Goal: Task Accomplishment & Management: Use online tool/utility

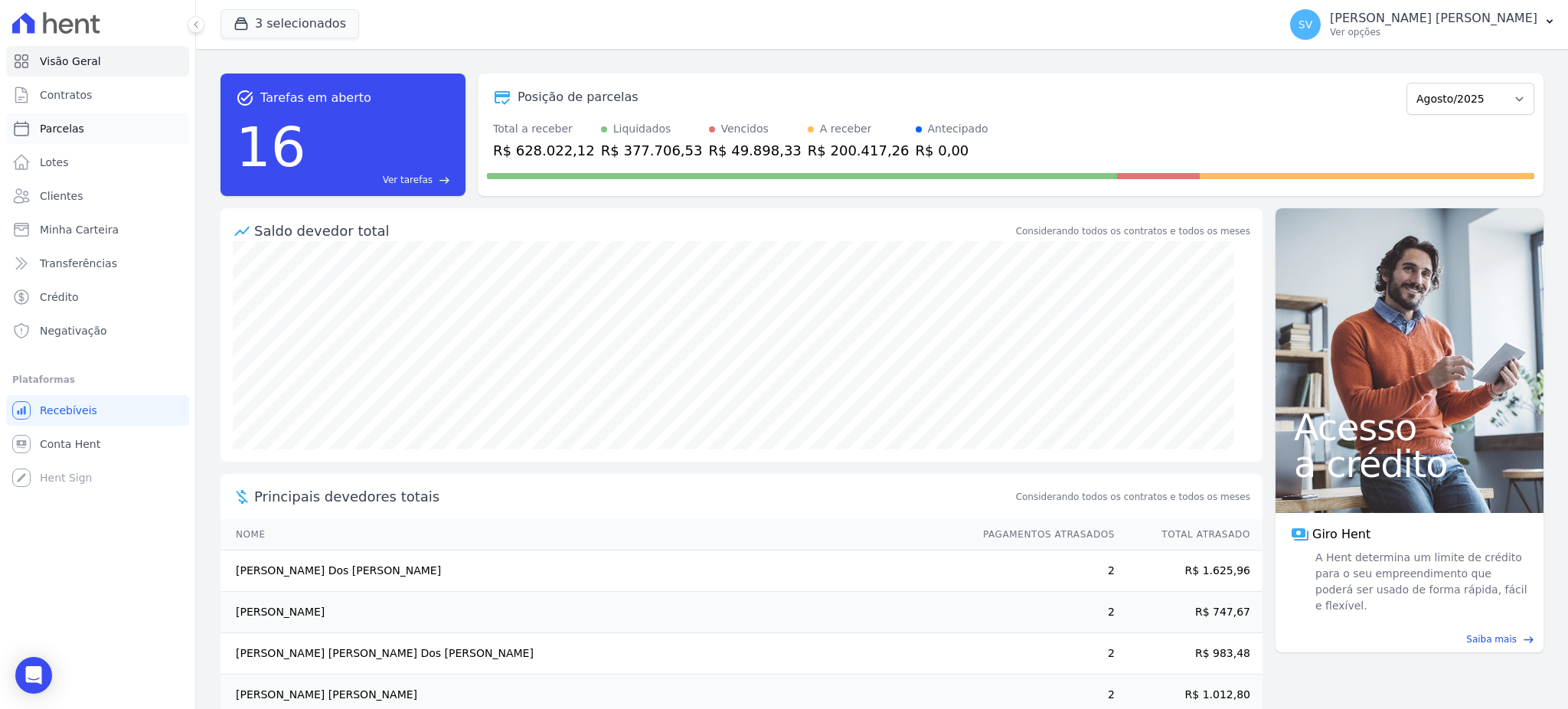
click at [72, 130] on span "Parcelas" at bounding box center [62, 128] width 44 height 15
select select
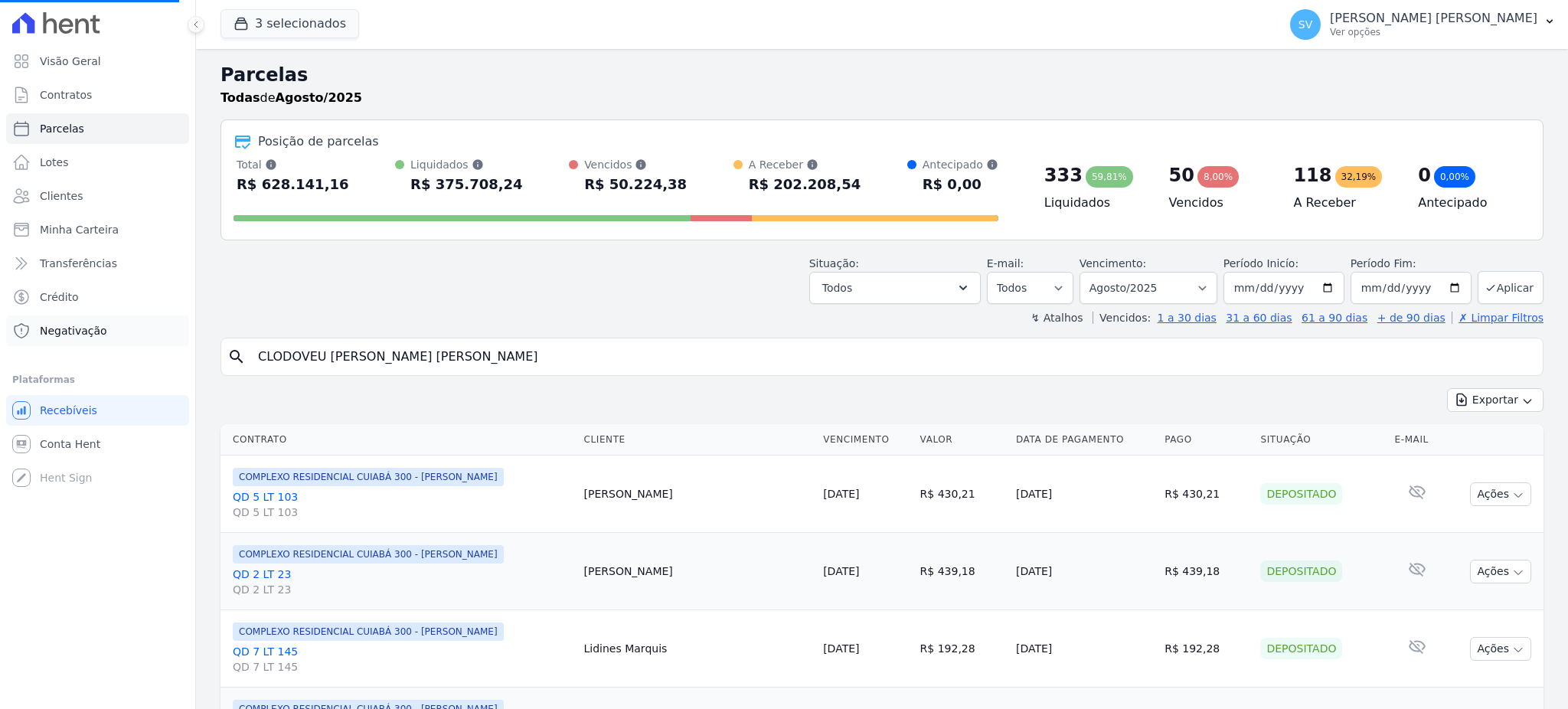
drag, startPoint x: 487, startPoint y: 359, endPoint x: 82, endPoint y: 328, distance: 406.2
click at [82, 328] on div "Visão Geral Contratos Parcelas Lotes Clientes Minha Carteira Transferências Cré…" at bounding box center [784, 354] width 1568 height 709
paste input "ALEX MARCANTE ALENCASTR"
type input "ALEX MARCANTE ALENCASTRO"
select select
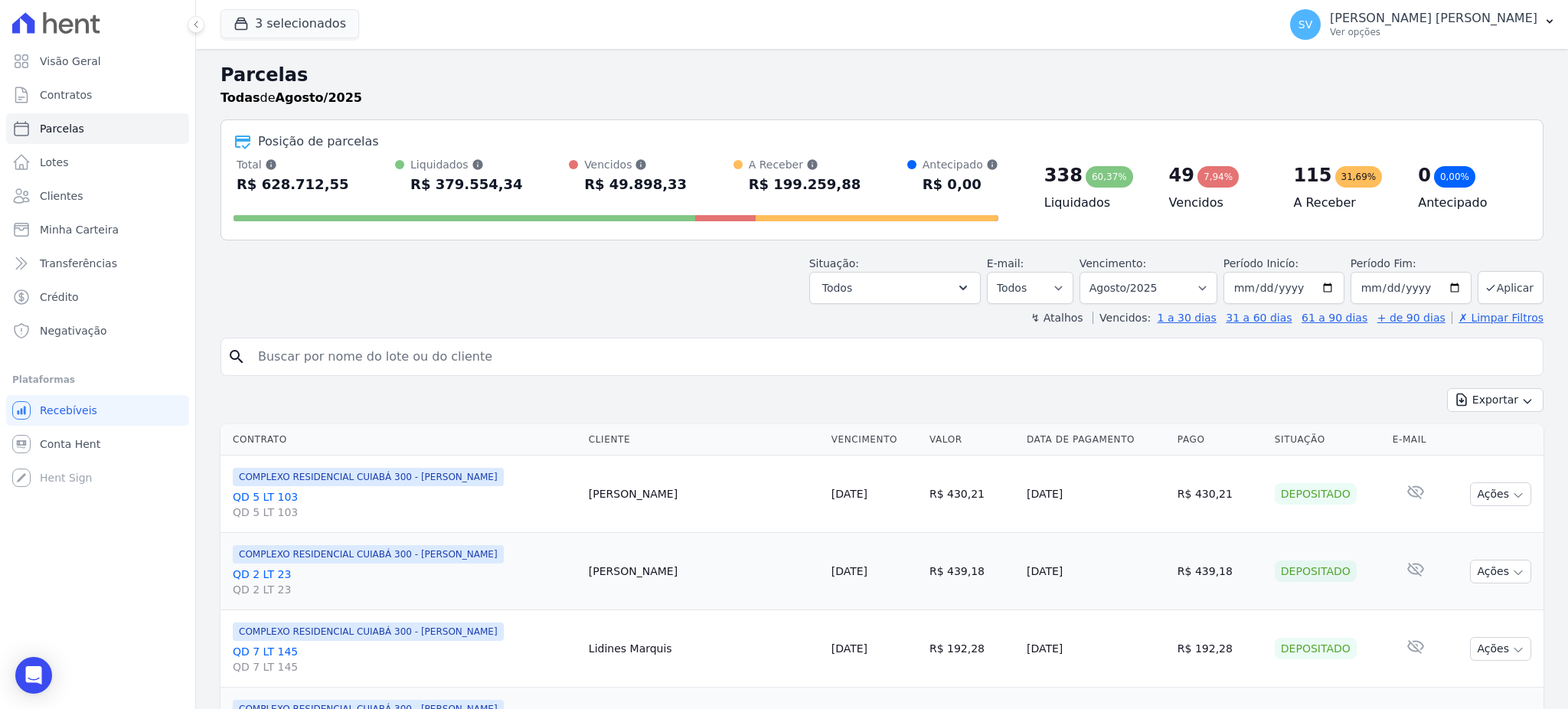
click at [1401, 364] on input "search" at bounding box center [893, 356] width 1288 height 31
paste input "ALEX MARCANTE ALENCASTRO"
type input "ALEX MARCANTE ALENCASTRO"
select select
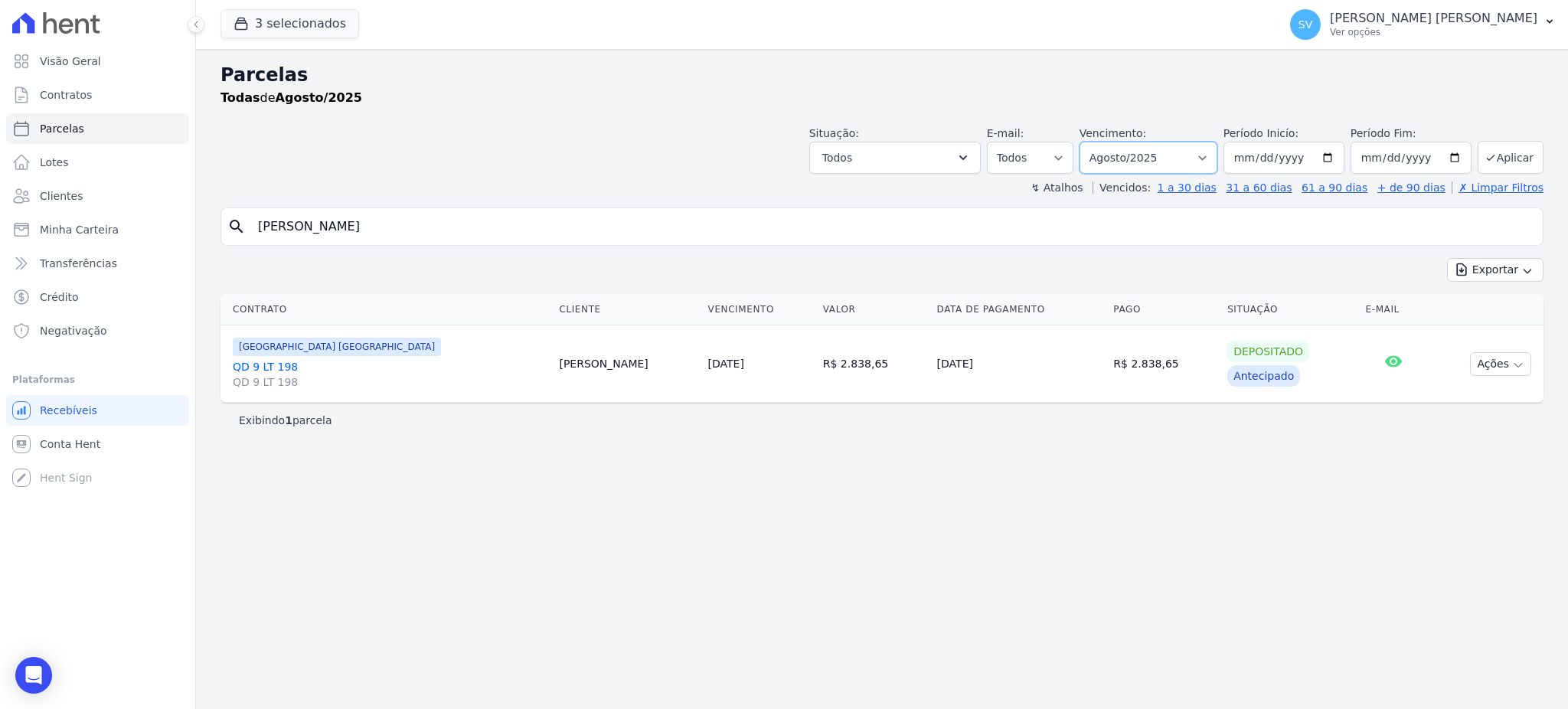
click at [1217, 154] on select "Filtrar por período ──────── Todos os meses Outubro/2022 Novembro/2022 Dezembro…" at bounding box center [1148, 157] width 138 height 32
select select "09/2025"
click at [1101, 141] on select "Filtrar por período ──────── Todos os meses Outubro/2022 Novembro/2022 Dezembro…" at bounding box center [1148, 157] width 138 height 32
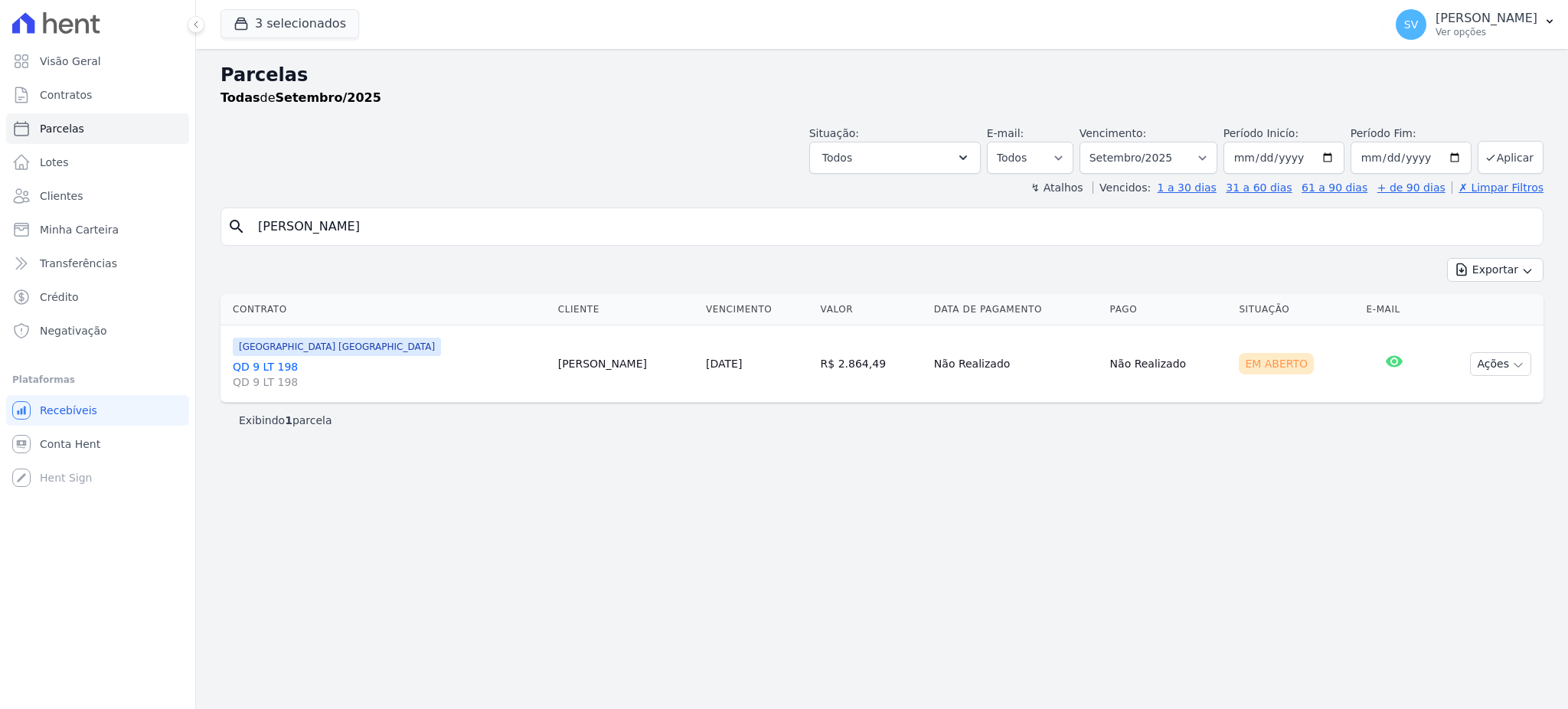
select select
click at [1511, 355] on button "Ações" at bounding box center [1501, 364] width 62 height 24
click at [1454, 398] on link "Ver boleto" at bounding box center [1494, 399] width 147 height 28
drag, startPoint x: 525, startPoint y: 221, endPoint x: 5, endPoint y: 249, distance: 520.8
click at [11, 248] on div "Visão Geral Contratos Parcelas Lotes Clientes Minha Carteira Transferências Cré…" at bounding box center [784, 354] width 1568 height 709
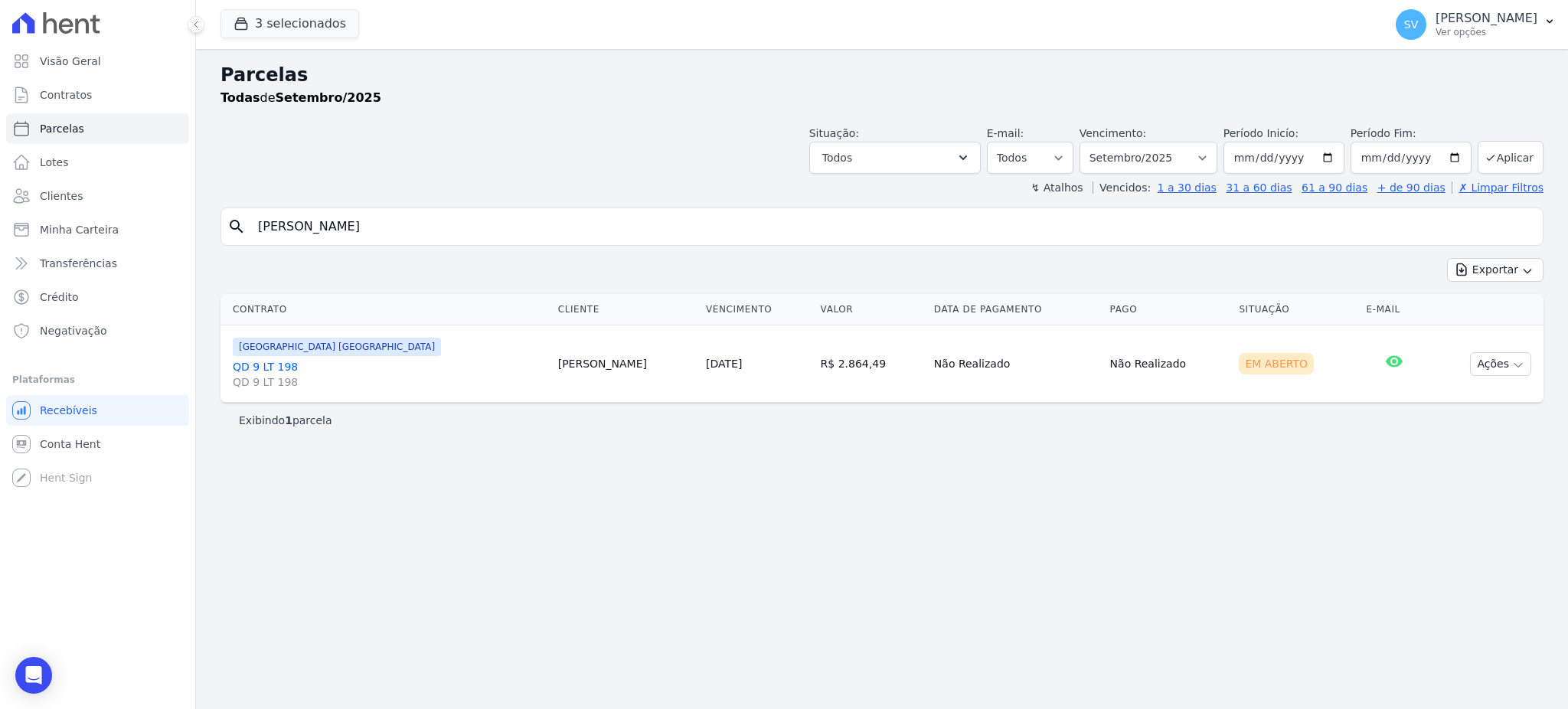
paste input "ROBERTO MACHIAVELLI"
type input "ROBERTO MACHIAVELLI"
select select
click at [735, 538] on div "Parcelas Todas de Setembro/2025 Situação: Agendado Em Aberto Pago Processando C…" at bounding box center [882, 379] width 1372 height 660
click at [274, 366] on link "QD 6 LT 151 QD 6 LT 151" at bounding box center [389, 374] width 313 height 31
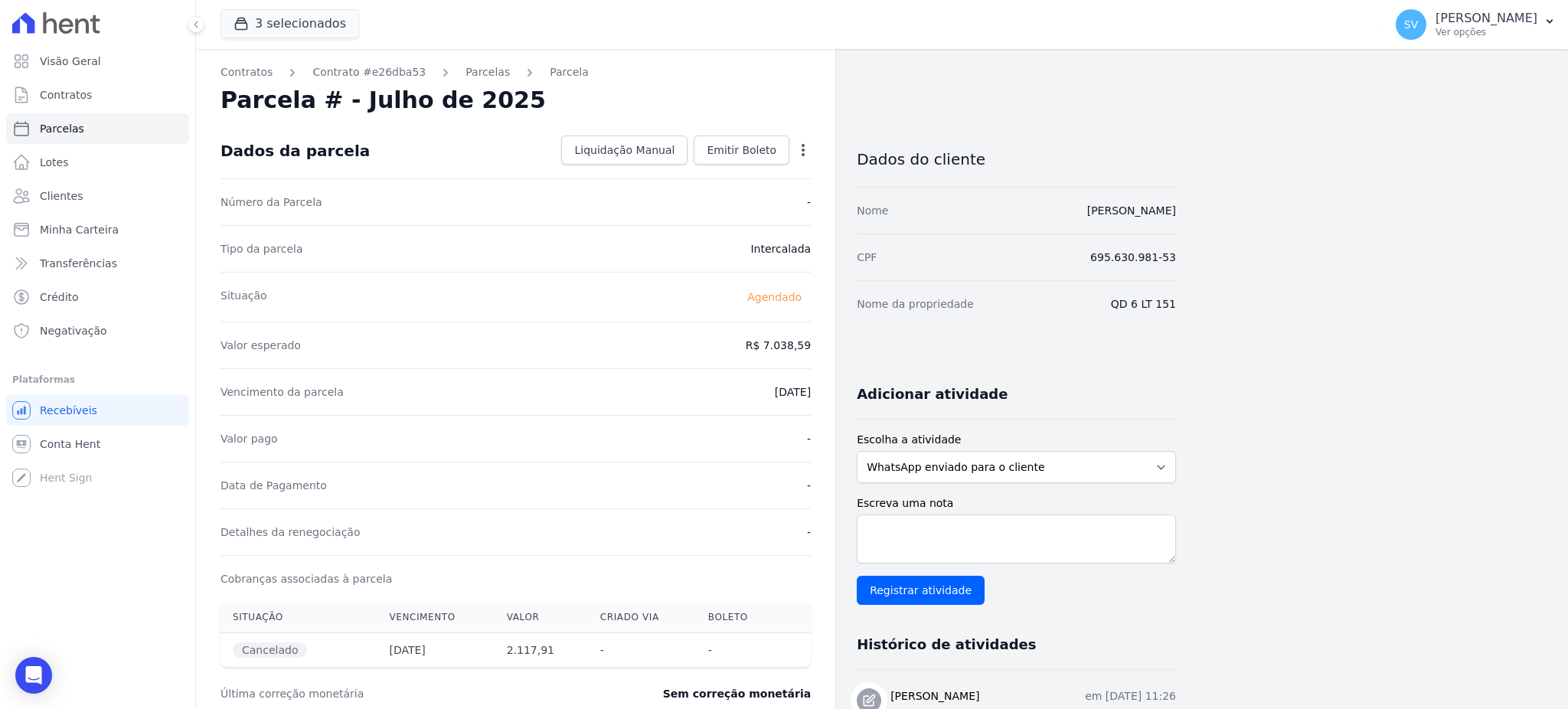
click at [804, 152] on icon "button" at bounding box center [803, 150] width 15 height 15
click at [592, 350] on div "Valor esperado R$ 7.038,59" at bounding box center [515, 345] width 590 height 47
click at [52, 201] on span "Clientes" at bounding box center [62, 196] width 43 height 15
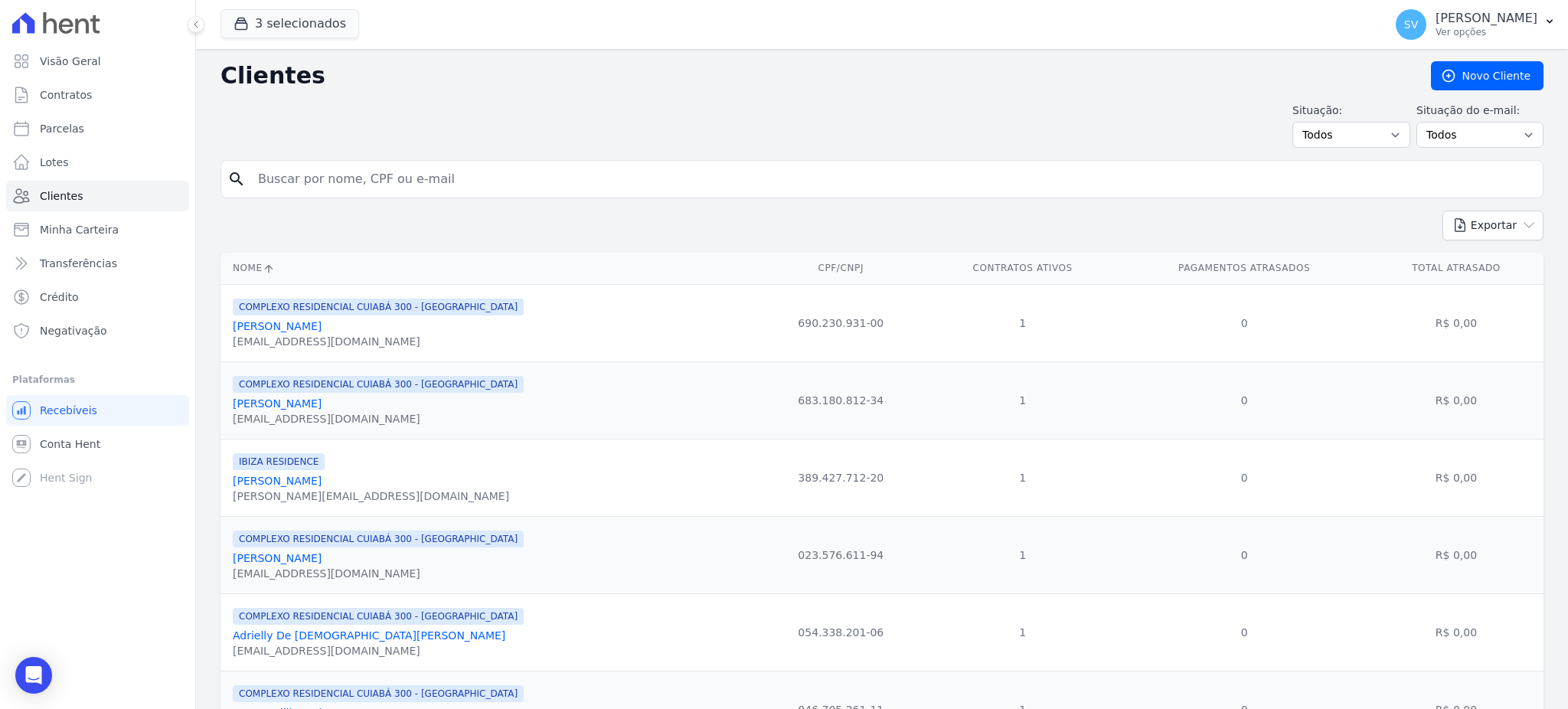
click at [421, 182] on input "search" at bounding box center [893, 179] width 1288 height 31
paste input "ROBERTO MACHIAVELLI"
type input "ROBERTO MACHIAVELLI"
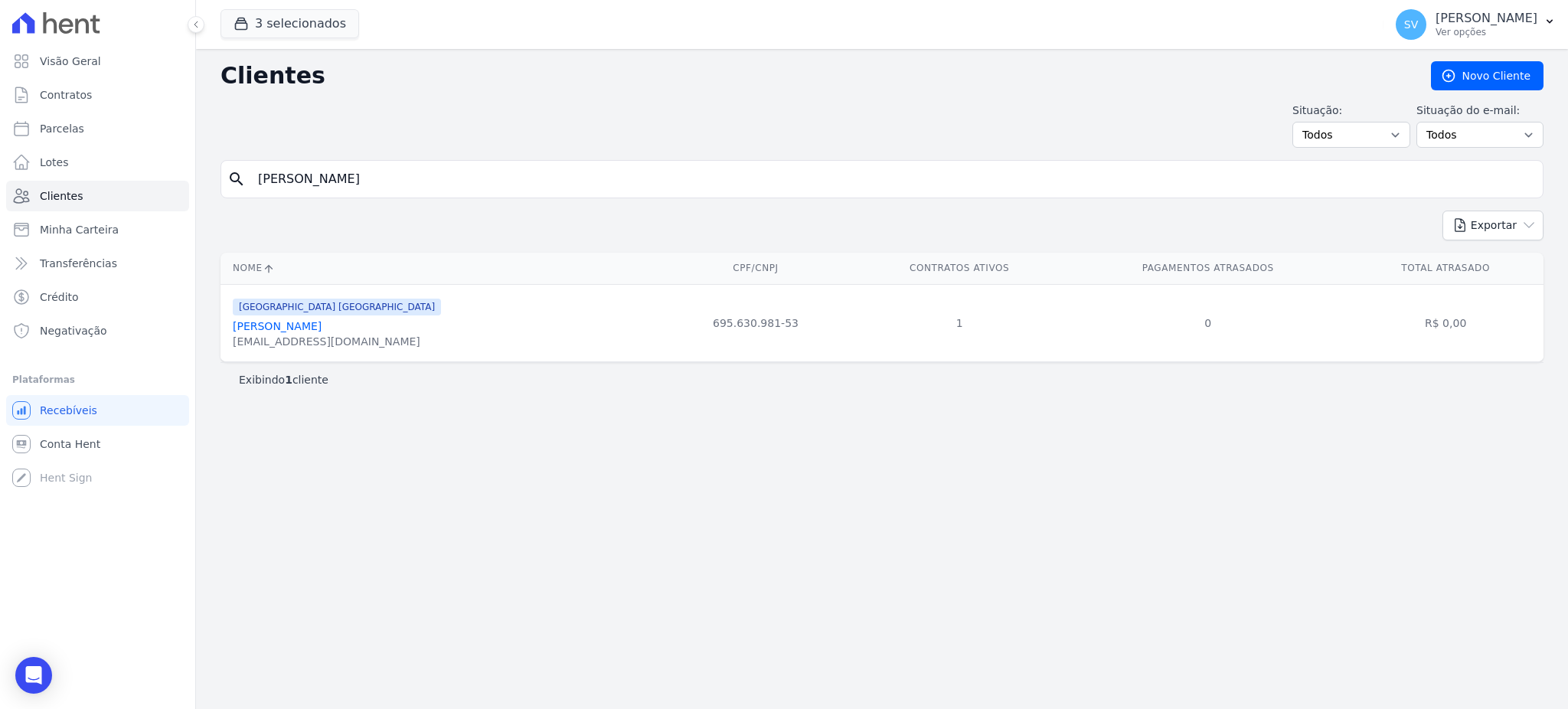
click at [297, 334] on div "BAHAMAS EAST VILLAGE Roberto Machiavelli jeanepinheirotga@gmail.com" at bounding box center [337, 323] width 208 height 52
click at [297, 327] on link "Roberto Machiavelli" at bounding box center [277, 326] width 89 height 12
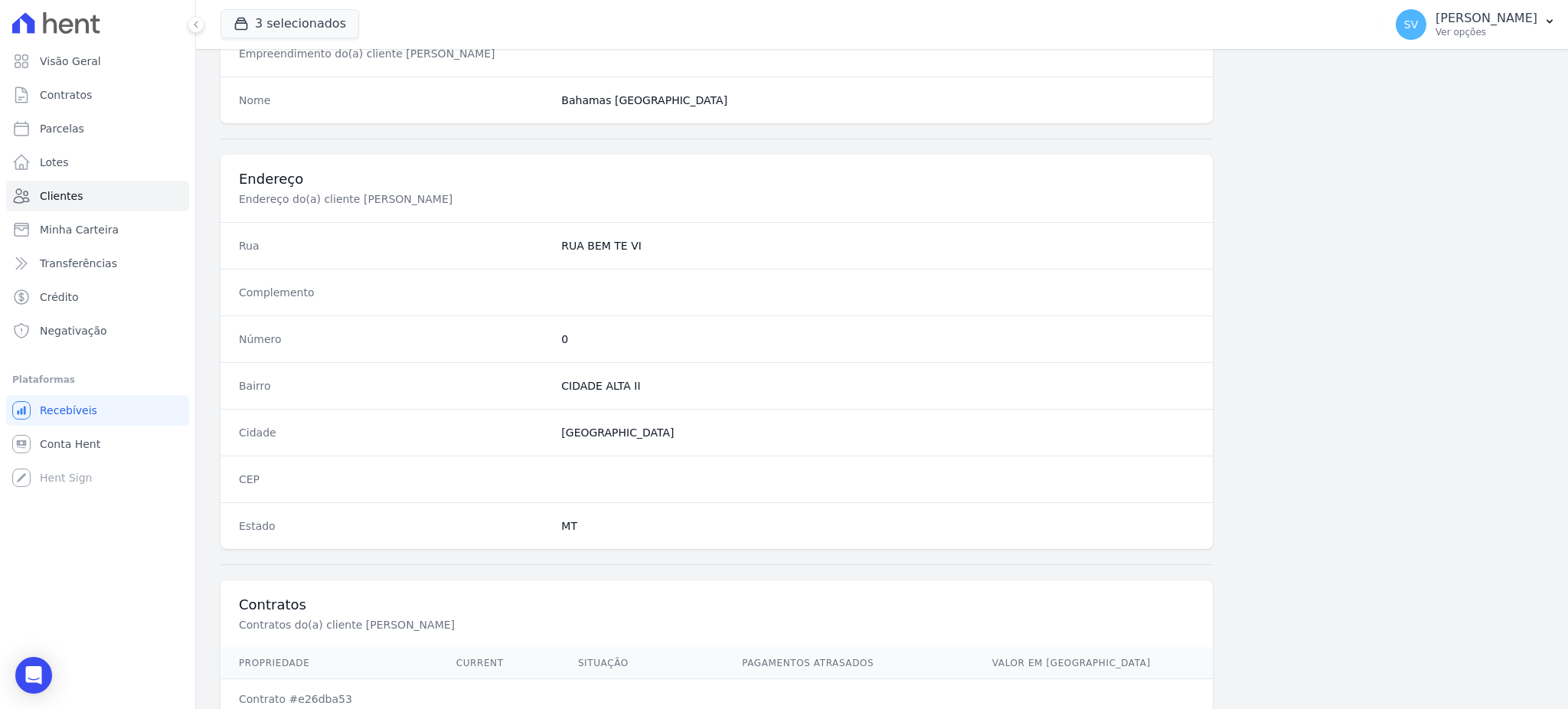
scroll to position [724, 0]
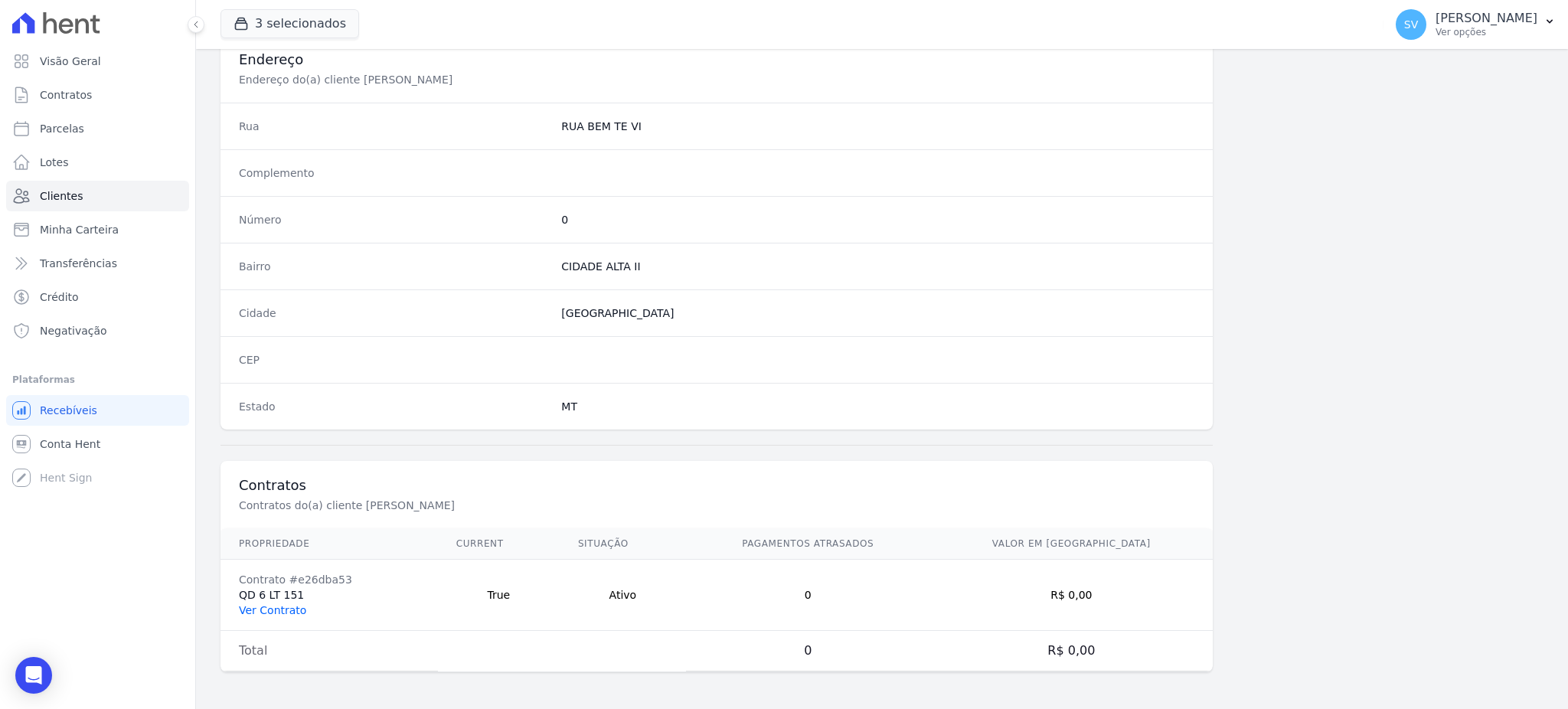
click at [284, 607] on link "Ver Contrato" at bounding box center [272, 610] width 67 height 12
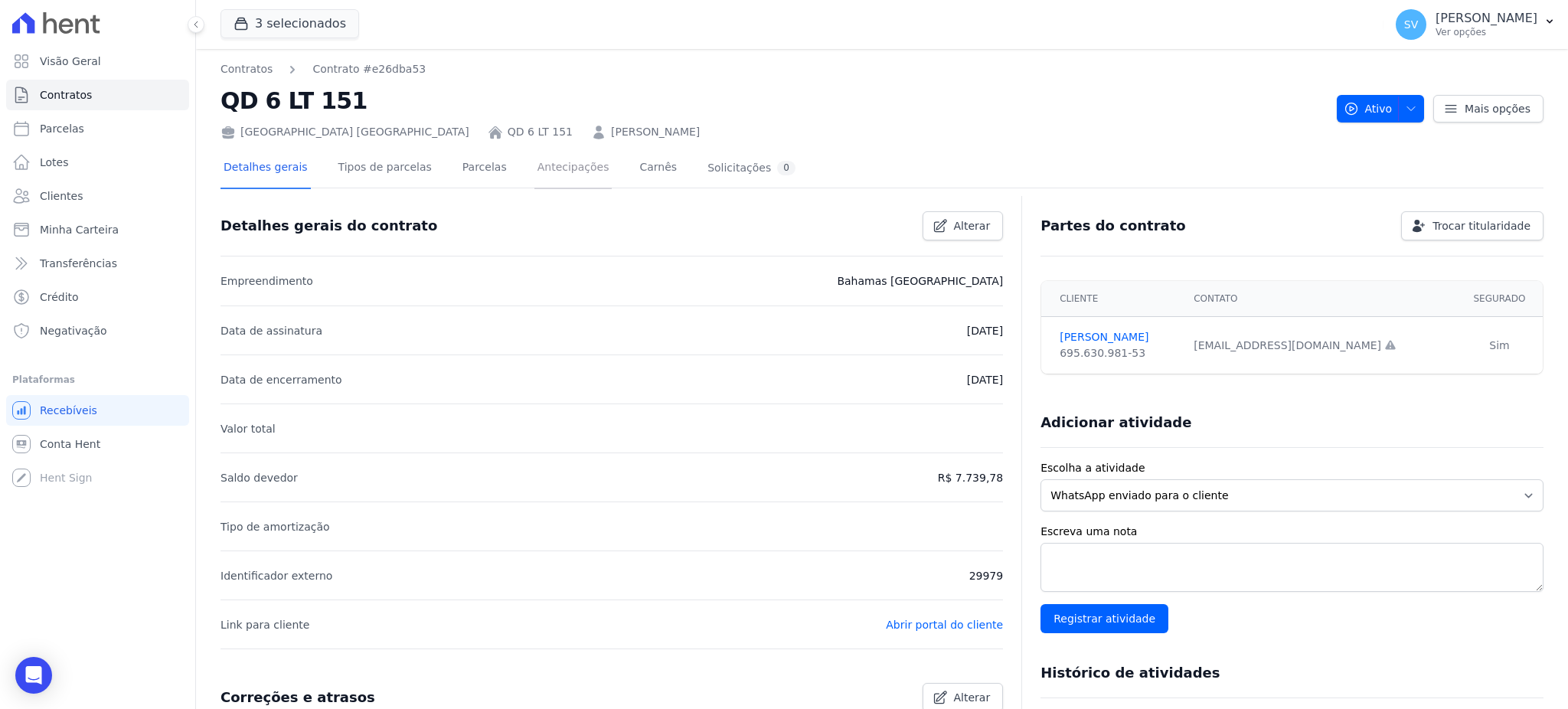
click at [542, 158] on link "Antecipações" at bounding box center [573, 169] width 78 height 41
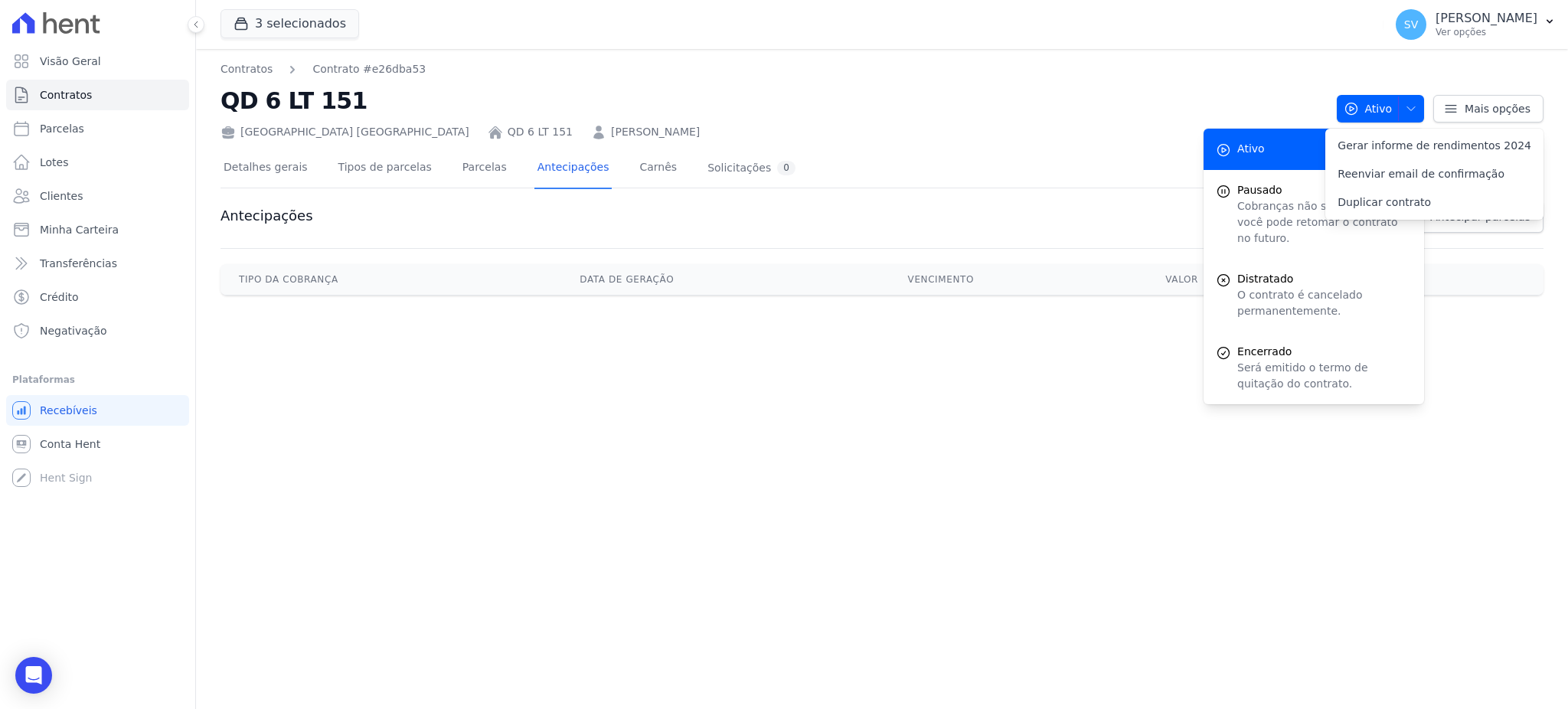
click at [462, 167] on link "Parcelas" at bounding box center [484, 169] width 51 height 41
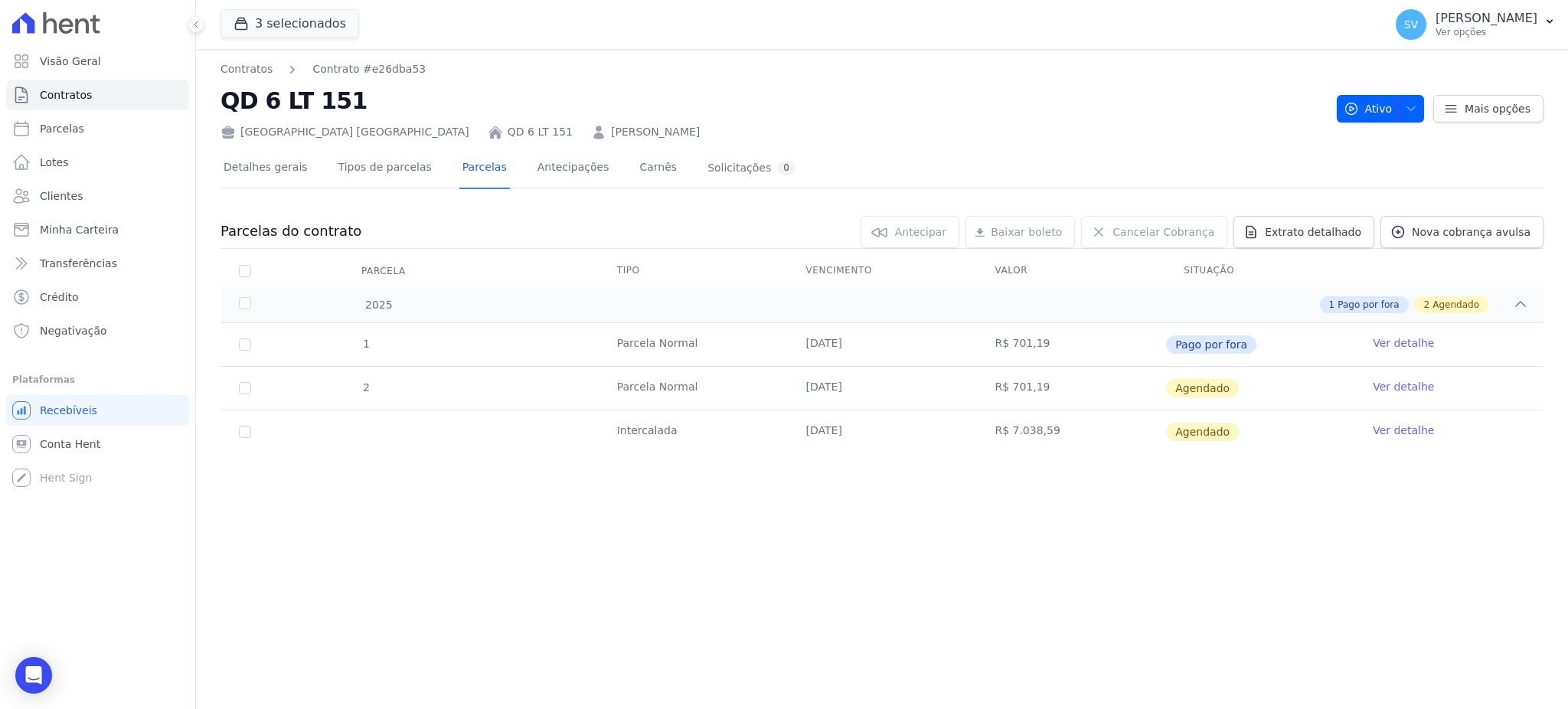
click at [1419, 424] on link "Ver detalhe" at bounding box center [1403, 430] width 62 height 15
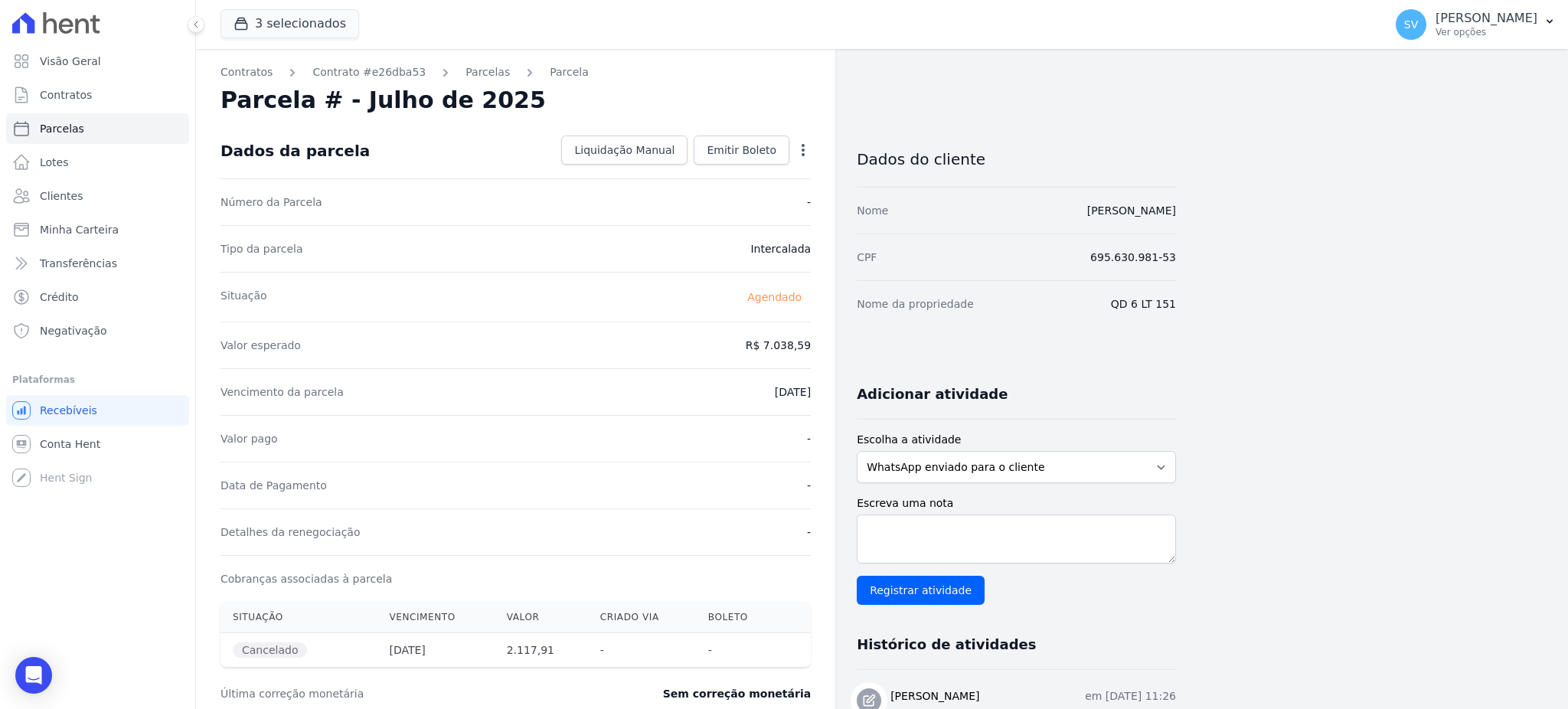
click at [799, 151] on icon "button" at bounding box center [803, 150] width 15 height 15
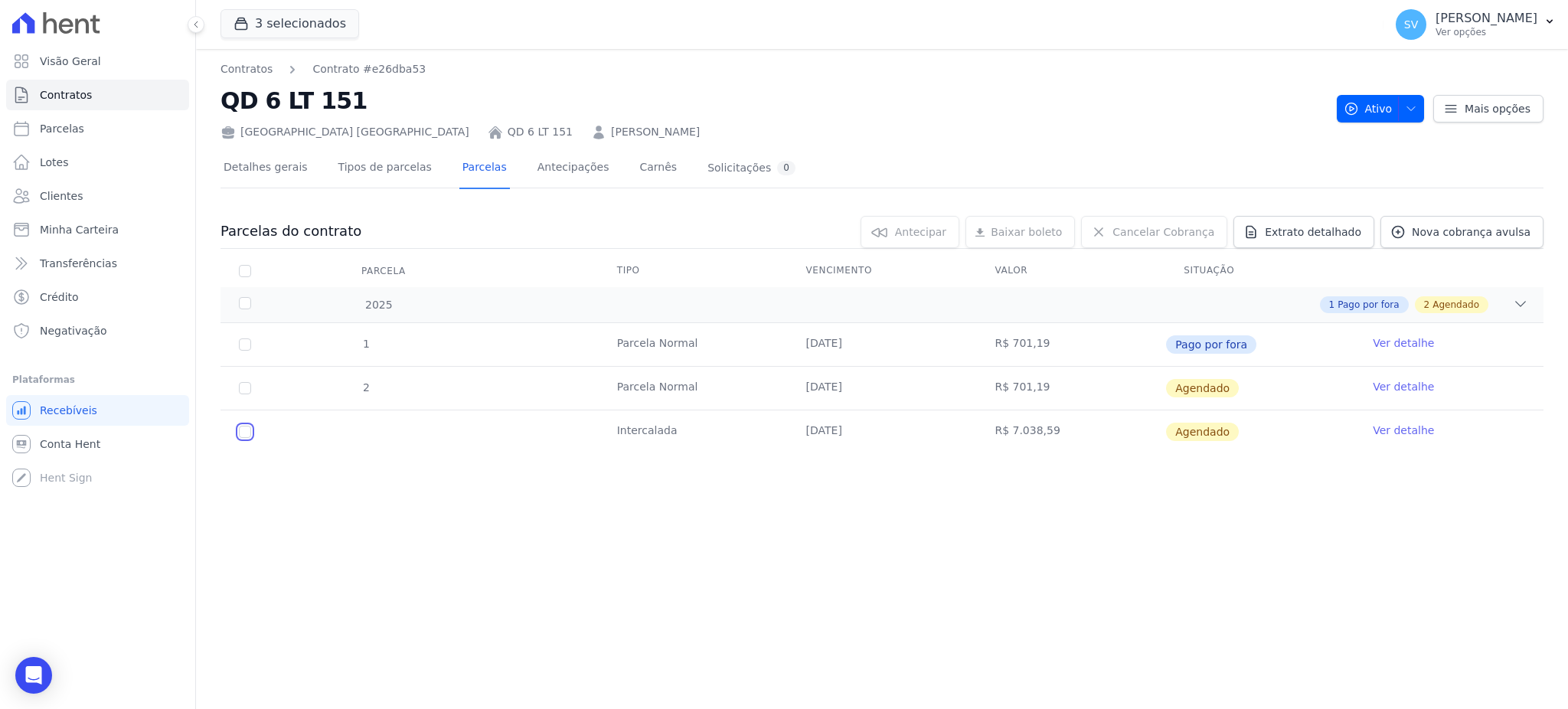
click at [242, 433] on input "checkbox" at bounding box center [245, 432] width 12 height 12
checkbox input "true"
click at [1206, 436] on span "Agendado" at bounding box center [1201, 432] width 72 height 18
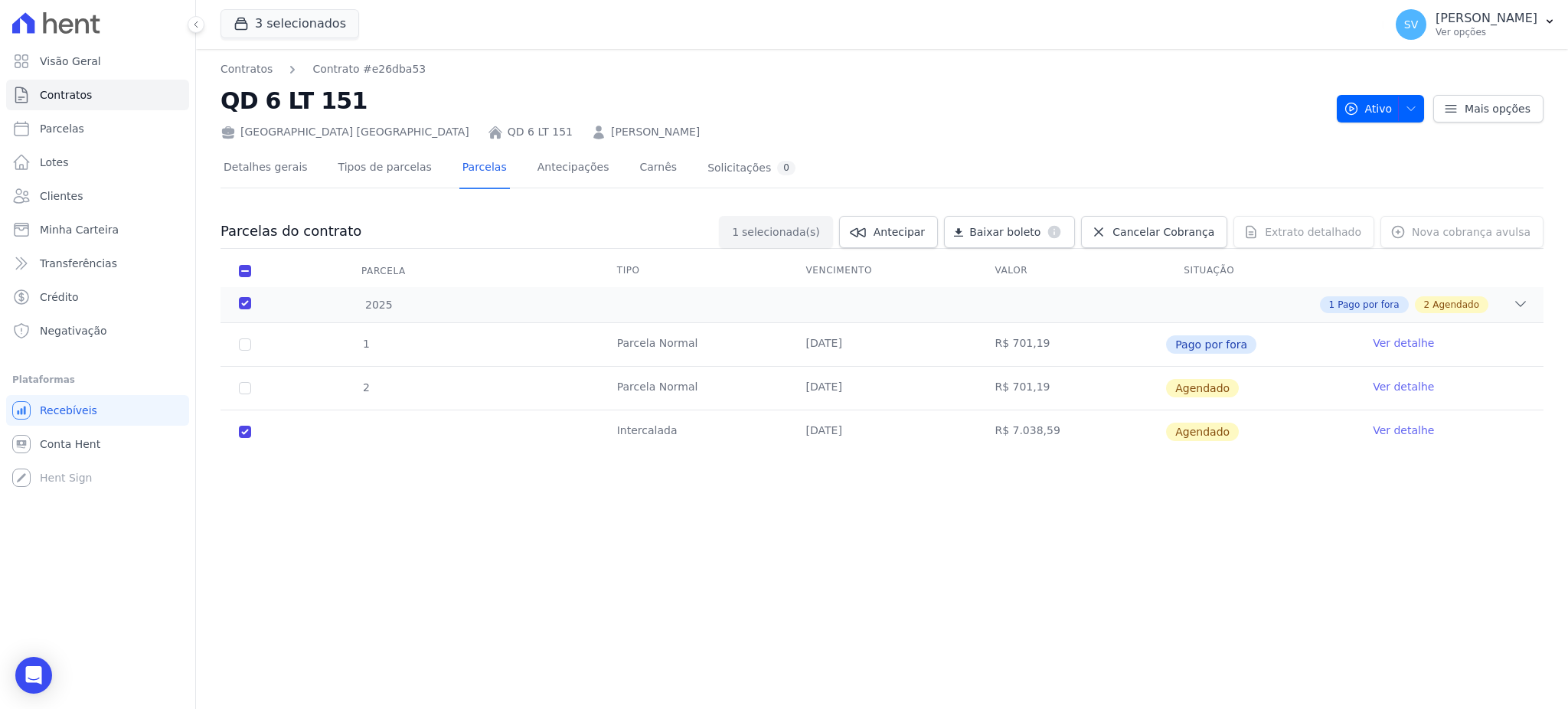
click at [1404, 425] on link "Ver detalhe" at bounding box center [1403, 430] width 62 height 15
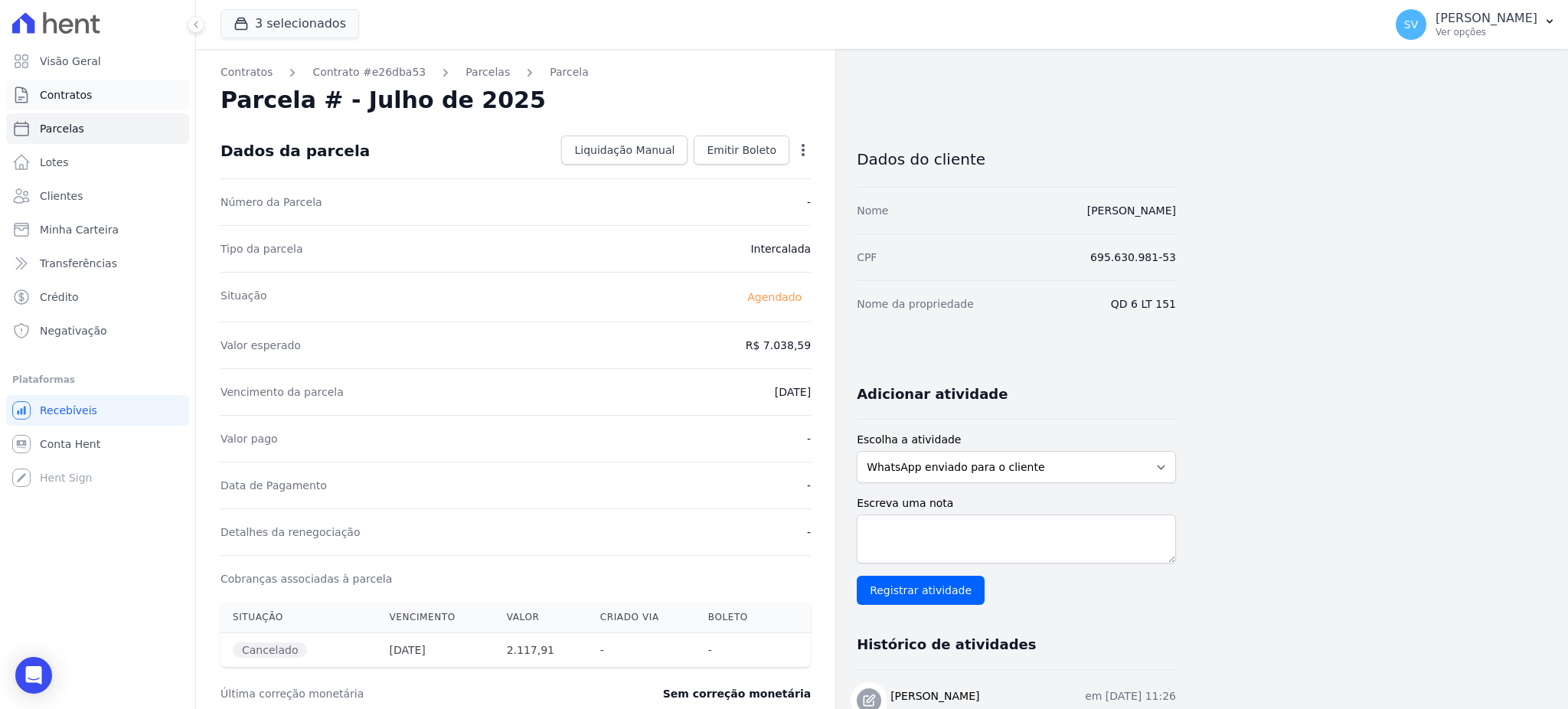
click at [63, 98] on span "Contratos" at bounding box center [66, 95] width 52 height 15
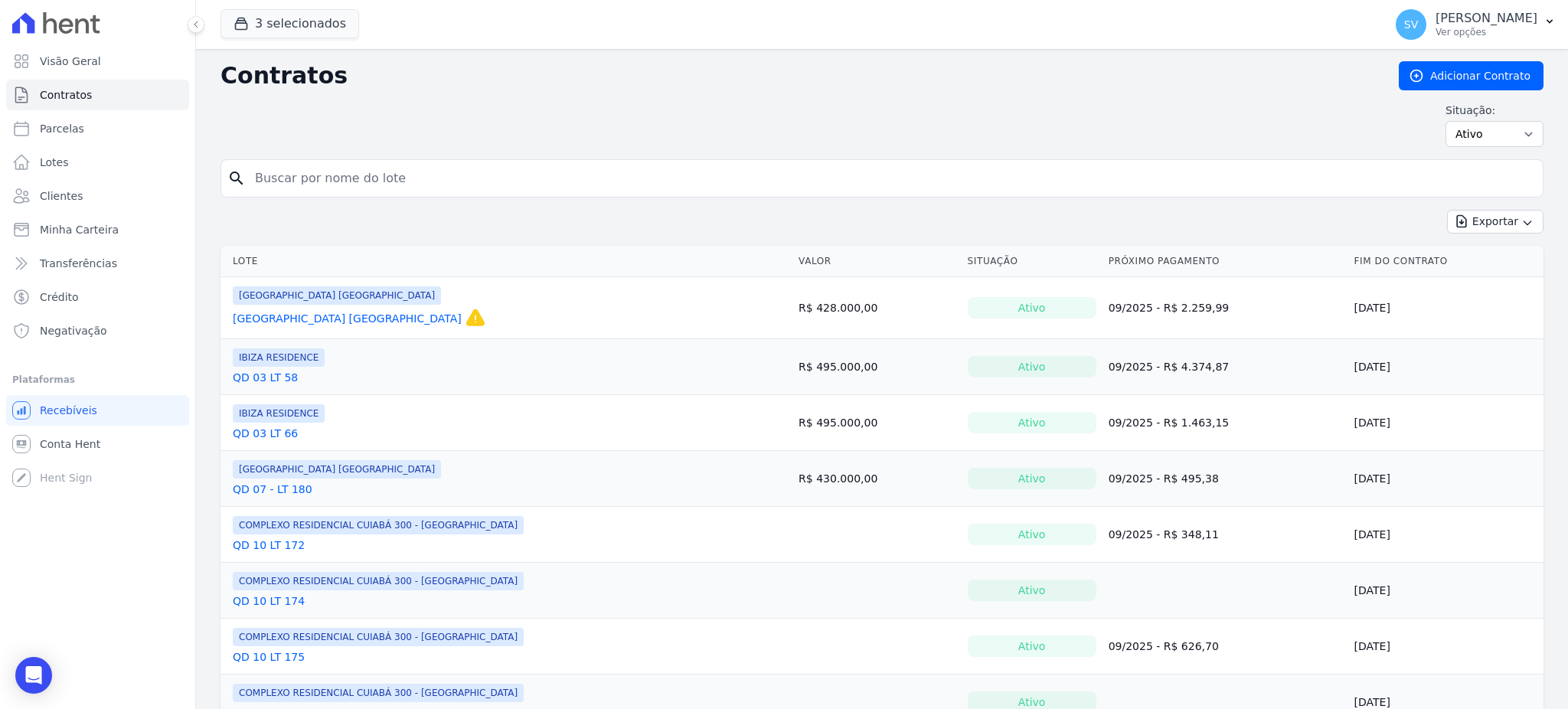
click at [558, 147] on div "Contratos Adicionar Contrato Situação: Ativo Todos Pausado Distratado Rascunho …" at bounding box center [882, 111] width 1323 height 98
click at [561, 176] on input "search" at bounding box center [890, 178] width 1290 height 31
paste input "ROBERTO MACHIAVELLI"
type input "ROBERTO MACHIAVELLI"
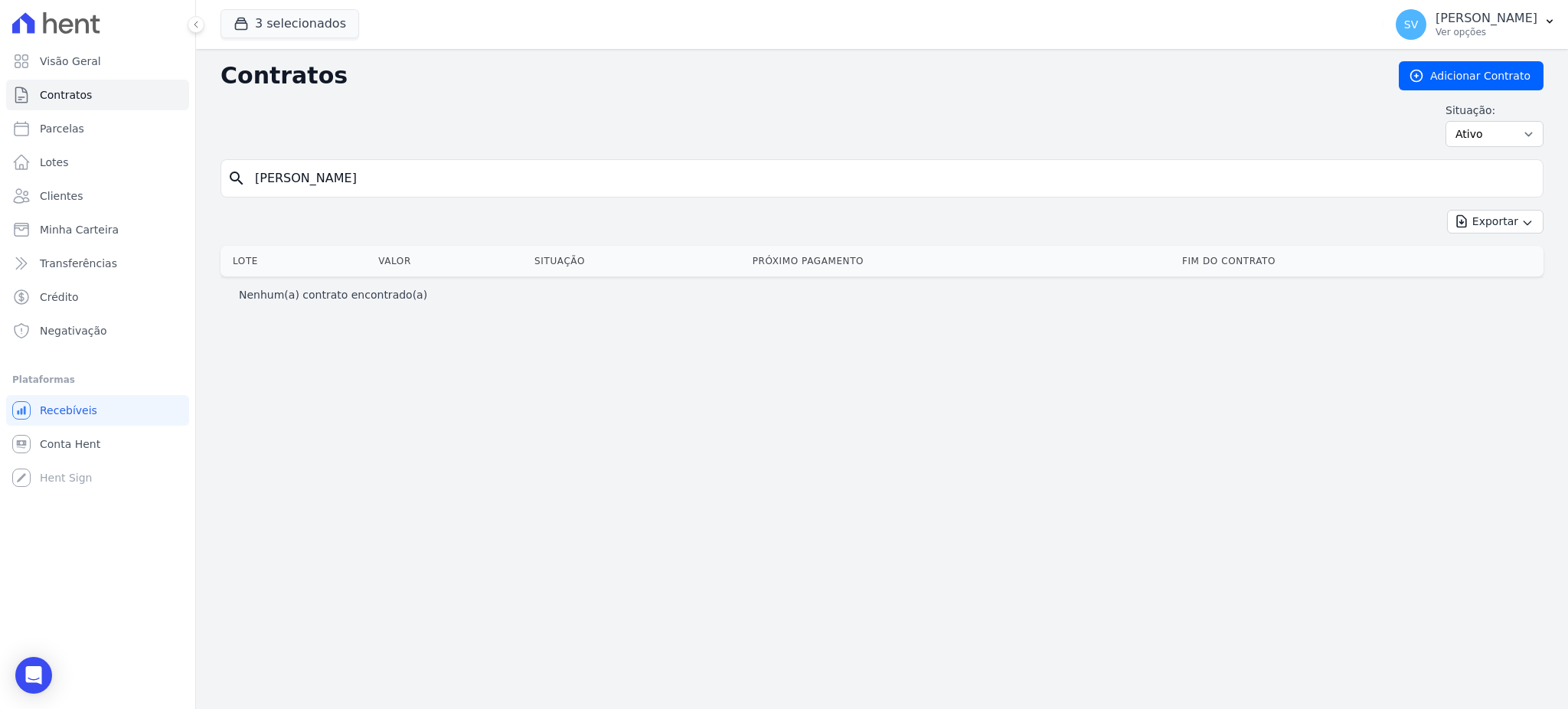
click at [405, 191] on input "ROBERTO MACHIAVELLI" at bounding box center [890, 178] width 1290 height 31
drag, startPoint x: 424, startPoint y: 181, endPoint x: 160, endPoint y: 151, distance: 265.7
click at [160, 151] on div "Visão Geral Contratos Parcelas Lotes Clientes Minha Carteira Transferências Cré…" at bounding box center [784, 354] width 1568 height 709
paste input "QD 6 LT 151"
type input "QD 6 LT 151"
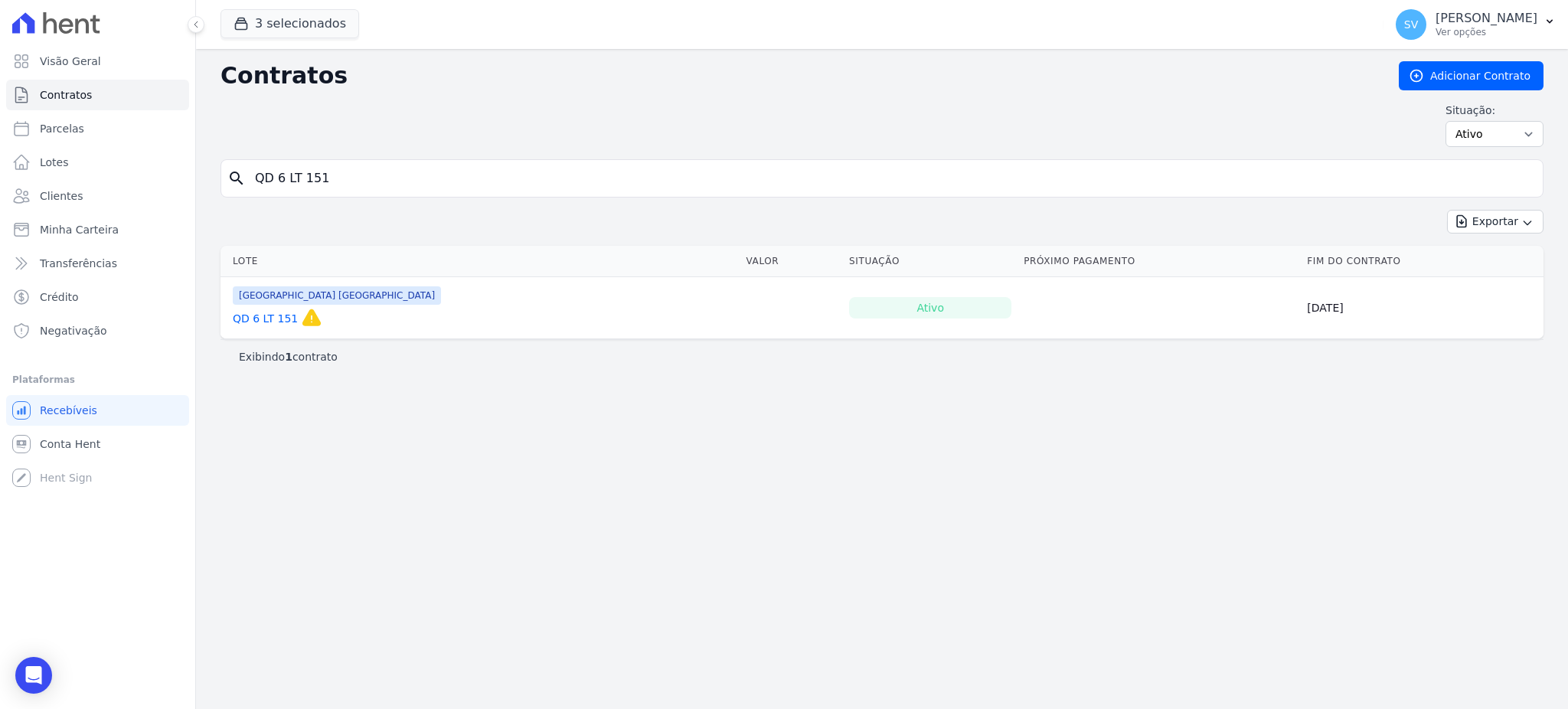
click at [275, 318] on link "QD 6 LT 151" at bounding box center [265, 319] width 65 height 15
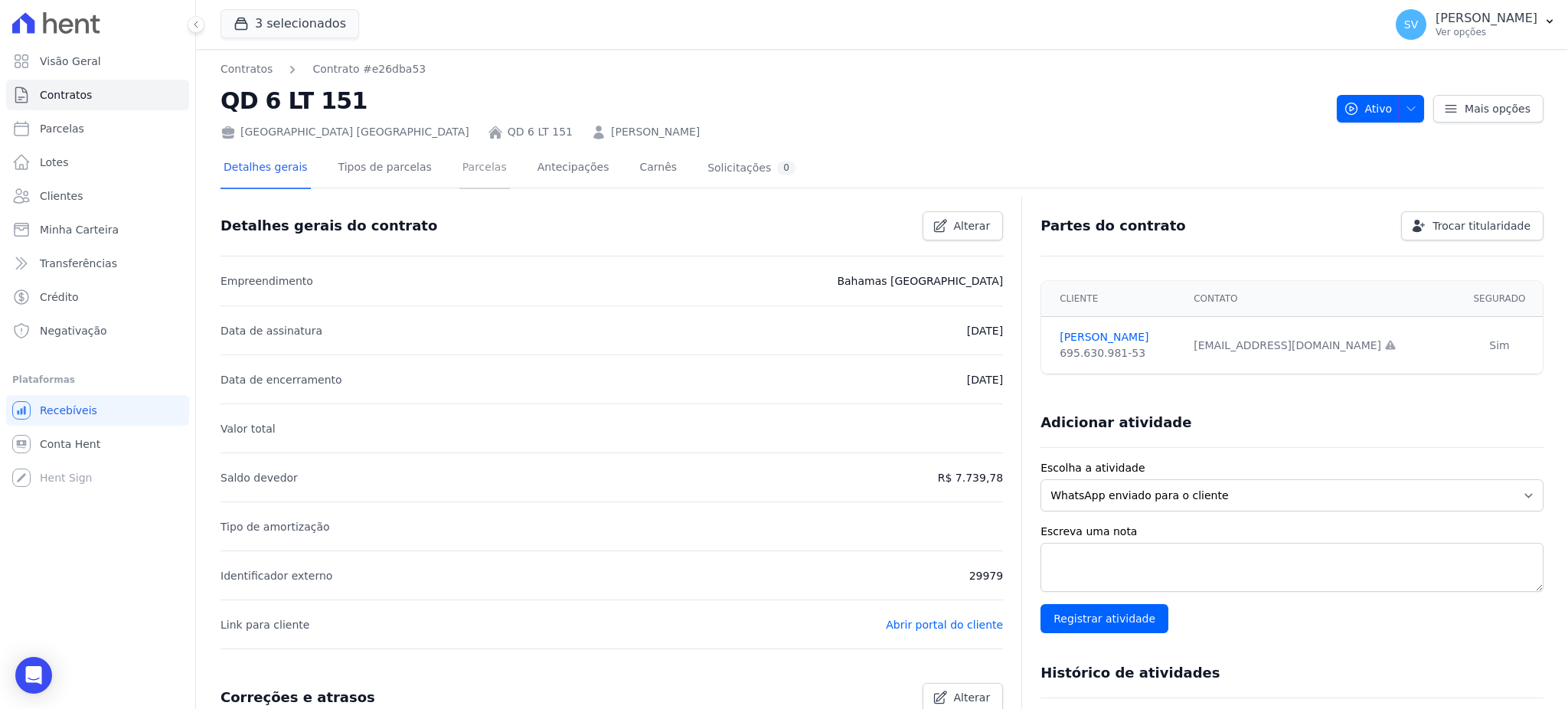
click at [465, 169] on link "Parcelas" at bounding box center [484, 169] width 51 height 41
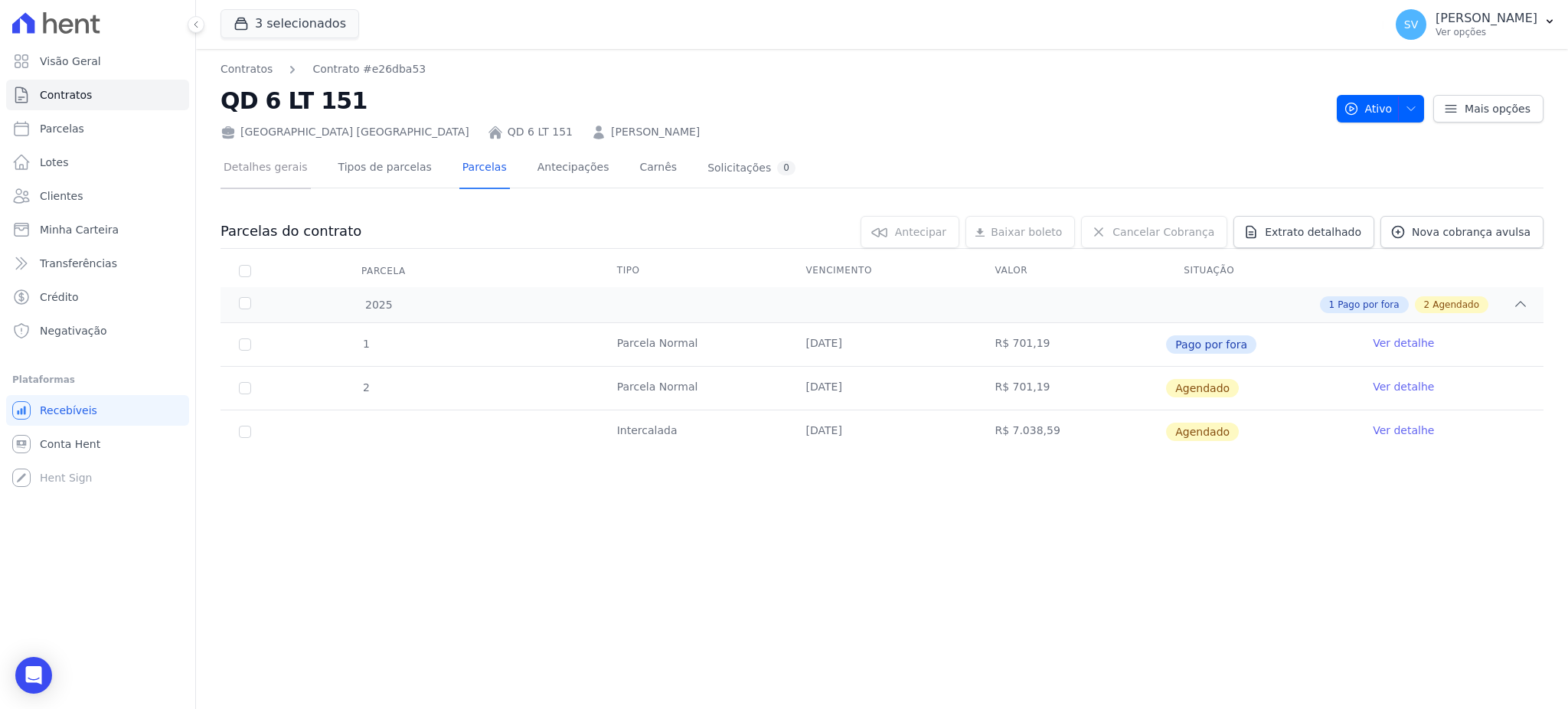
click at [227, 160] on link "Detalhes gerais" at bounding box center [265, 169] width 91 height 41
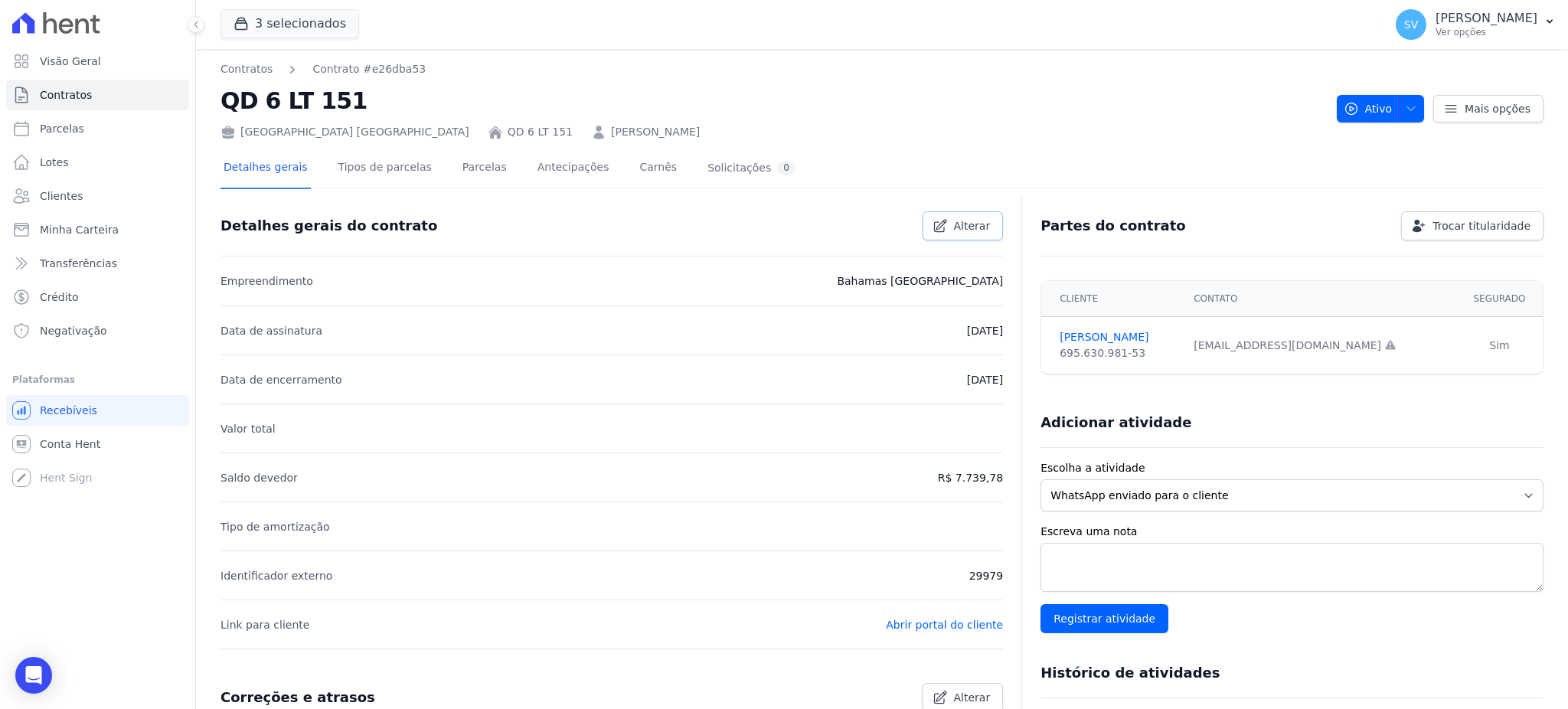
click at [958, 219] on span "Alterar" at bounding box center [972, 226] width 37 height 15
click at [932, 478] on li "Saldo devedor R$ 7.739,78" at bounding box center [611, 477] width 782 height 49
click at [443, 156] on div "Detalhes gerais Tipos de parcelas Parcelas Antecipações Carnês Solicitações 0" at bounding box center [509, 169] width 578 height 41
click at [470, 165] on link "Parcelas" at bounding box center [484, 169] width 51 height 41
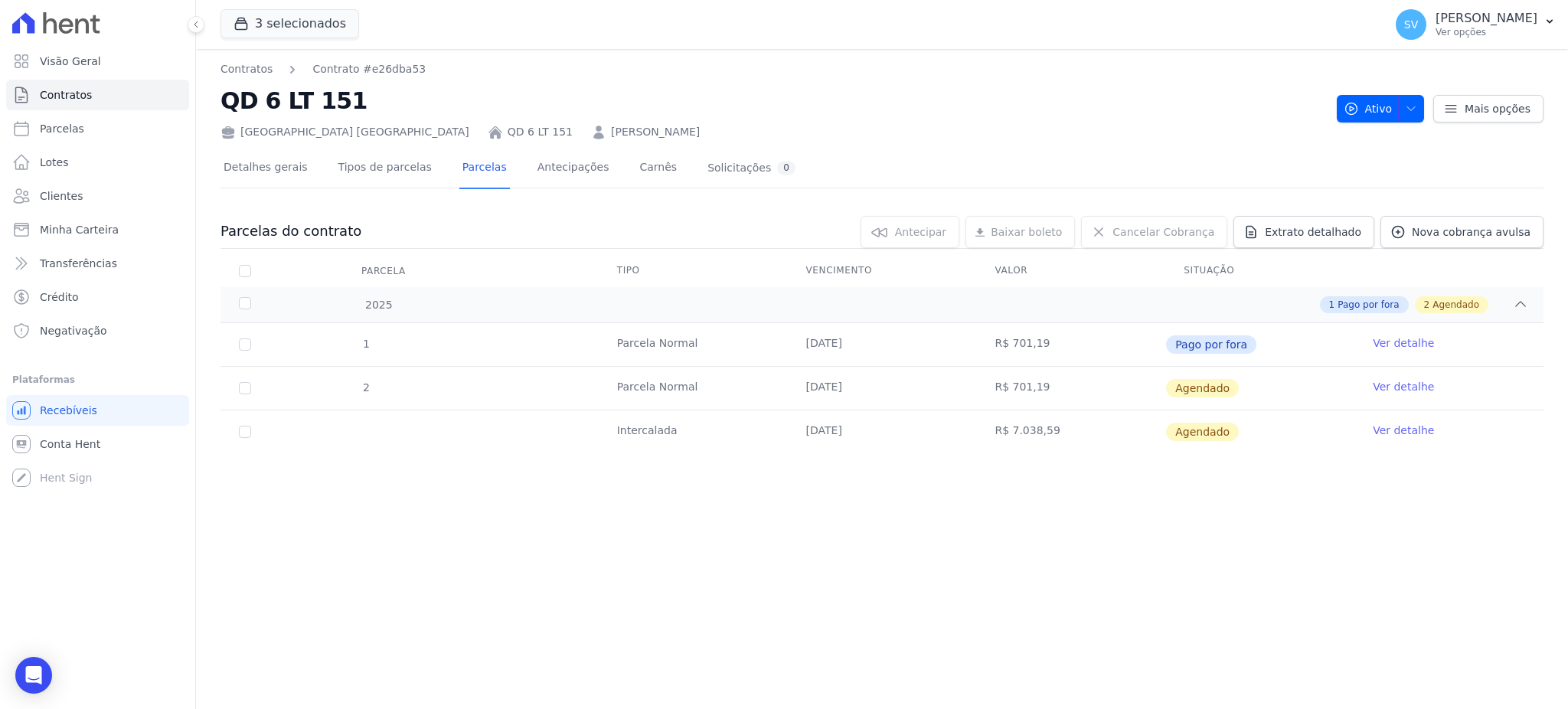
click at [679, 430] on td "Intercalada" at bounding box center [693, 432] width 189 height 43
drag, startPoint x: 1033, startPoint y: 428, endPoint x: 1195, endPoint y: 428, distance: 162.0
click at [1046, 428] on td "R$ 7.038,59" at bounding box center [1070, 432] width 189 height 43
click at [1195, 428] on span "Agendado" at bounding box center [1201, 432] width 72 height 18
click at [1392, 427] on link "Ver detalhe" at bounding box center [1403, 430] width 62 height 15
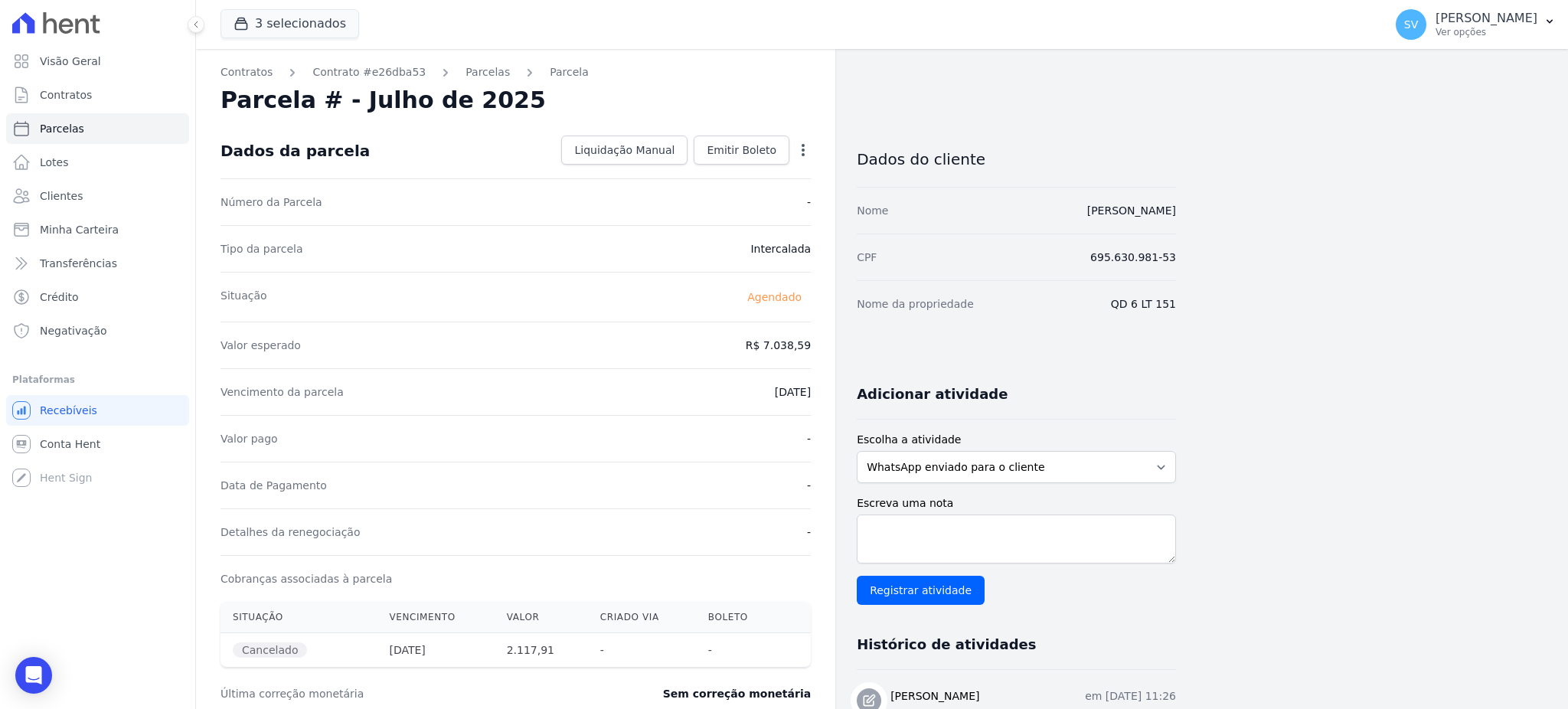
click at [807, 148] on icon "button" at bounding box center [803, 150] width 15 height 15
click at [751, 152] on span "Emitir Boleto" at bounding box center [741, 150] width 70 height 15
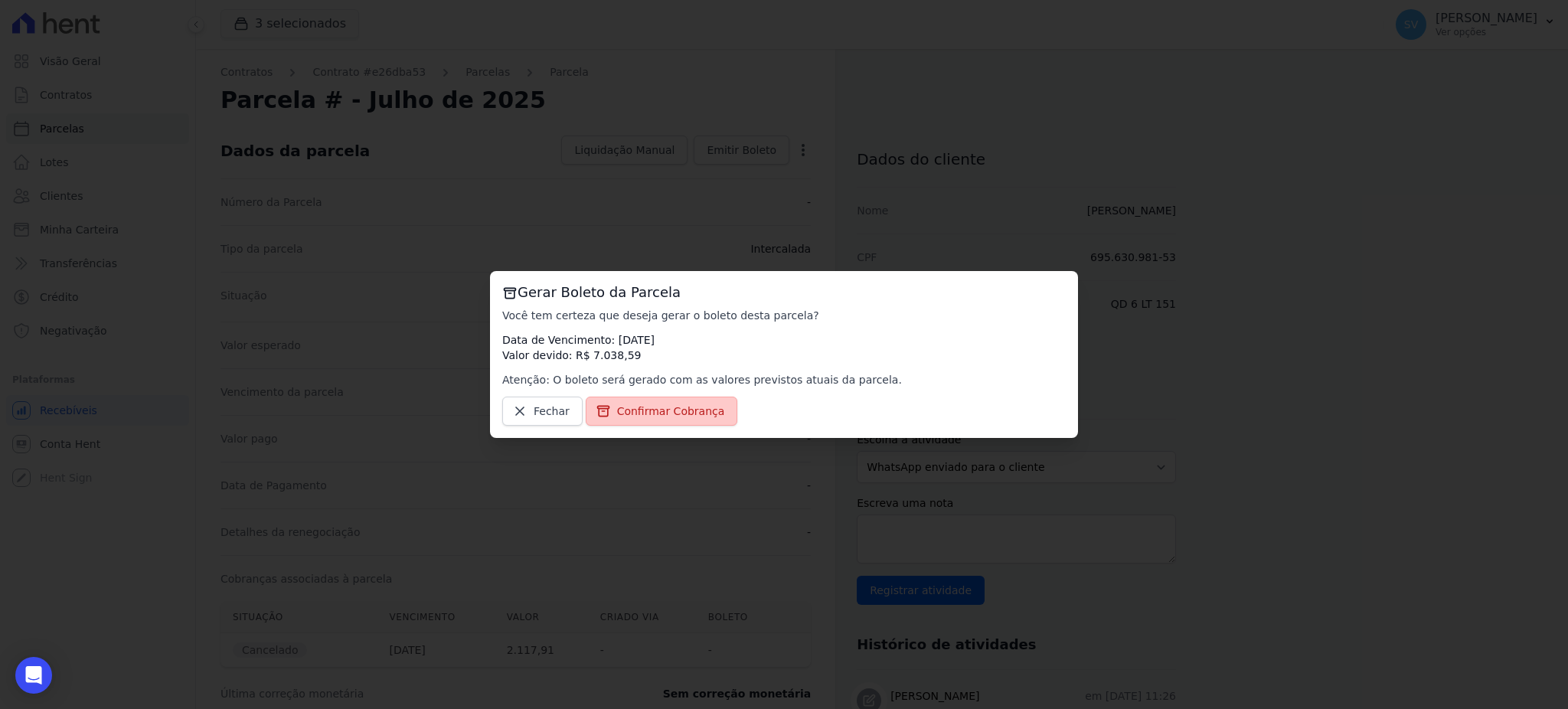
click at [636, 418] on link "Confirmar Cobrança" at bounding box center [661, 411] width 152 height 29
click at [649, 413] on span "Confirmar Cobrança" at bounding box center [671, 411] width 108 height 15
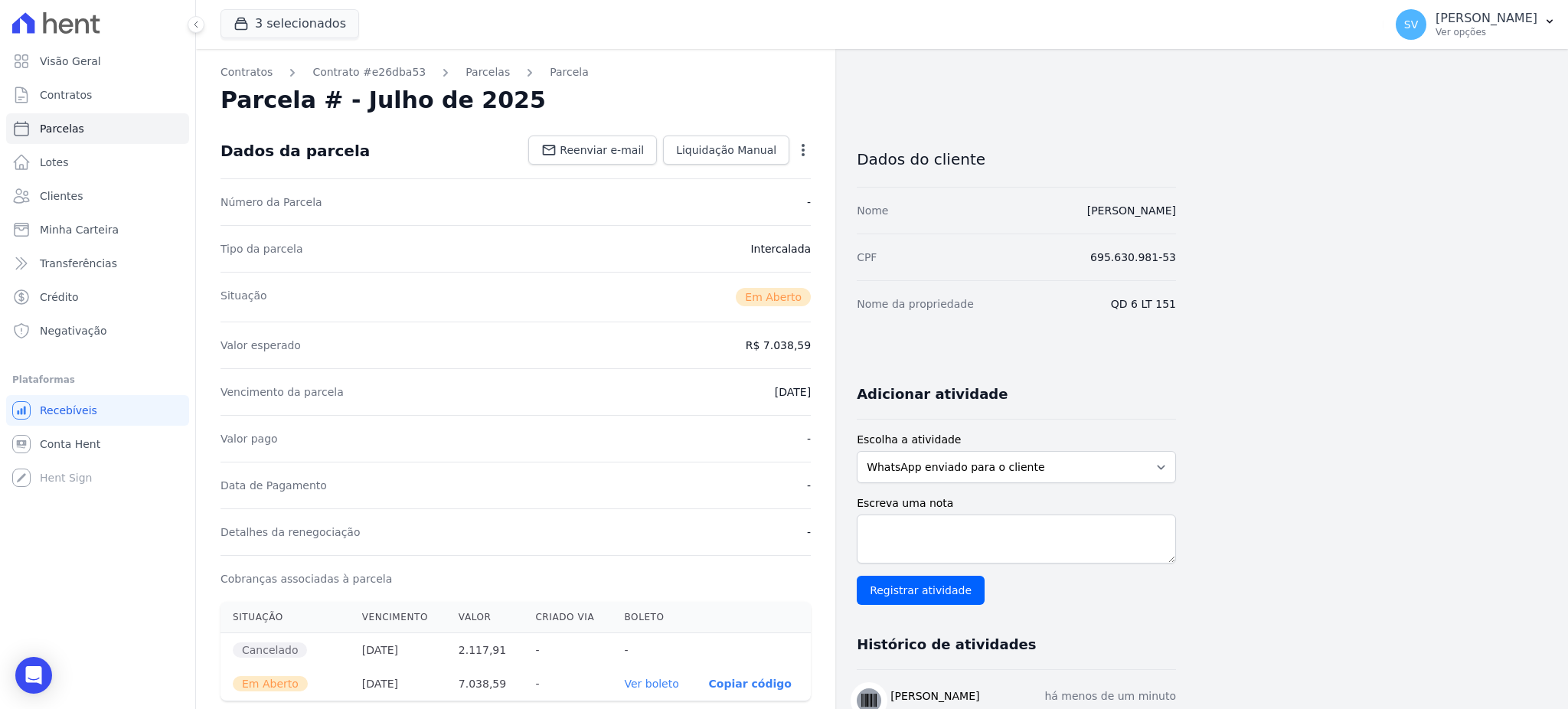
click at [799, 146] on icon "button" at bounding box center [803, 150] width 15 height 15
click at [680, 325] on div "Valor esperado R$ 7.038,59" at bounding box center [515, 345] width 590 height 47
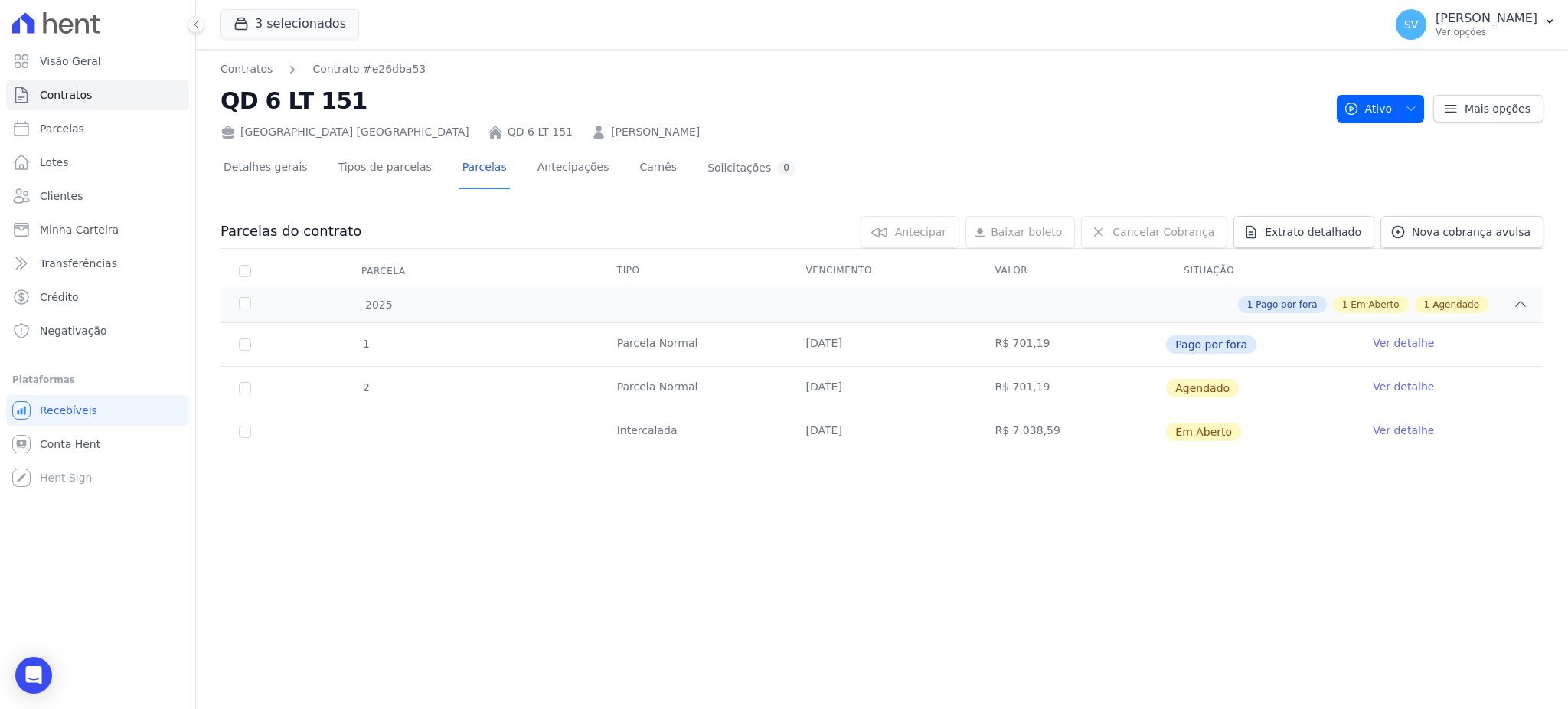
click at [1411, 427] on link "Ver detalhe" at bounding box center [1403, 430] width 62 height 15
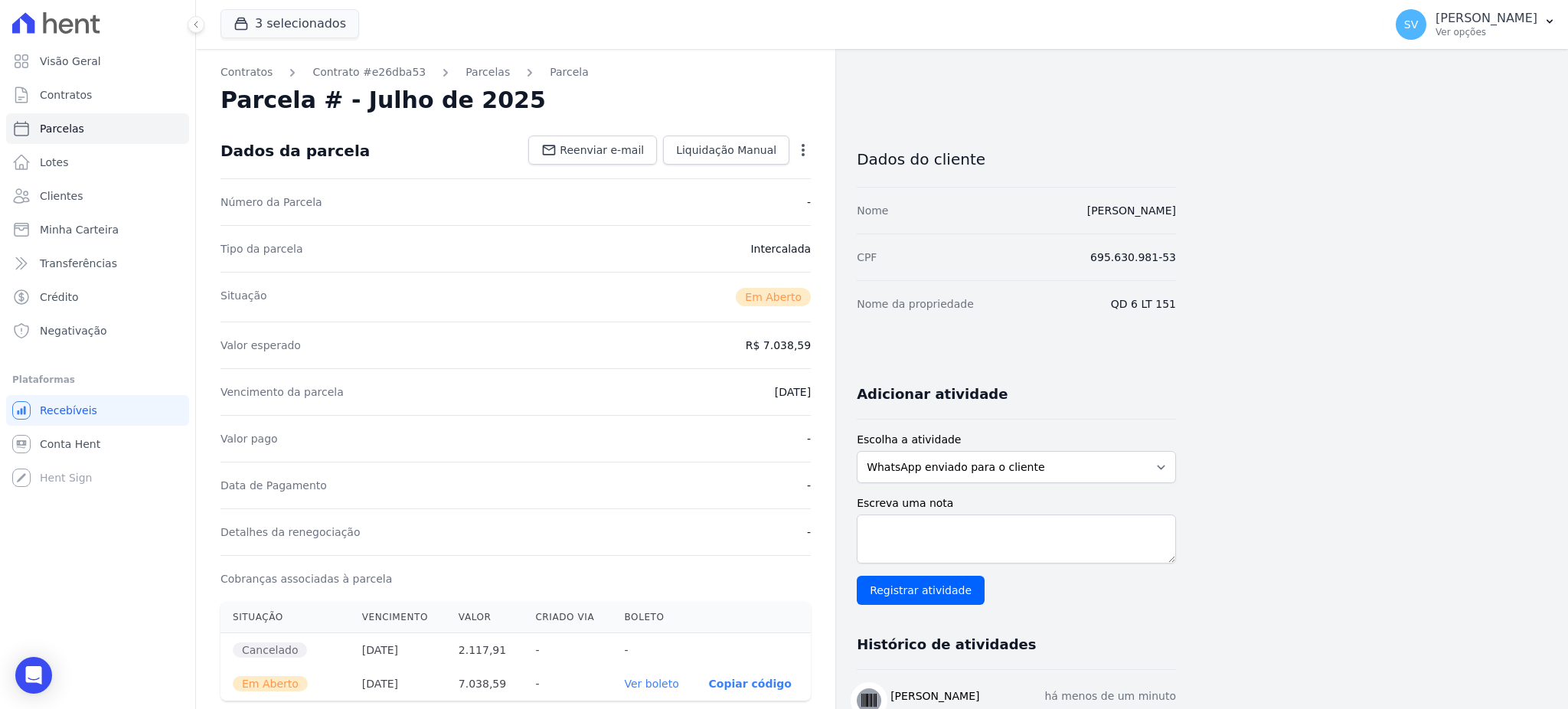
click at [795, 146] on icon "button" at bounding box center [803, 150] width 15 height 15
click at [796, 146] on icon "button" at bounding box center [803, 150] width 15 height 15
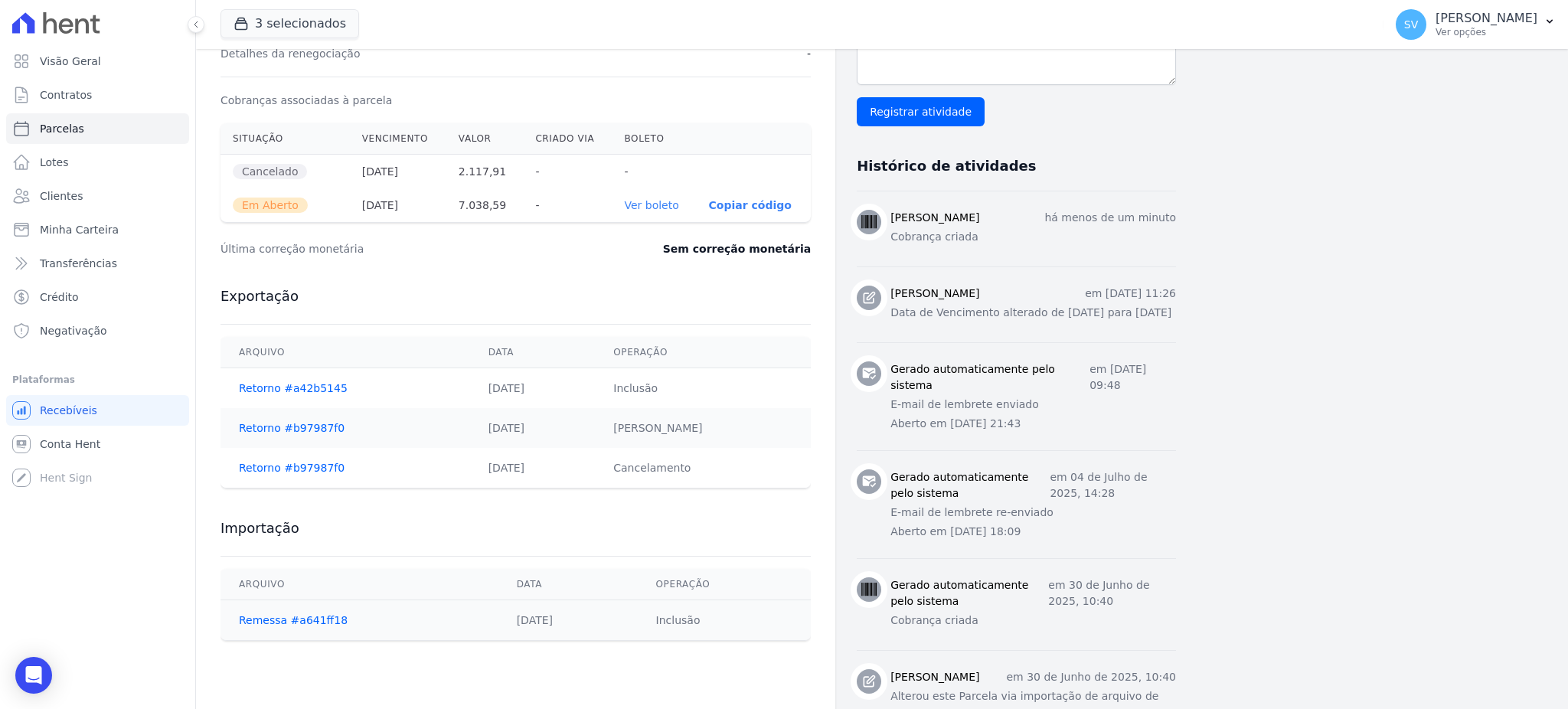
scroll to position [510, 0]
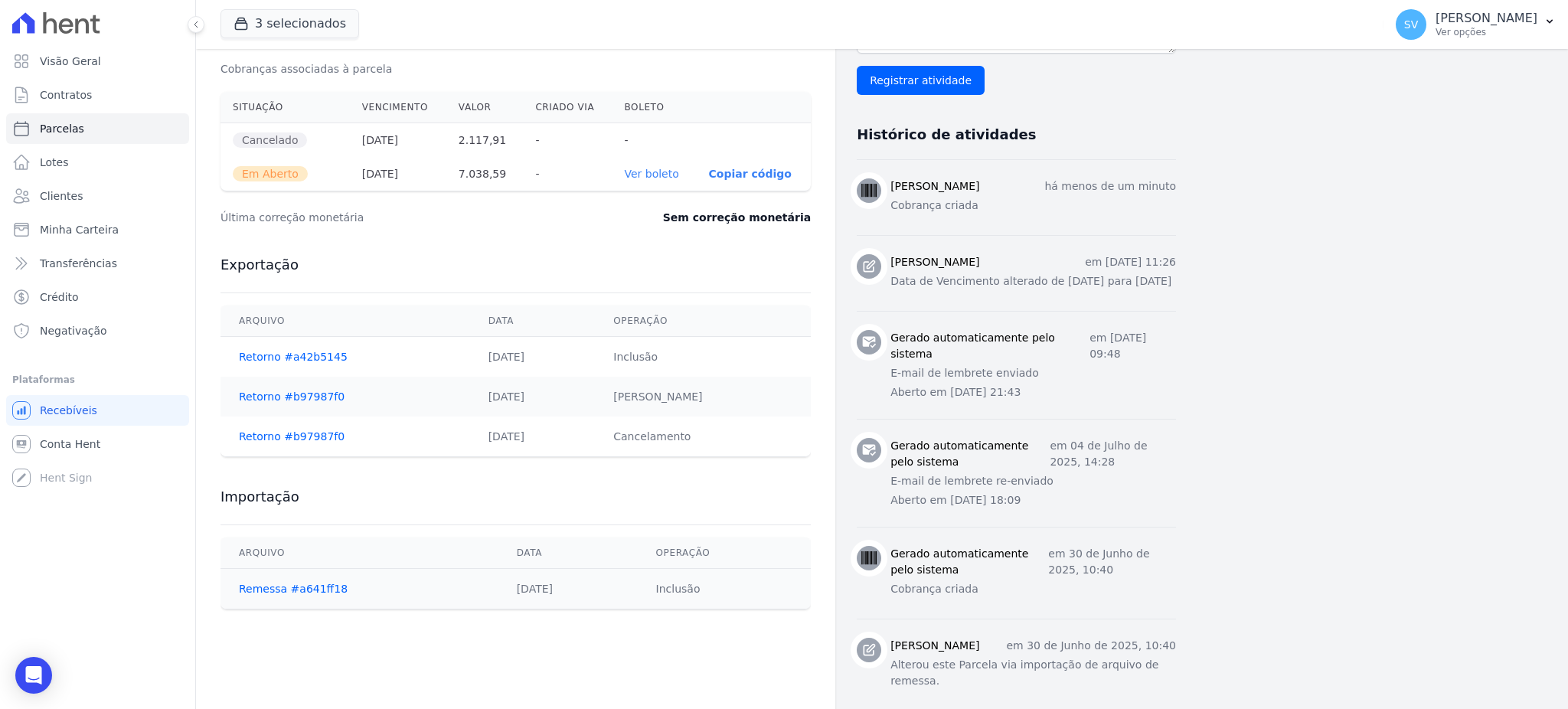
click at [66, 77] on ul "Visão Geral Contratos Parcelas Lotes Clientes Minha Carteira Transferências Cré…" at bounding box center [97, 196] width 183 height 300
click at [66, 89] on span "Contratos" at bounding box center [66, 95] width 52 height 15
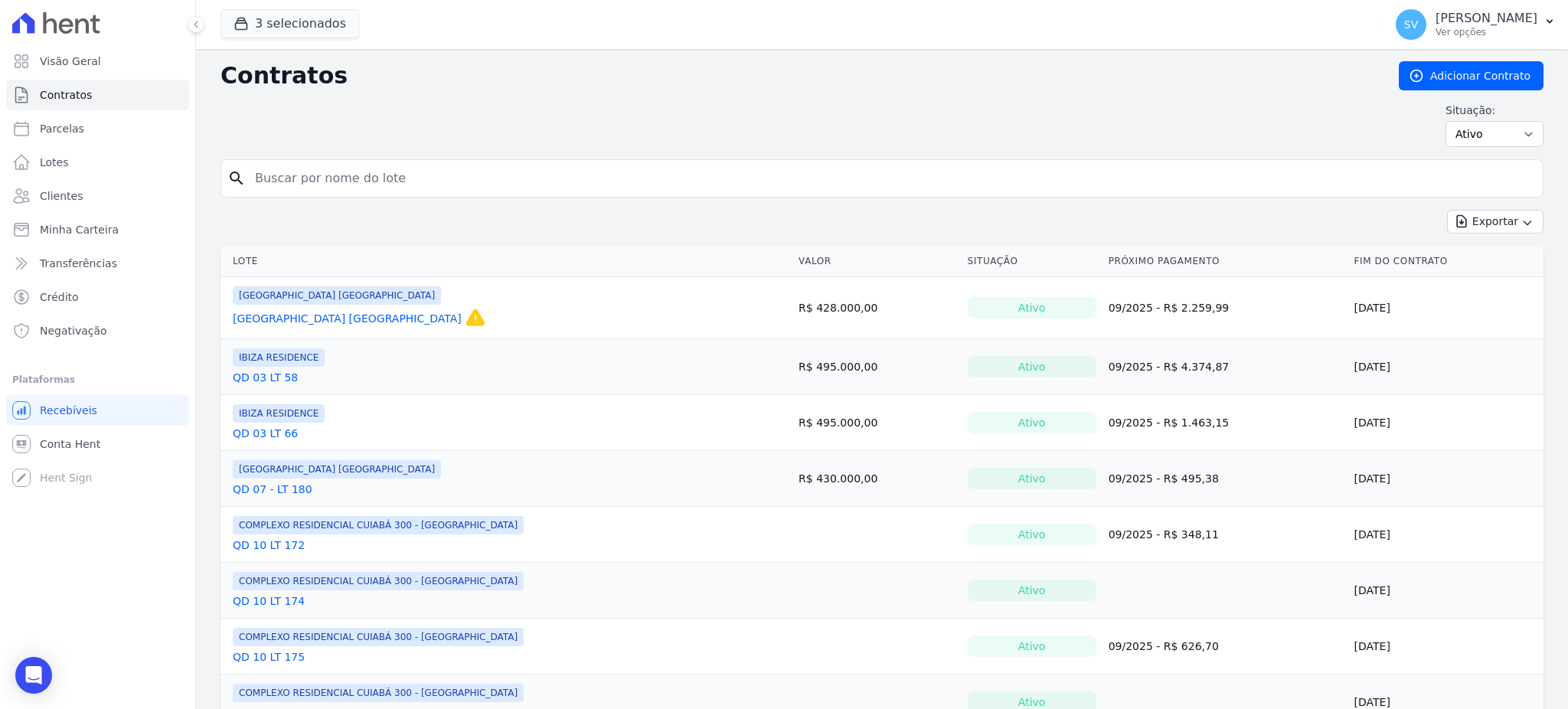
click at [346, 173] on input "search" at bounding box center [890, 178] width 1290 height 31
paste input "QD 6 LT 151"
type input "QD 6 LT 151"
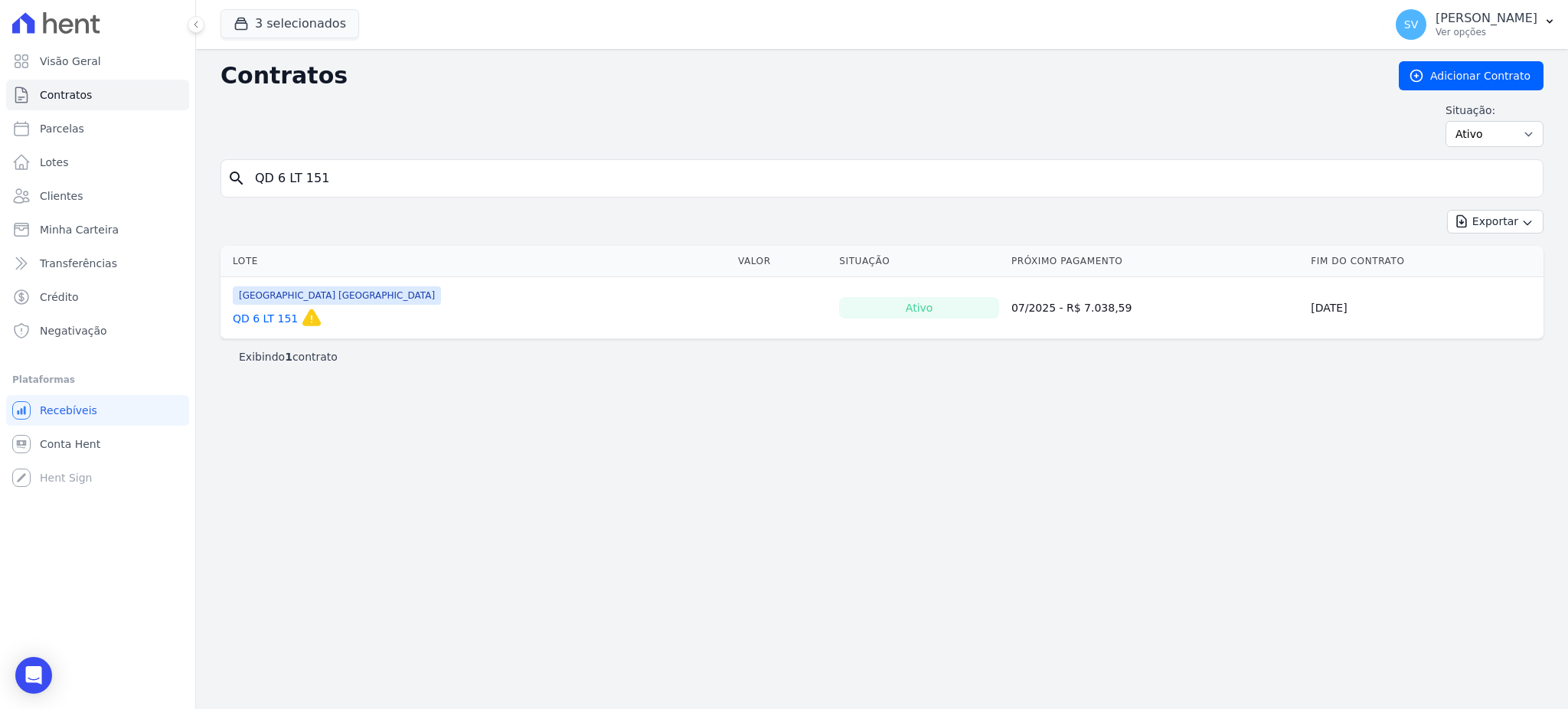
click at [250, 311] on link "QD 6 LT 151" at bounding box center [265, 319] width 65 height 15
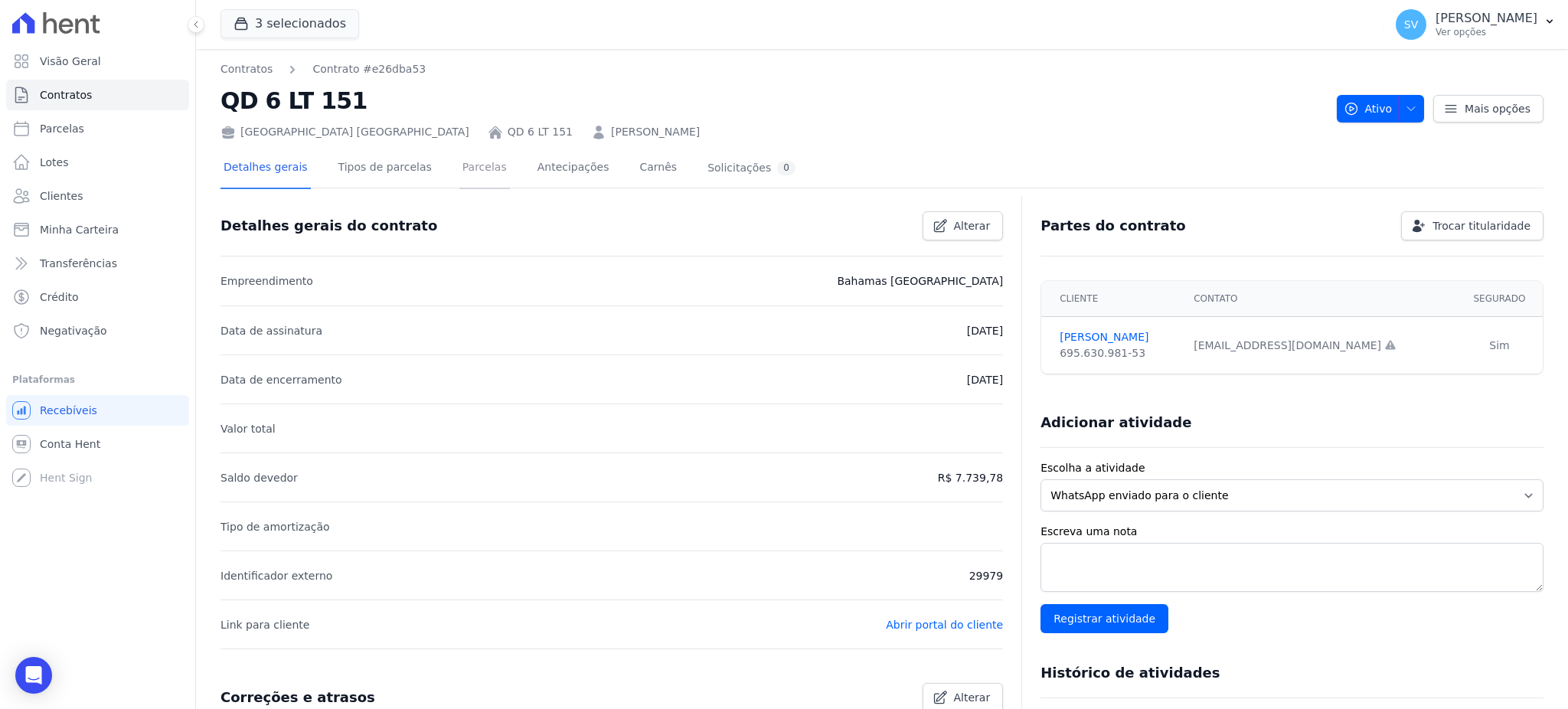
click at [470, 166] on link "Parcelas" at bounding box center [484, 169] width 51 height 41
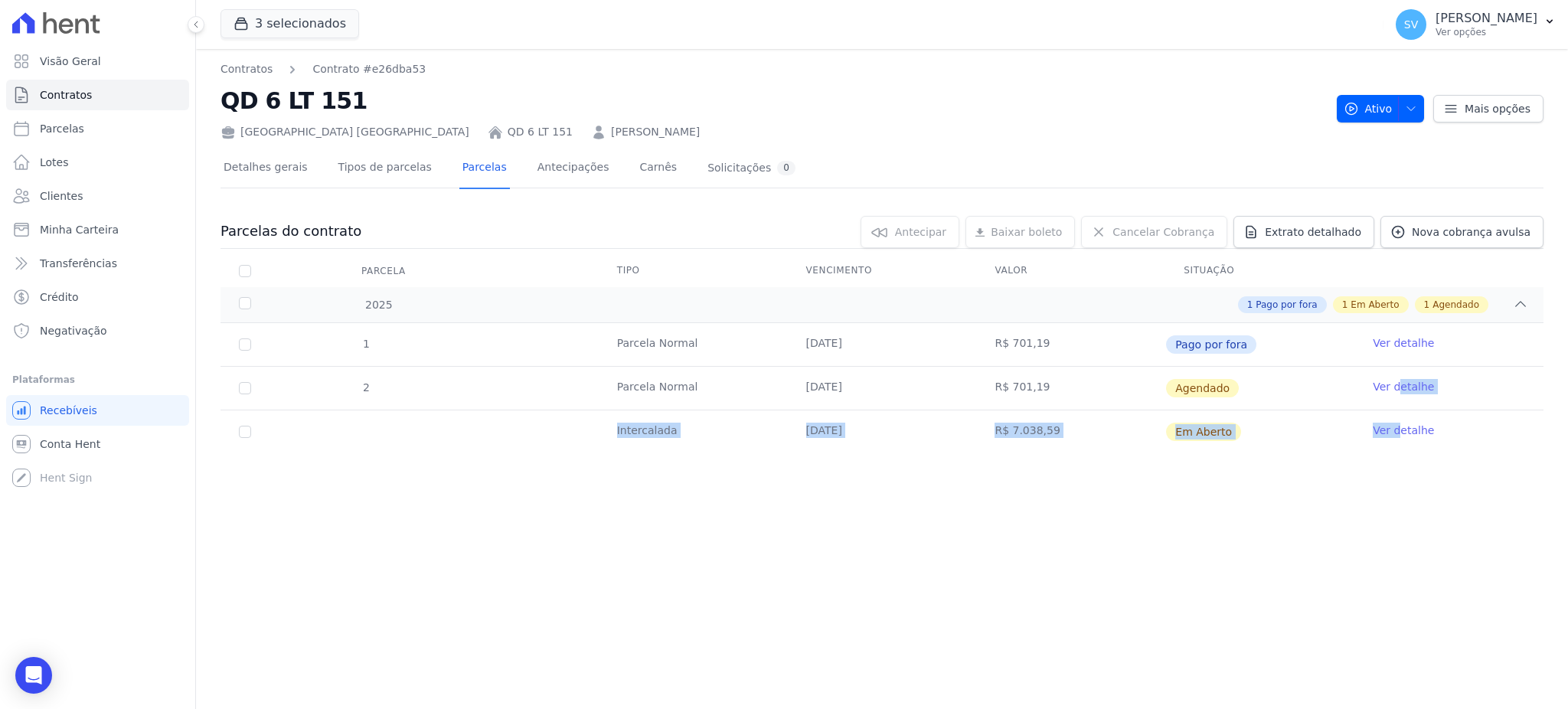
click at [1402, 424] on tbody "1 Parcela Normal 20/05/2025 R$ 701,19 Pago por fora Ver detalhe 2 Parcela Norma…" at bounding box center [882, 388] width 1323 height 130
click at [1403, 426] on link "Ver detalhe" at bounding box center [1403, 430] width 62 height 15
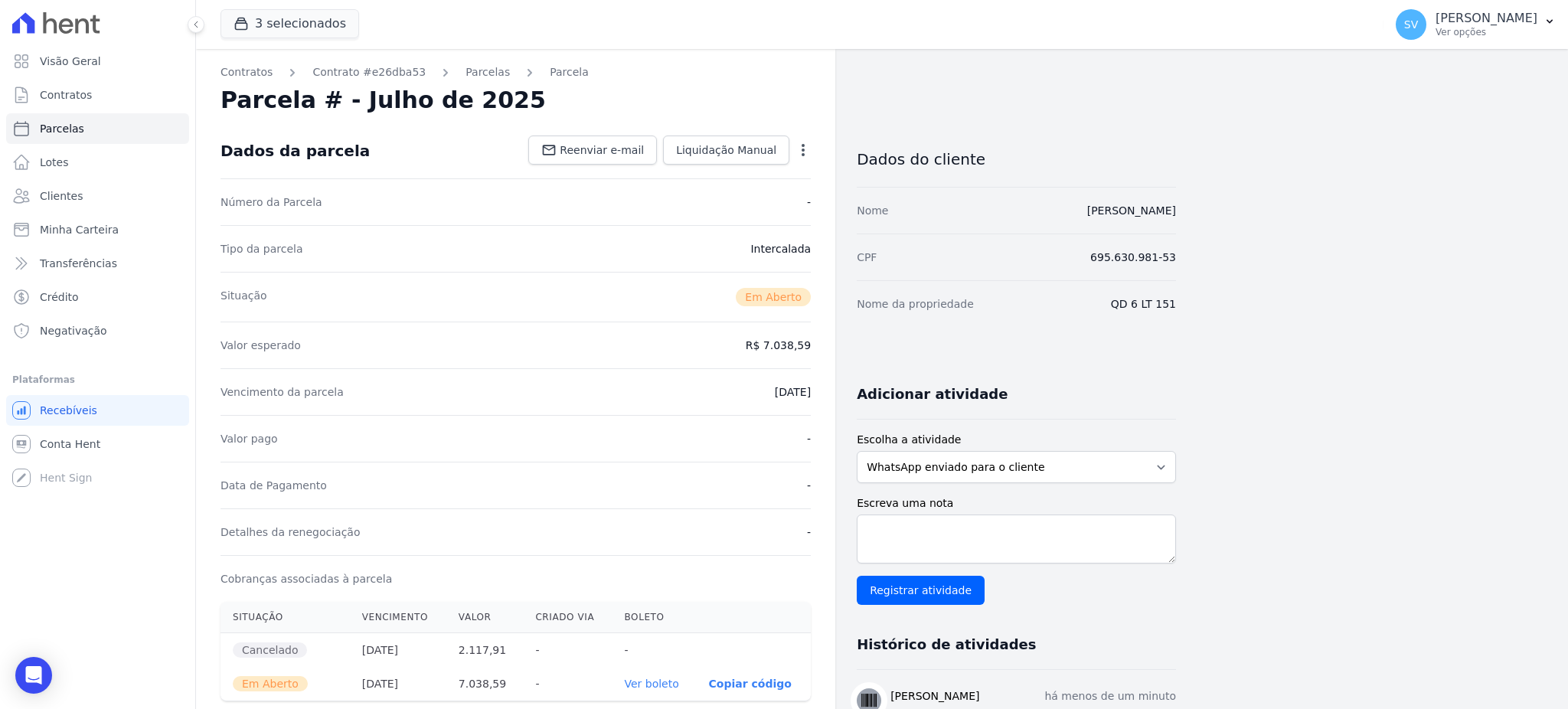
click at [803, 151] on icon "button" at bounding box center [803, 150] width 15 height 15
click at [69, 197] on span "Clientes" at bounding box center [62, 196] width 43 height 15
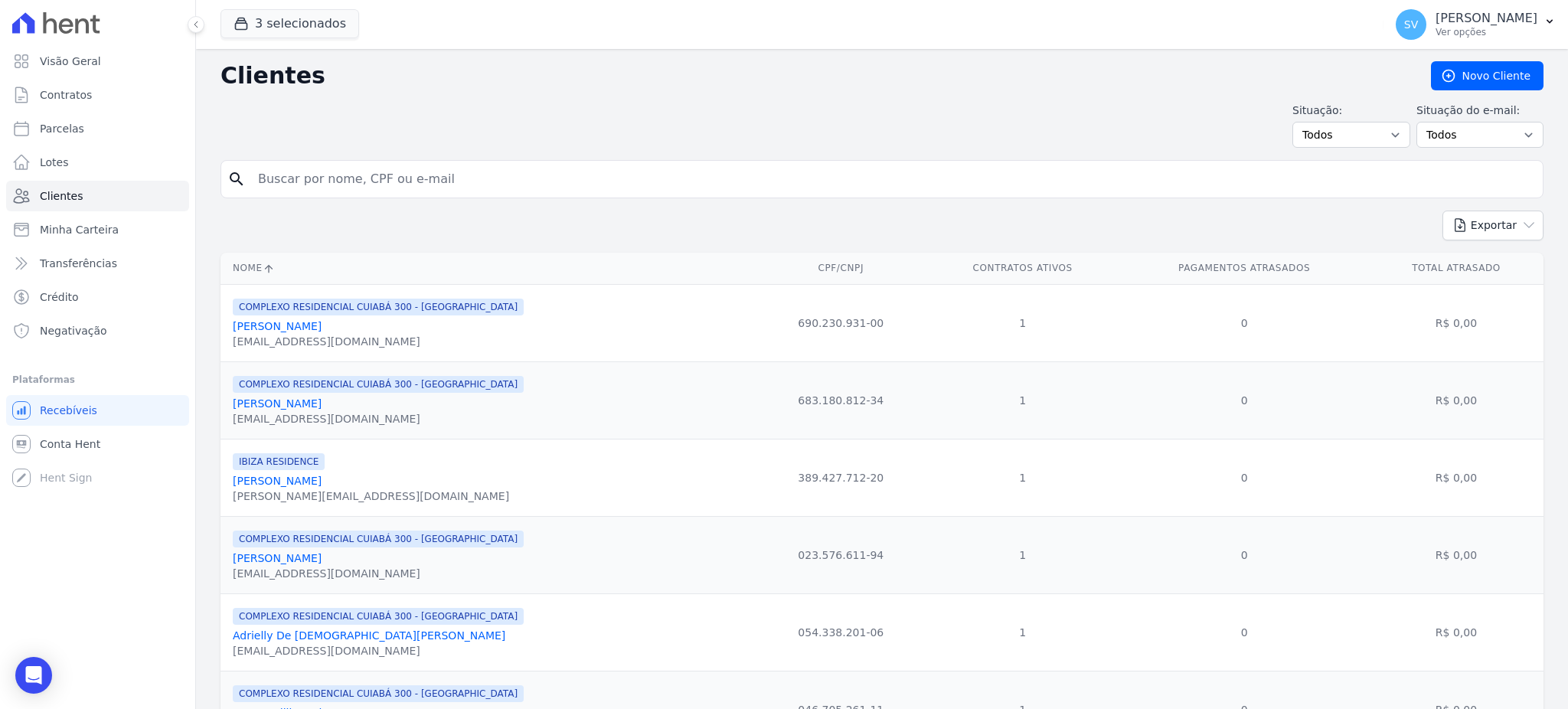
click at [346, 185] on input "search" at bounding box center [893, 179] width 1288 height 31
type input "ROBERTO MACHIAVELLI"
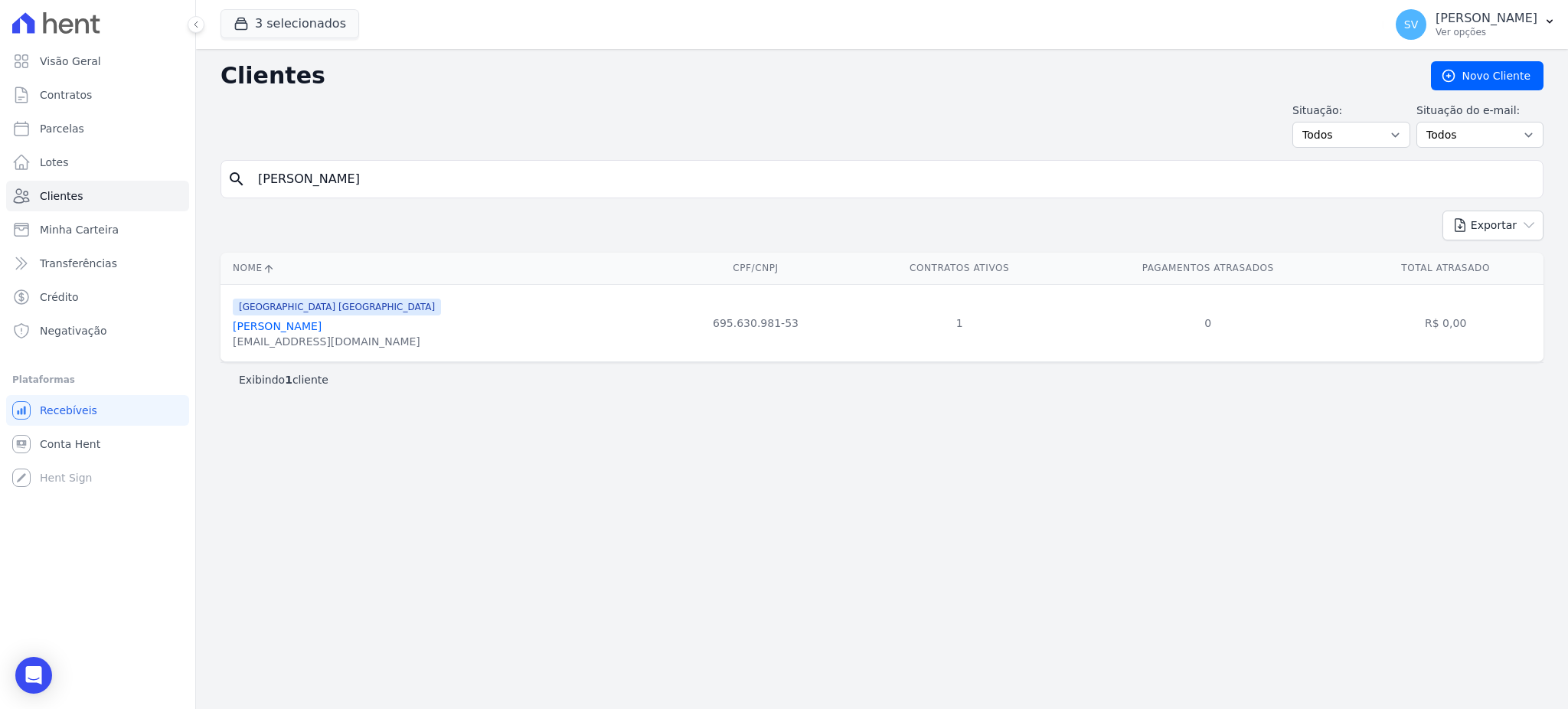
click at [310, 331] on link "Roberto Machiavelli" at bounding box center [277, 326] width 89 height 12
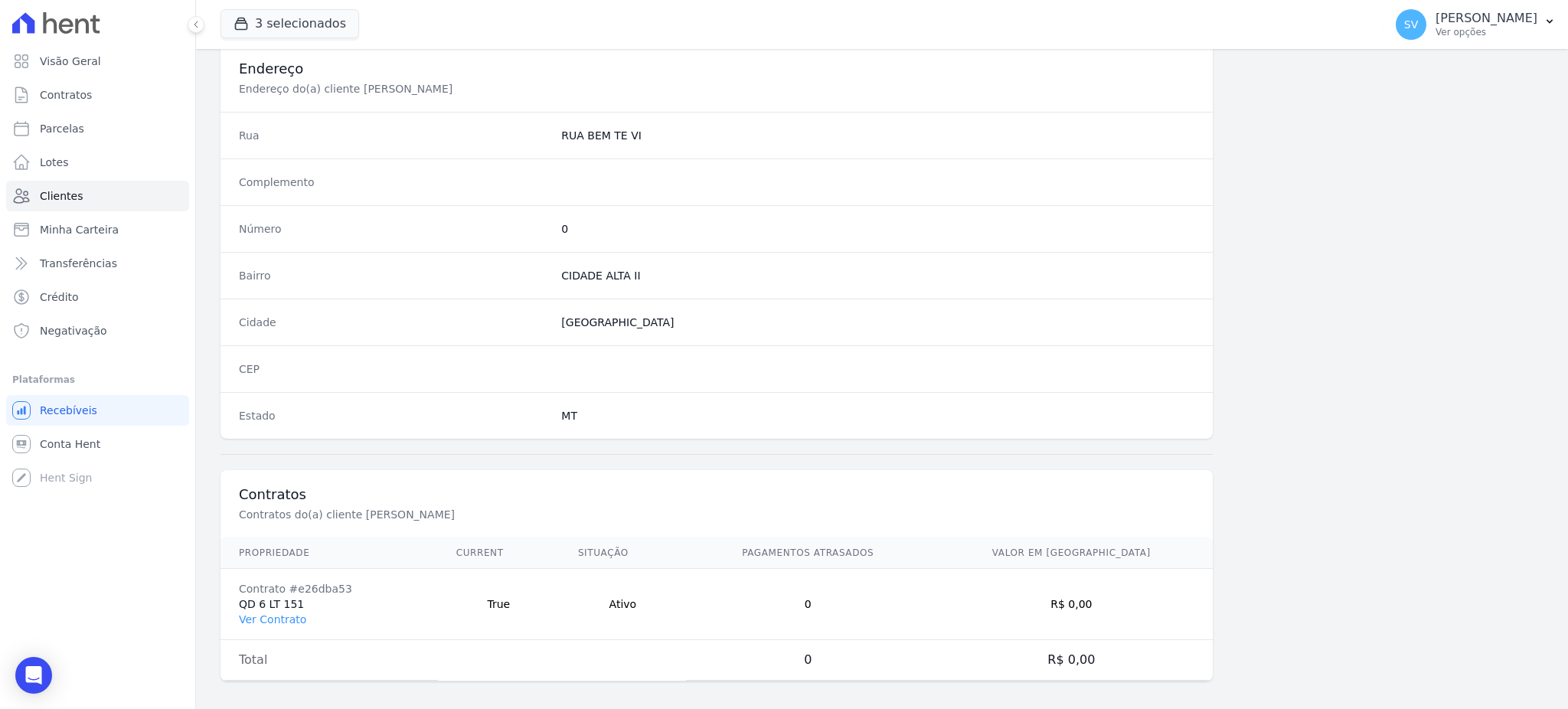
scroll to position [724, 0]
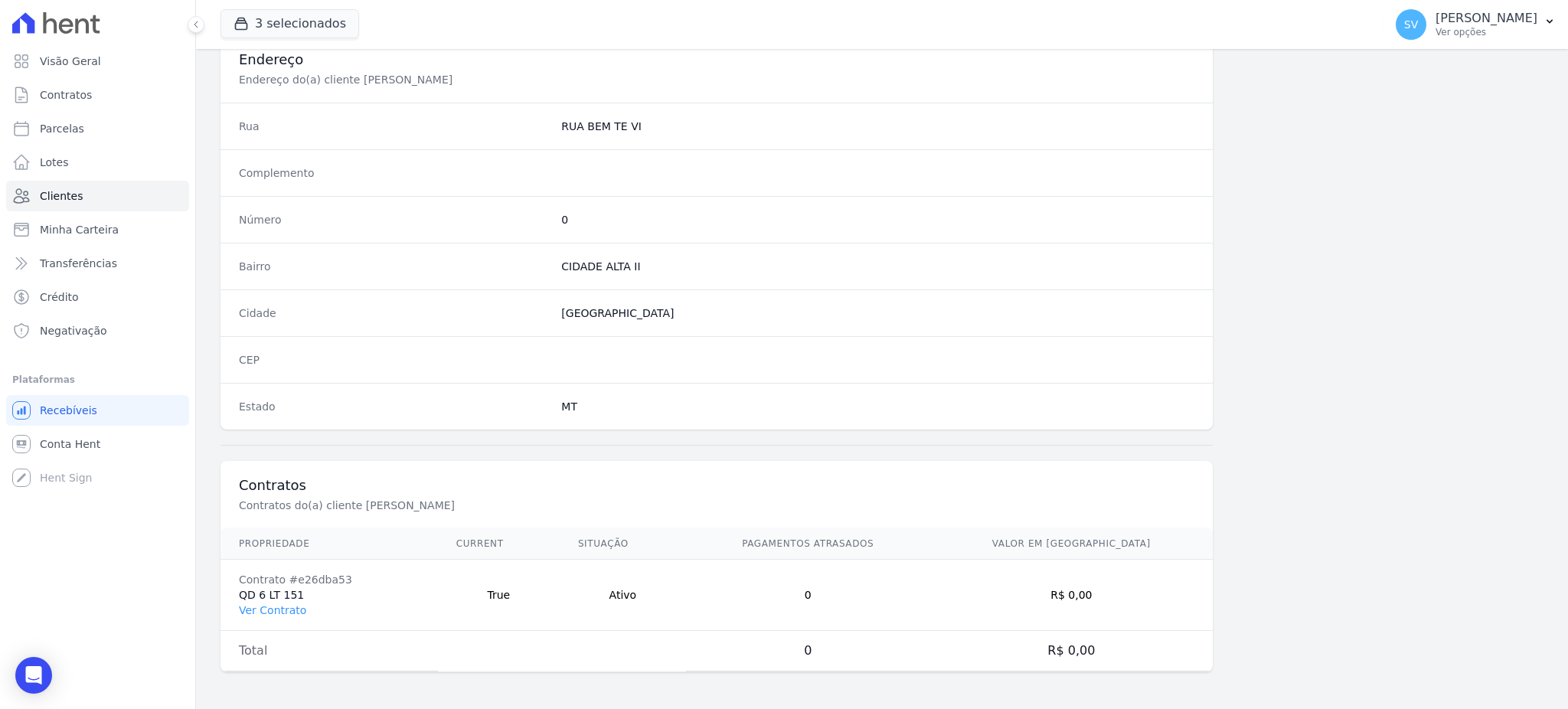
click at [276, 601] on td "Contrato #e26dba53 QD 6 LT 151 Ver Contrato" at bounding box center [329, 596] width 217 height 72
click at [268, 612] on link "Ver Contrato" at bounding box center [272, 610] width 67 height 12
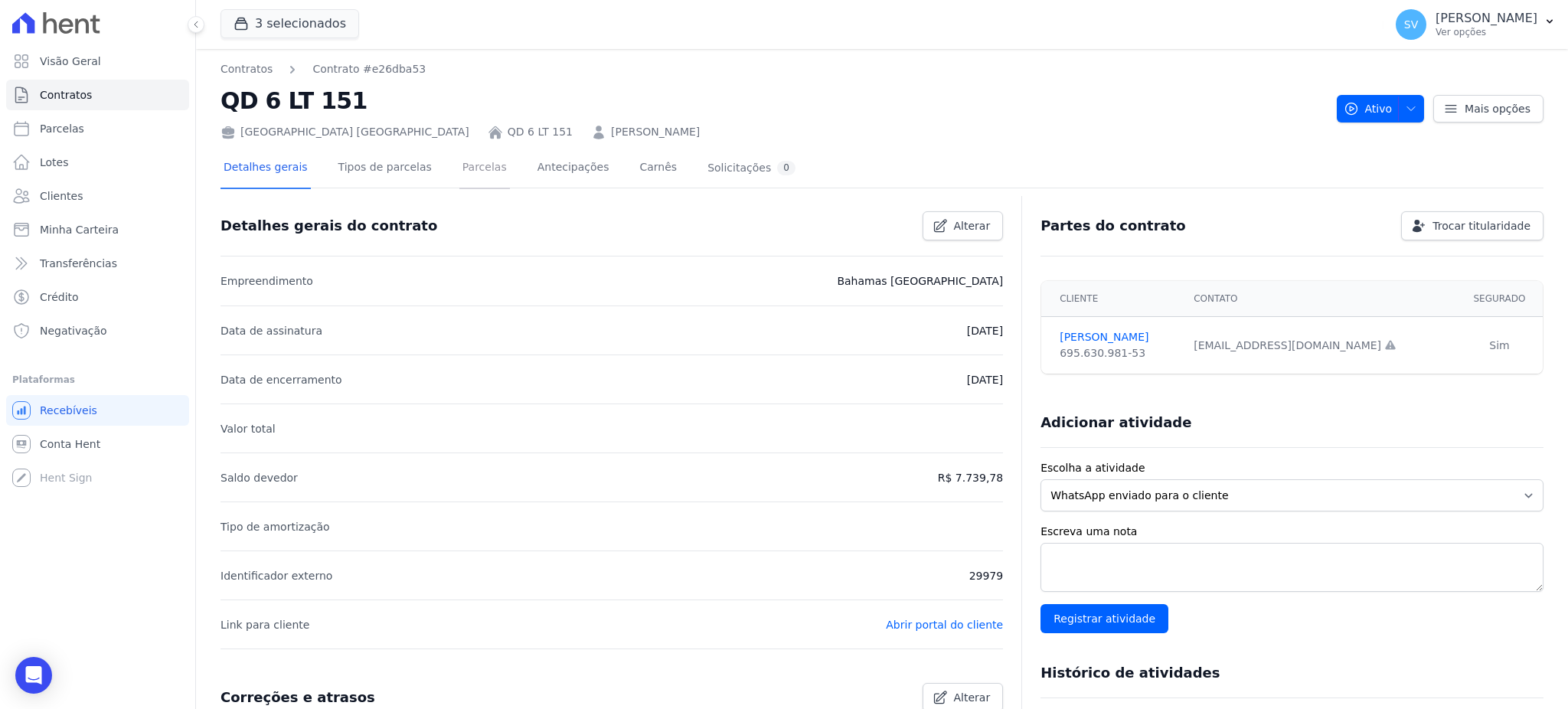
click at [466, 168] on link "Parcelas" at bounding box center [484, 169] width 51 height 41
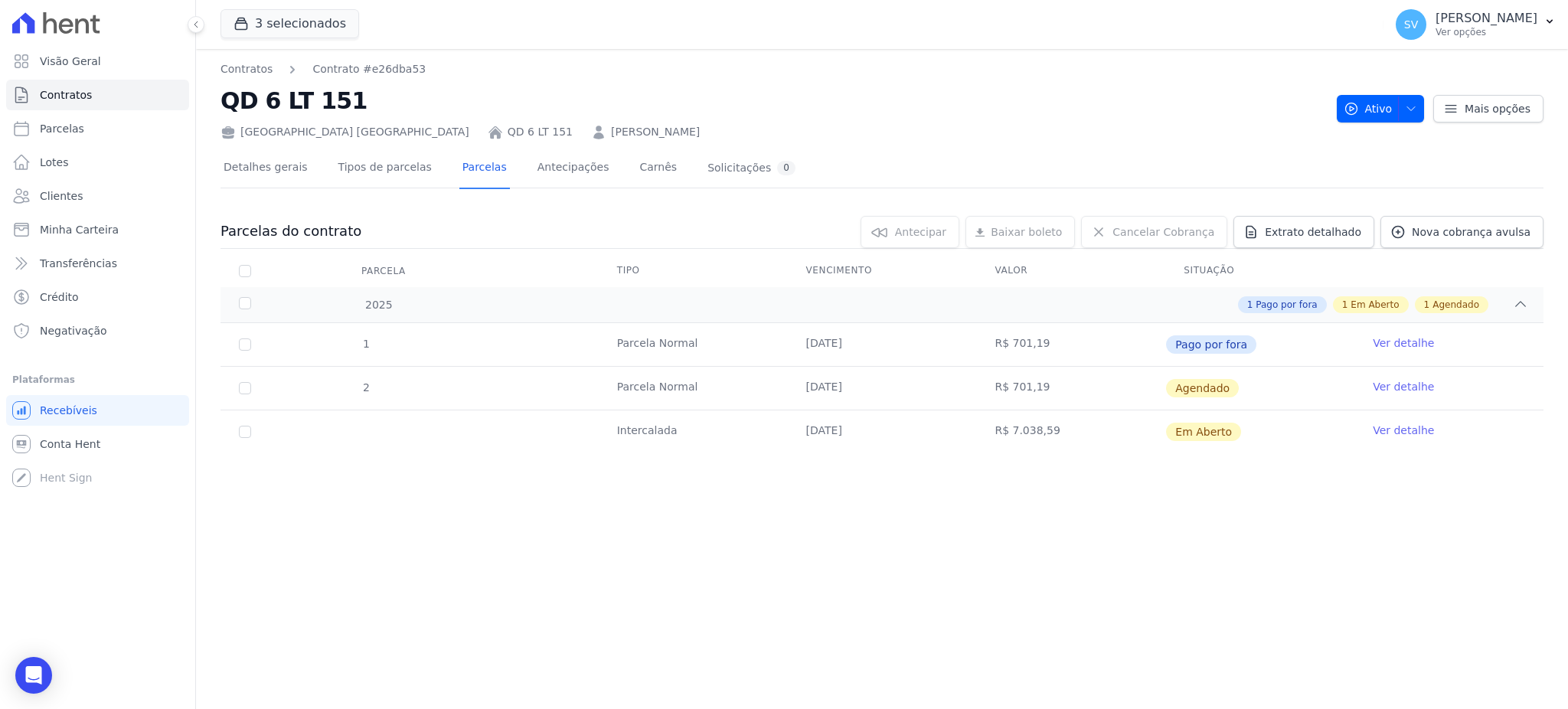
click at [1379, 427] on link "Ver detalhe" at bounding box center [1403, 430] width 62 height 15
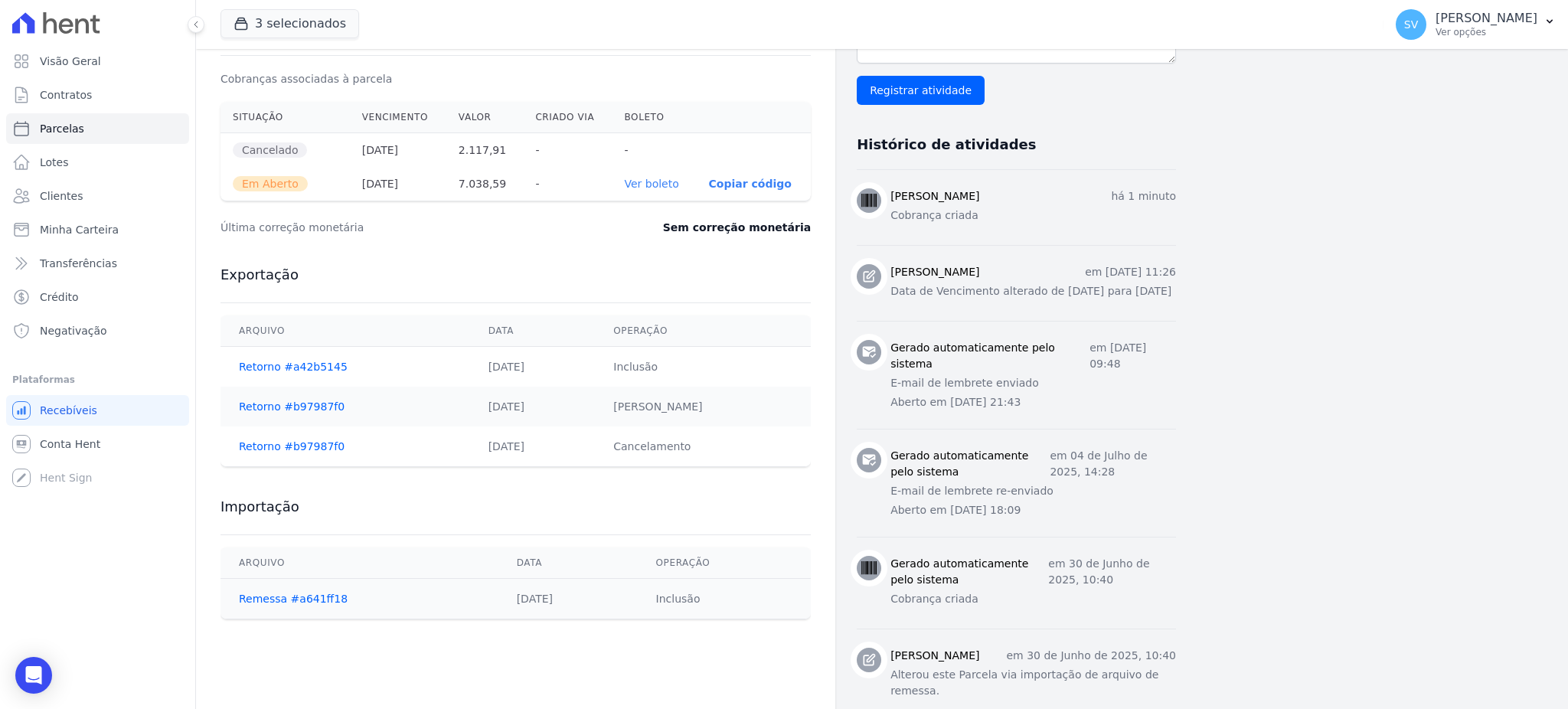
scroll to position [456, 0]
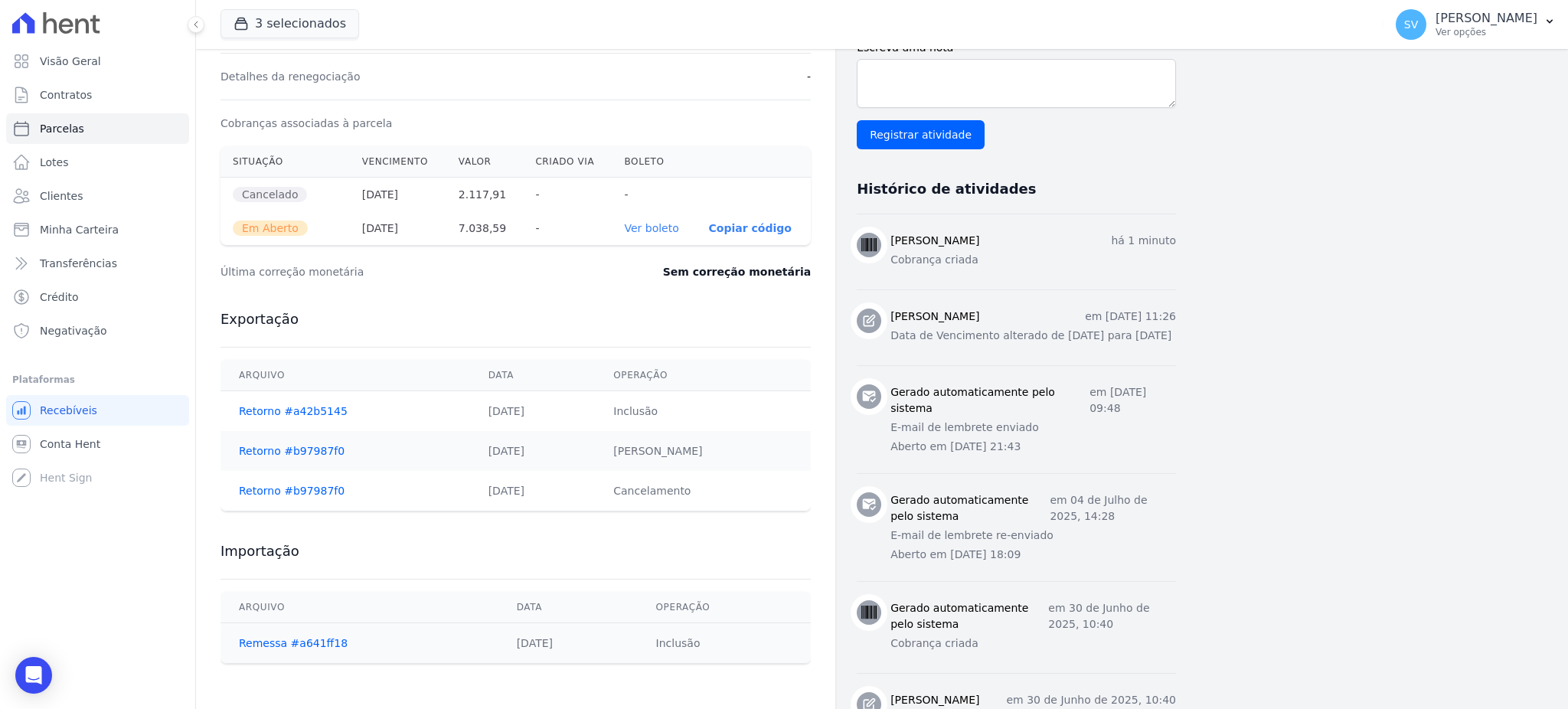
click at [646, 234] on link "Ver boleto" at bounding box center [650, 228] width 54 height 12
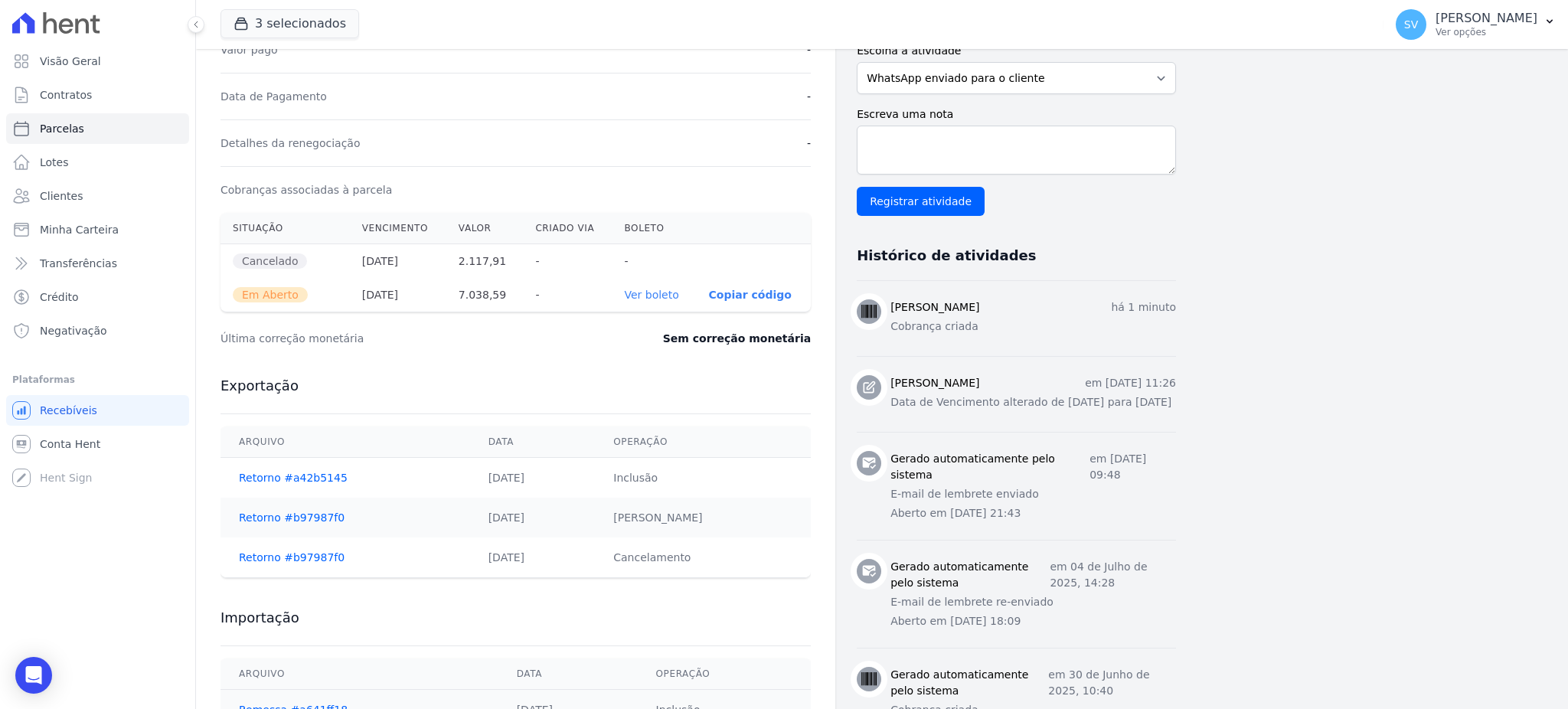
scroll to position [353, 0]
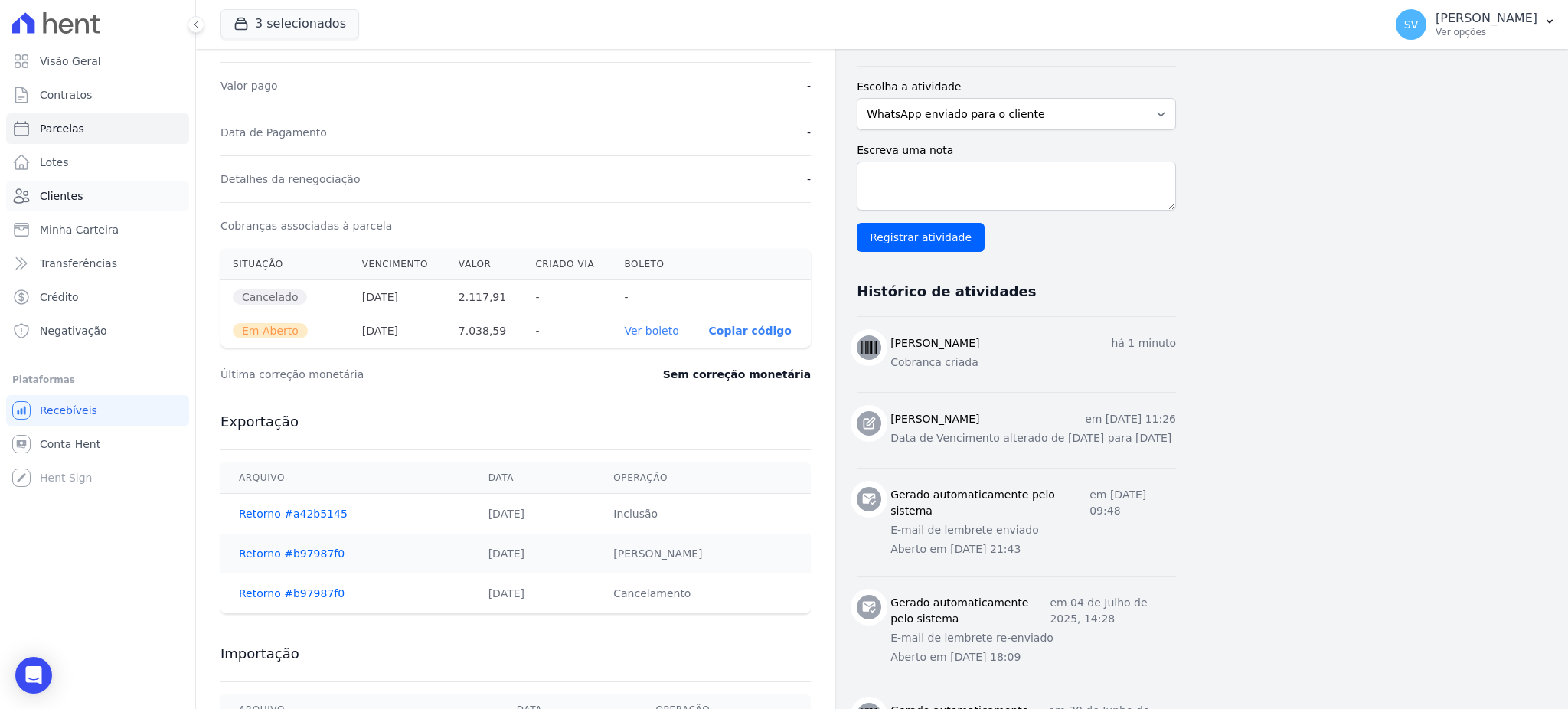
click at [78, 196] on link "Clientes" at bounding box center [97, 196] width 183 height 31
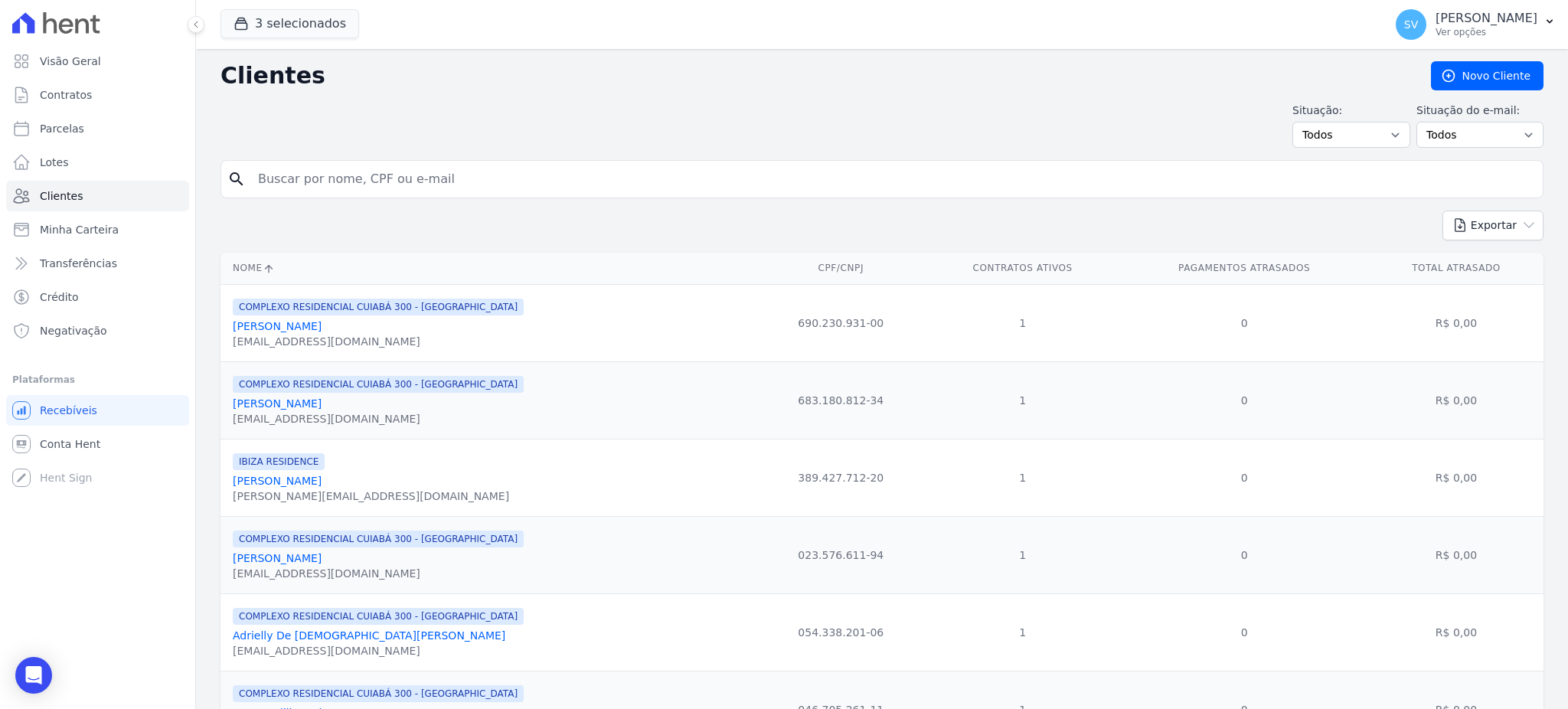
click at [454, 175] on input "search" at bounding box center [893, 179] width 1288 height 31
click at [450, 172] on input "search" at bounding box center [893, 179] width 1288 height 31
type input "ROBERTO MACHIAVELLI"
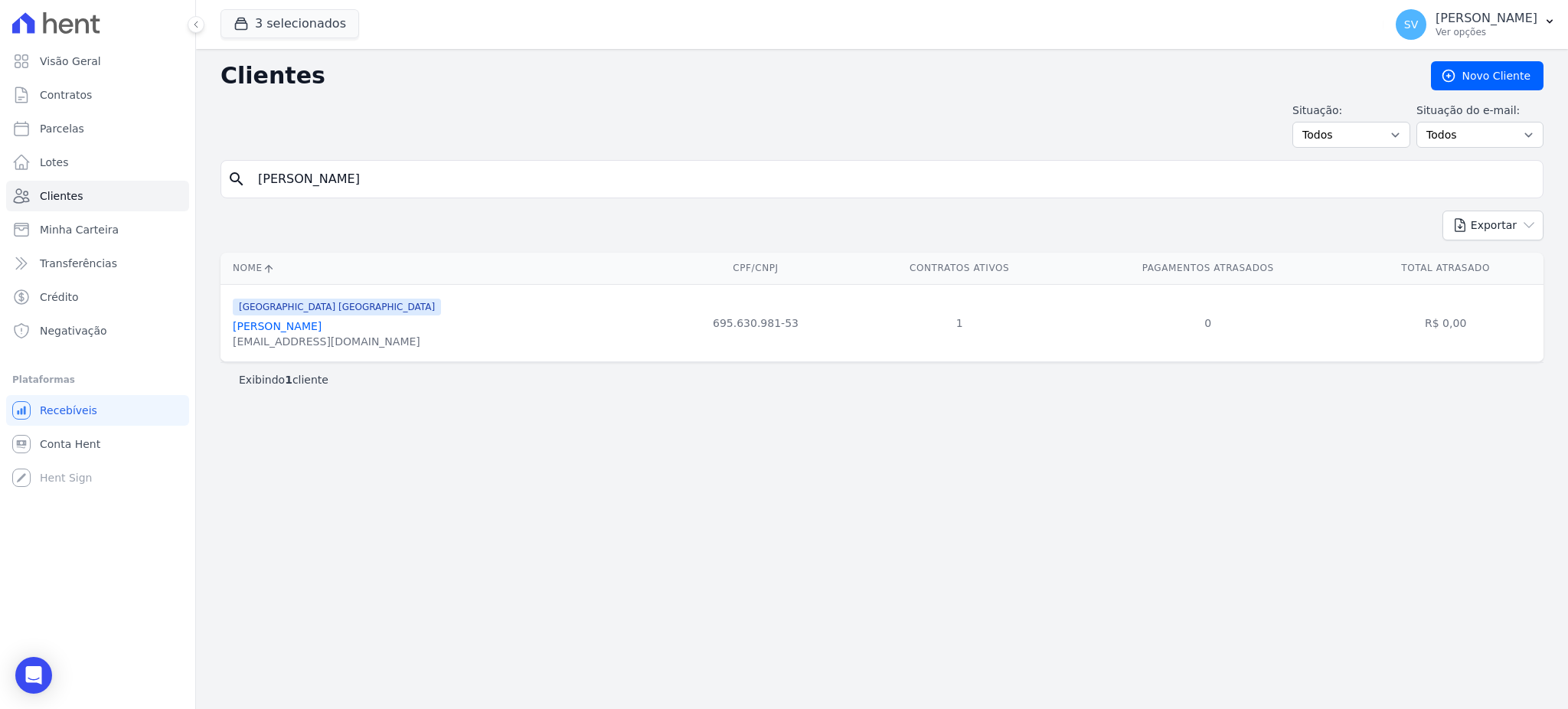
click at [279, 328] on link "Roberto Machiavelli" at bounding box center [277, 326] width 89 height 12
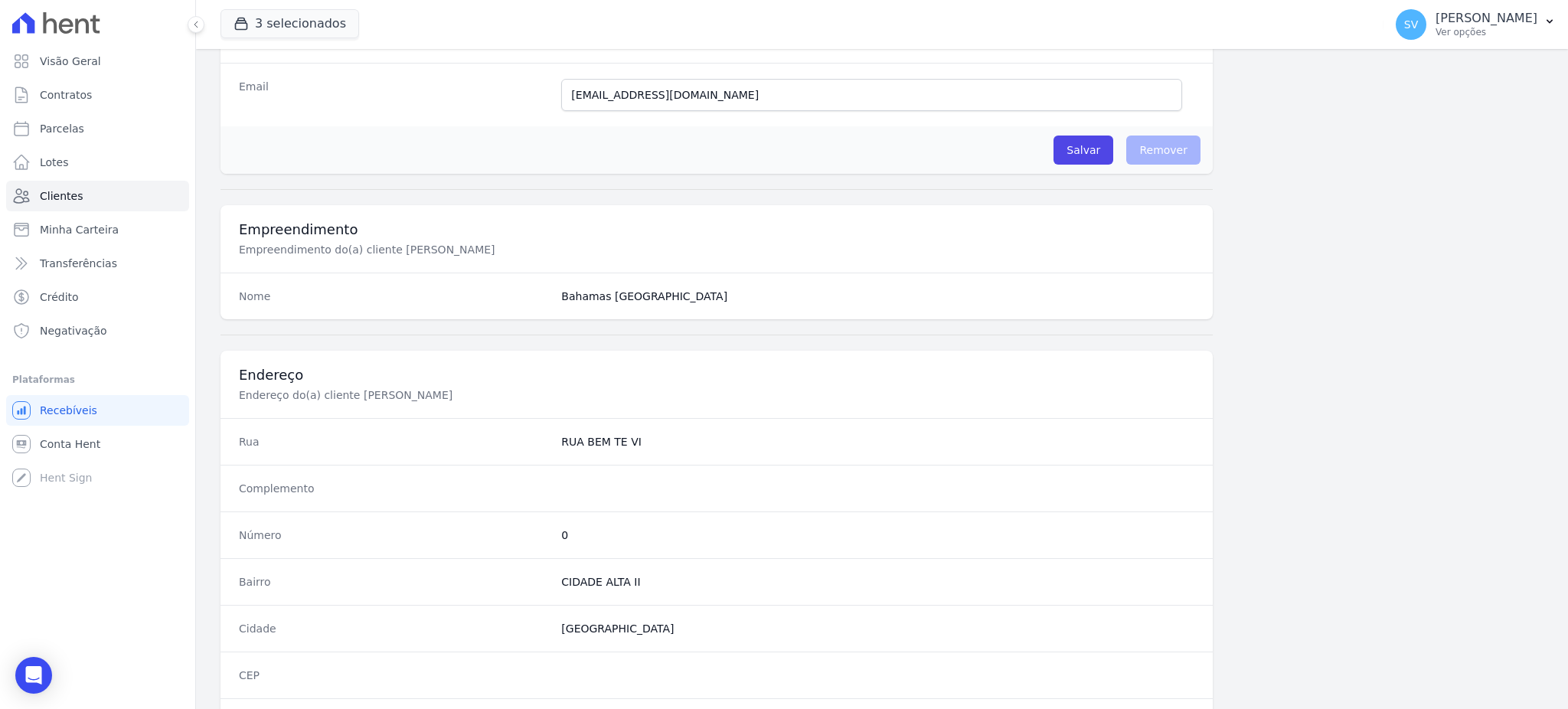
scroll to position [724, 0]
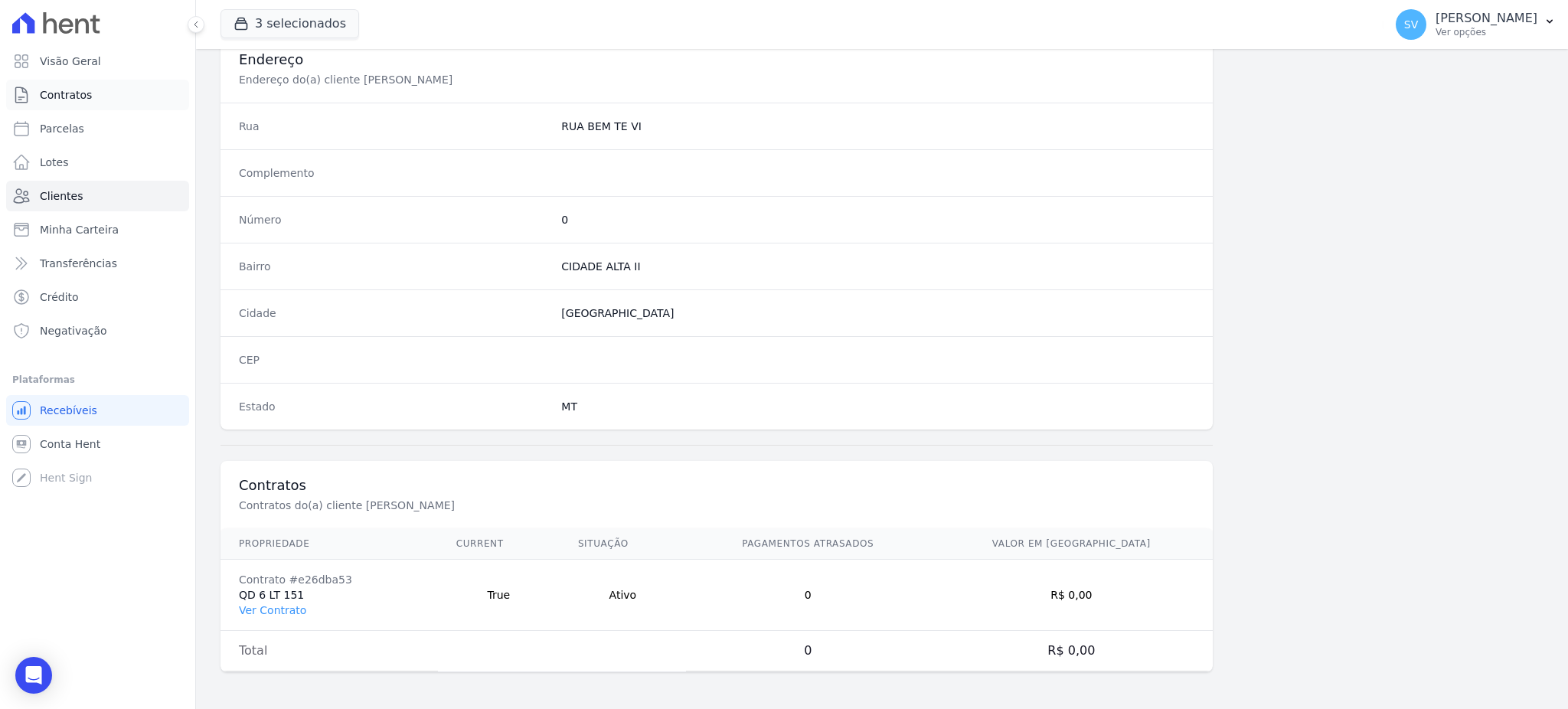
click at [52, 94] on span "Contratos" at bounding box center [66, 95] width 52 height 15
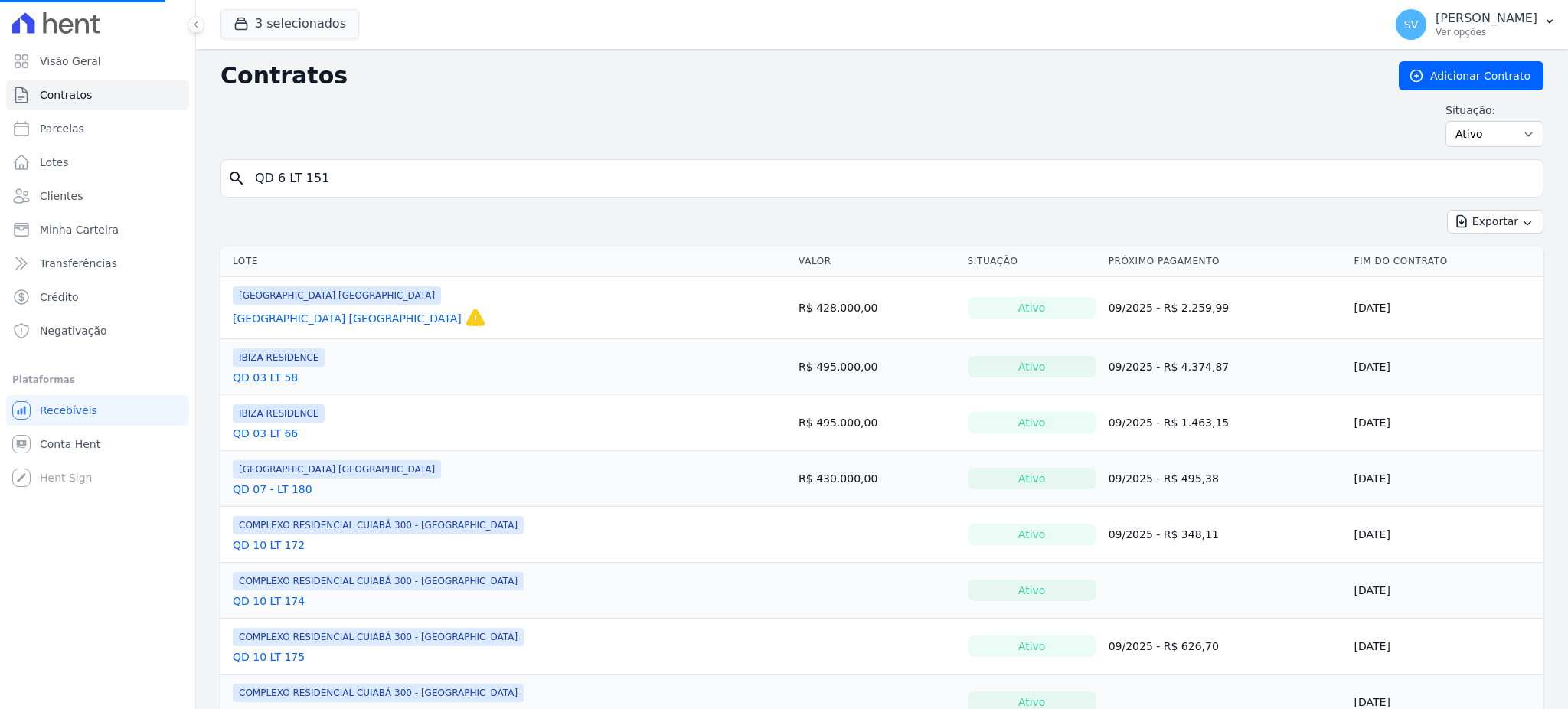
click at [436, 182] on input "QD 6 LT 151" at bounding box center [890, 178] width 1290 height 31
click at [336, 181] on input "search" at bounding box center [890, 178] width 1290 height 31
paste input "QD 6 LT 151"
type input "QD 6 LT 151"
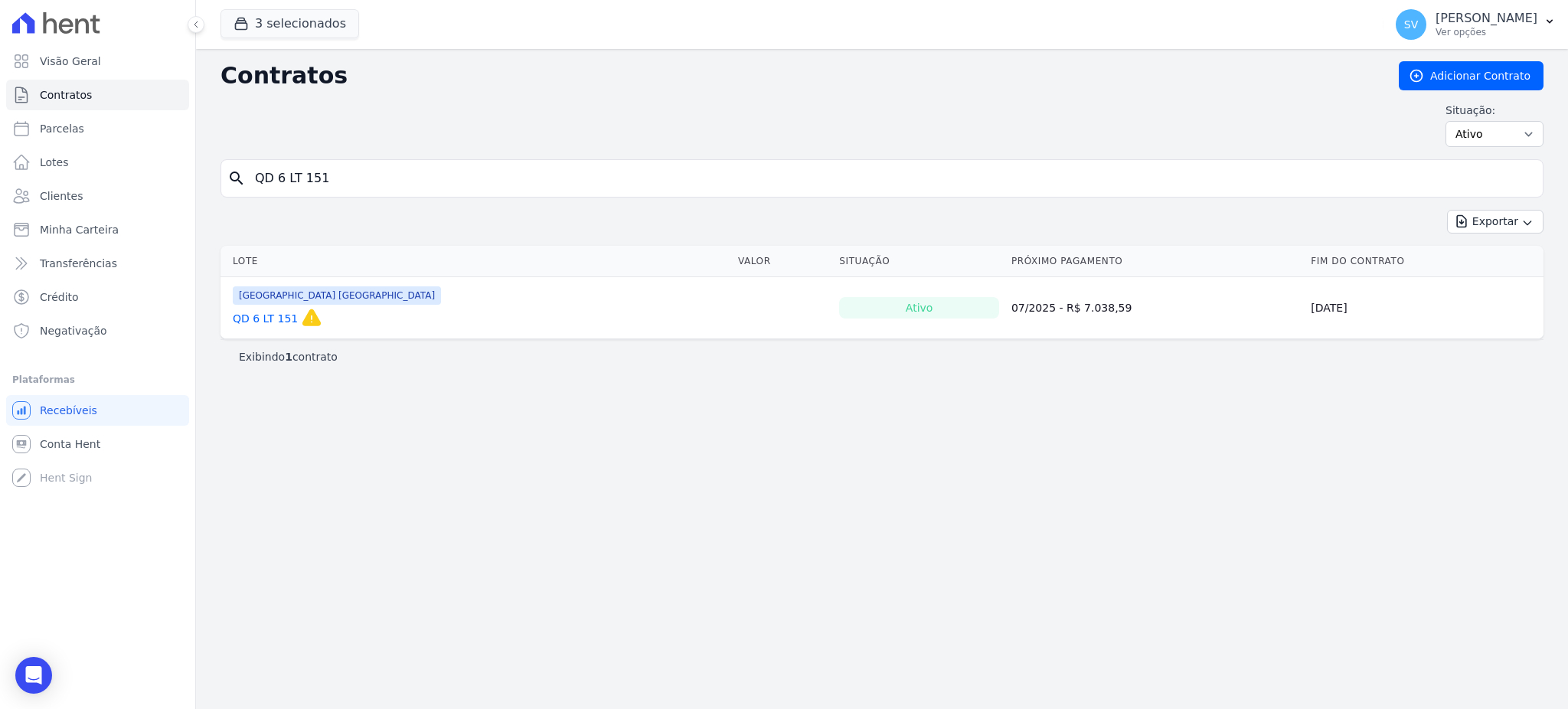
click at [251, 312] on link "QD 6 LT 151" at bounding box center [265, 319] width 65 height 15
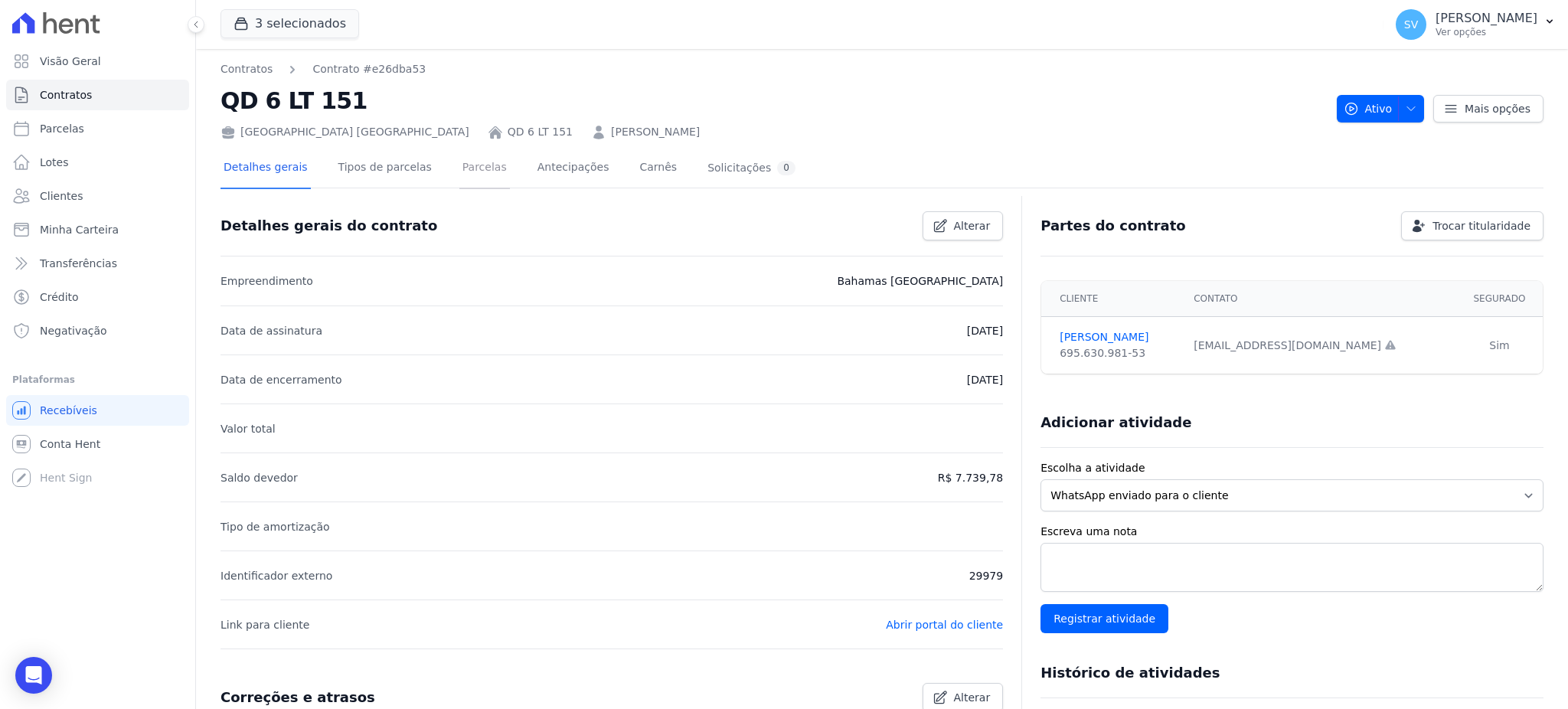
click at [467, 168] on link "Parcelas" at bounding box center [484, 169] width 51 height 41
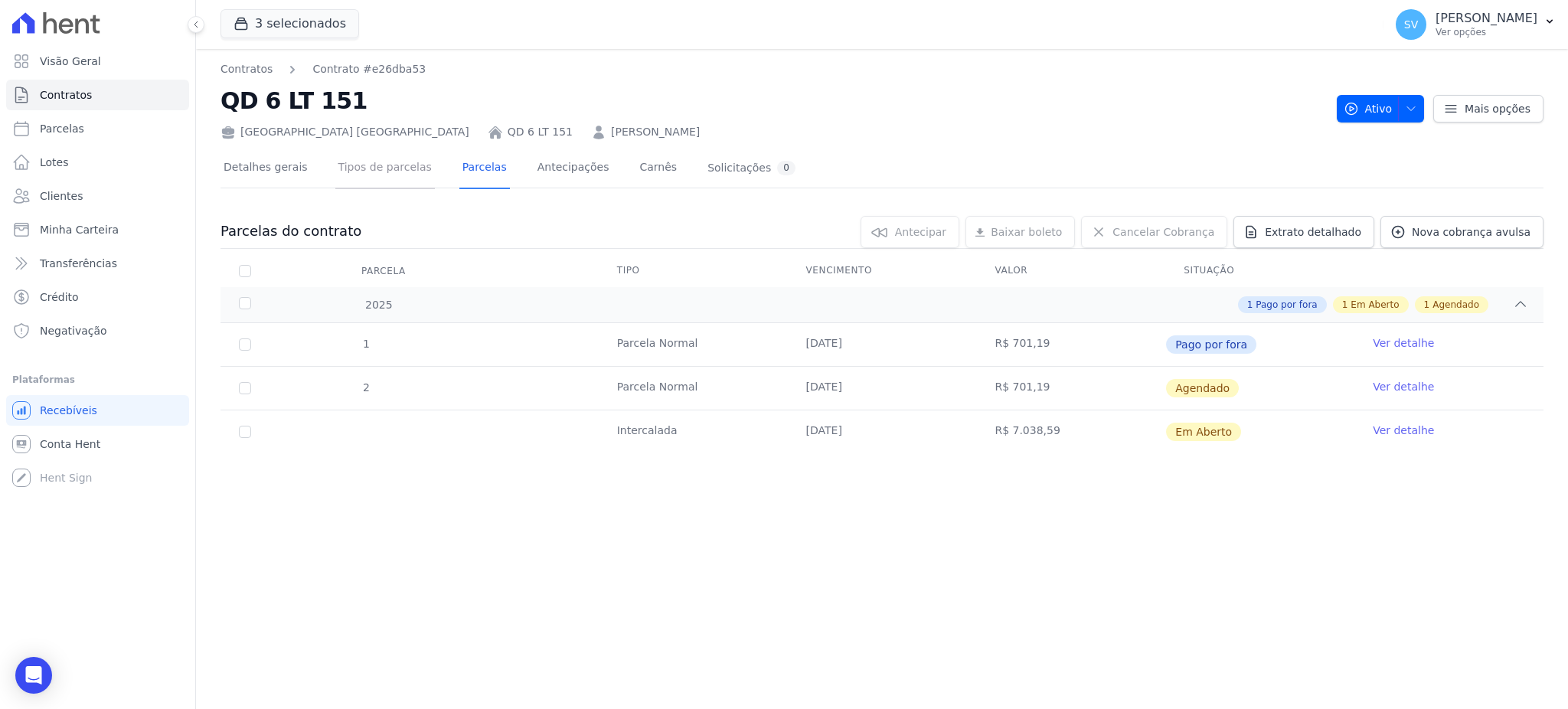
click at [382, 175] on link "Tipos de parcelas" at bounding box center [385, 169] width 100 height 41
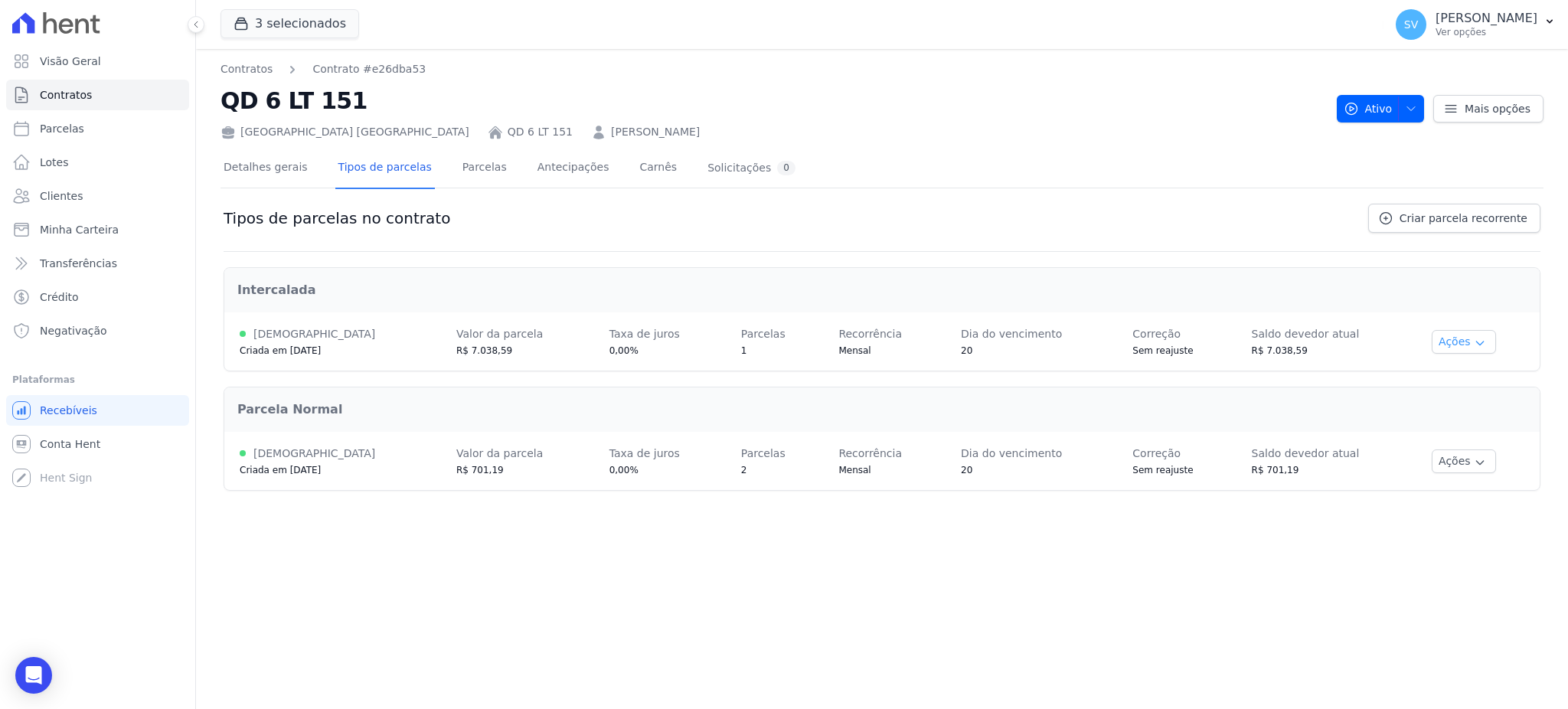
click at [1434, 336] on button "Ações" at bounding box center [1463, 342] width 64 height 24
click at [1447, 415] on link "Renegociar" at bounding box center [1458, 419] width 118 height 18
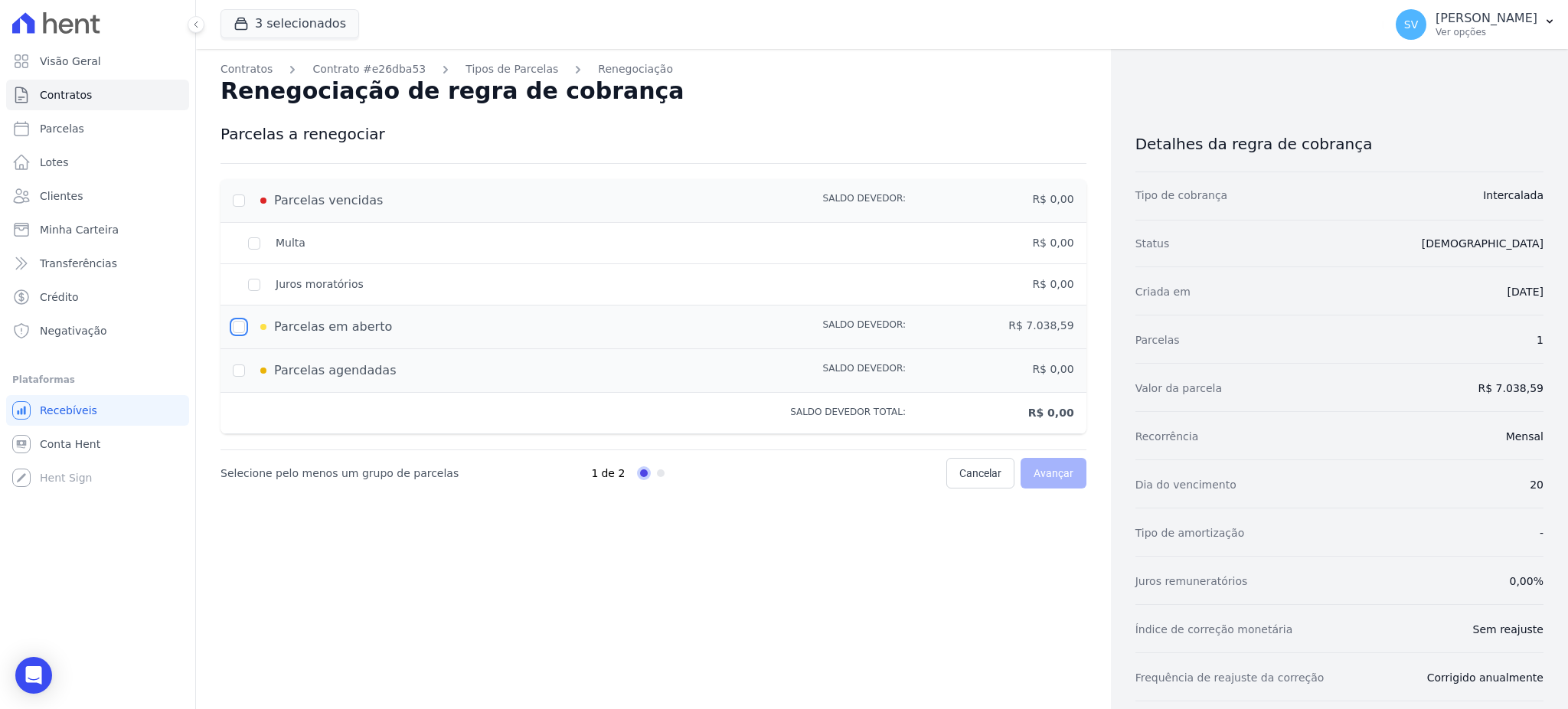
click at [233, 330] on input "checkbox" at bounding box center [239, 327] width 12 height 12
checkbox input "true"
click at [1033, 475] on span "Avançar" at bounding box center [1053, 473] width 40 height 15
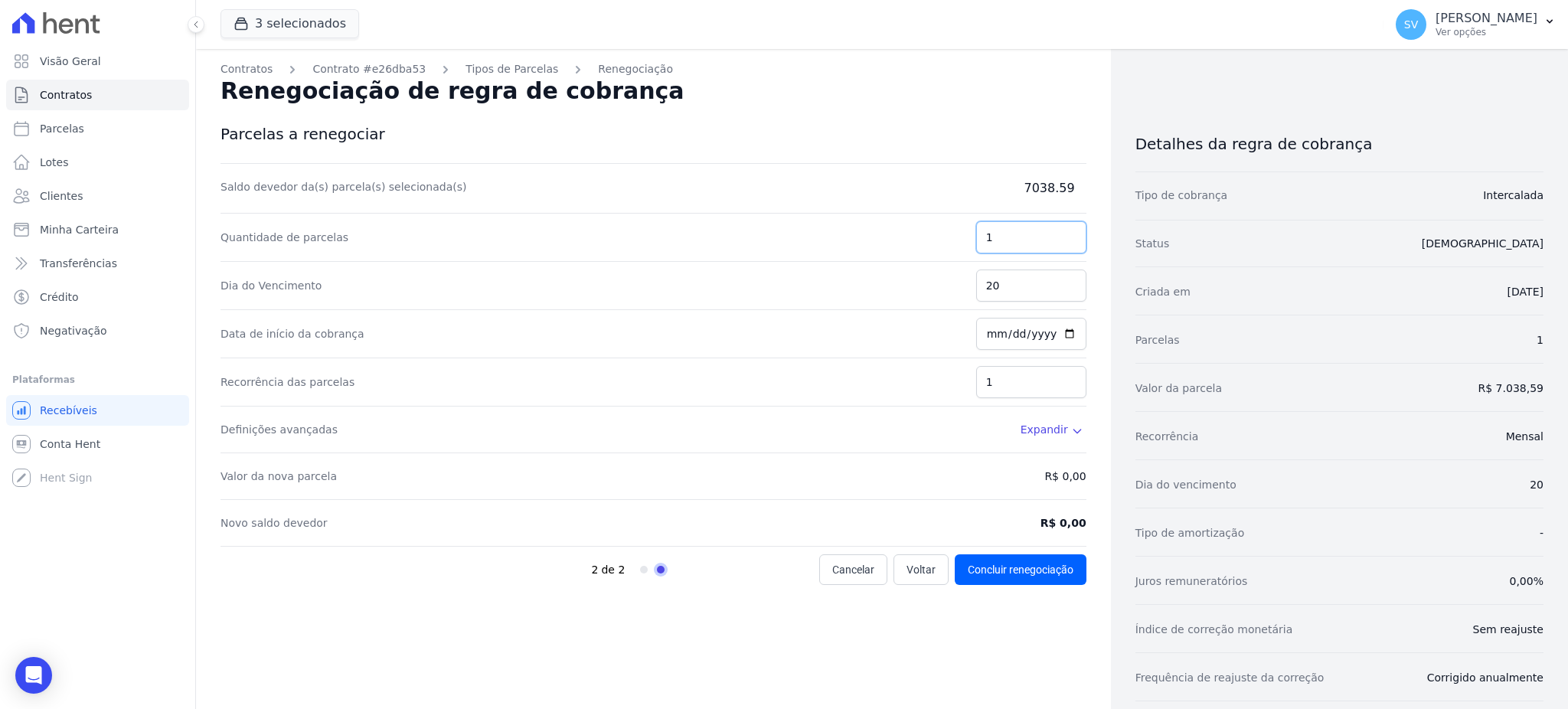
click at [1006, 250] on input "1" at bounding box center [1031, 237] width 111 height 32
type input "10"
click at [833, 232] on div "Quantidade de parcelas 10" at bounding box center [653, 238] width 866 height 48
click at [1012, 280] on input "20" at bounding box center [1031, 285] width 111 height 32
drag, startPoint x: 987, startPoint y: 331, endPoint x: 986, endPoint y: 346, distance: 15.0
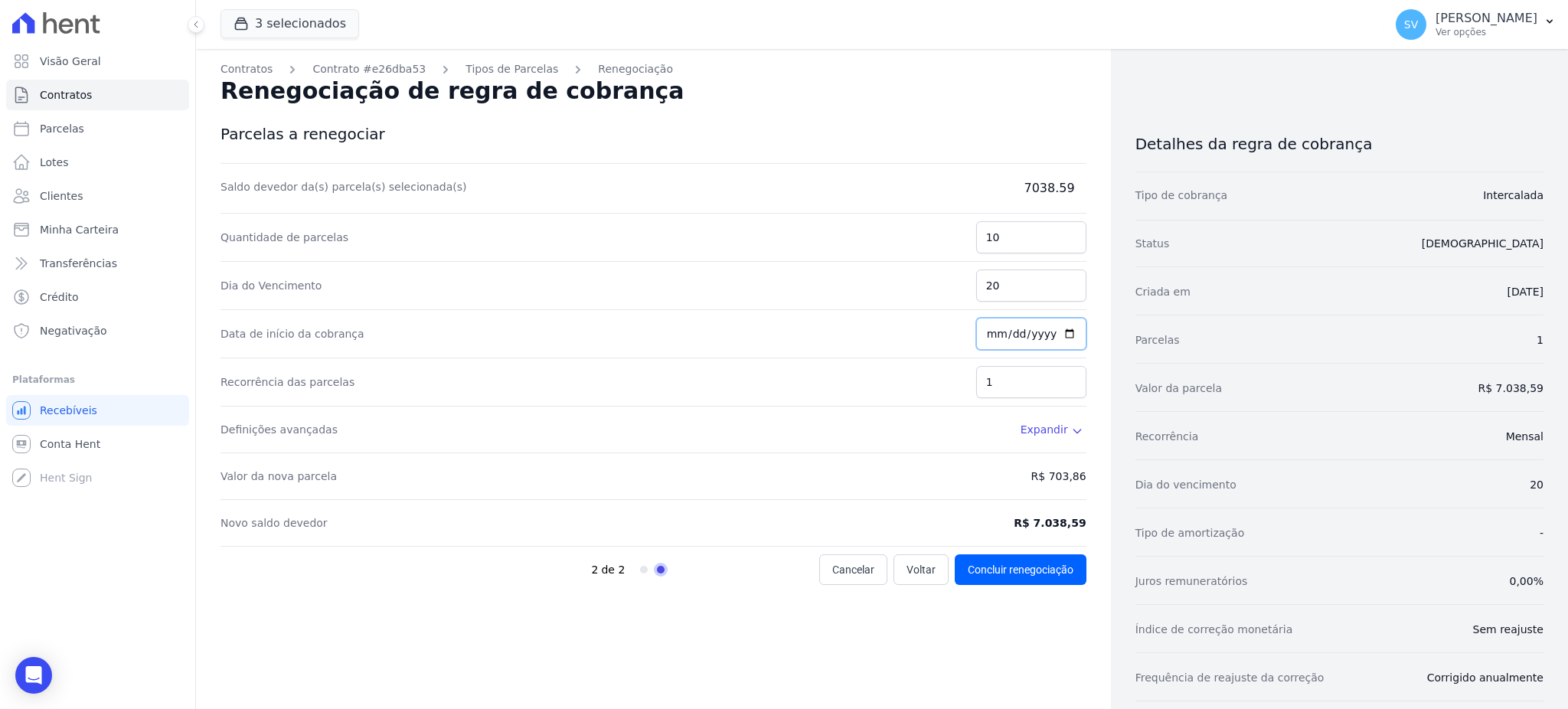
click at [986, 332] on input "2025-08-29" at bounding box center [1031, 334] width 111 height 32
type input "2025-08-20"
type input "2025-09-20"
click at [868, 331] on div "Data de início da cobrança 2025-09-20" at bounding box center [653, 335] width 866 height 48
click at [1010, 380] on input "1" at bounding box center [1031, 382] width 111 height 32
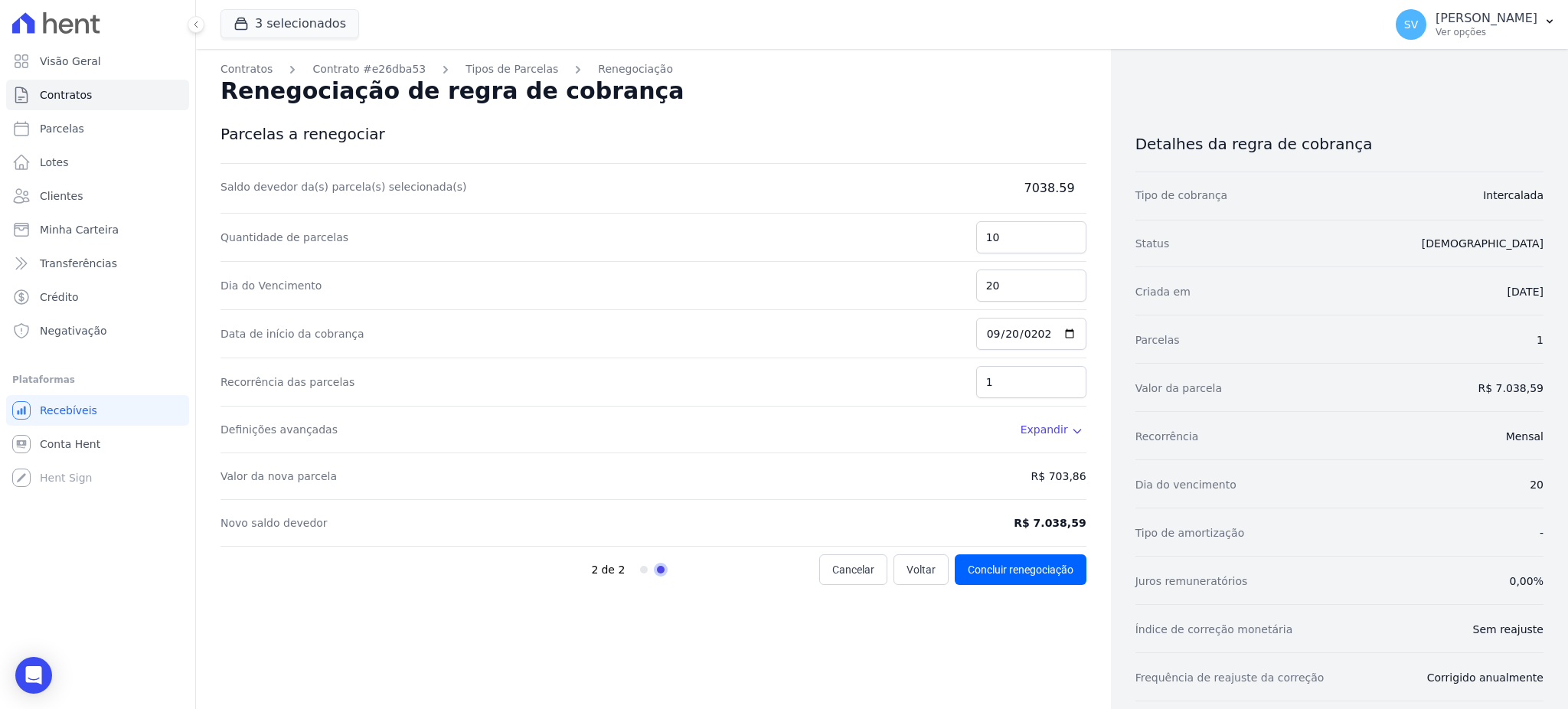
click at [585, 486] on div "Valor da nova parcela R$ 703,86" at bounding box center [653, 477] width 866 height 47
click at [1056, 477] on dd "R$ 703,86" at bounding box center [1058, 476] width 55 height 15
click at [1062, 476] on dd "R$ 703,86" at bounding box center [1058, 476] width 55 height 15
click at [1059, 192] on dd "7038.59" at bounding box center [1010, 188] width 153 height 18
click at [1053, 187] on dd "7038.59" at bounding box center [1010, 188] width 153 height 18
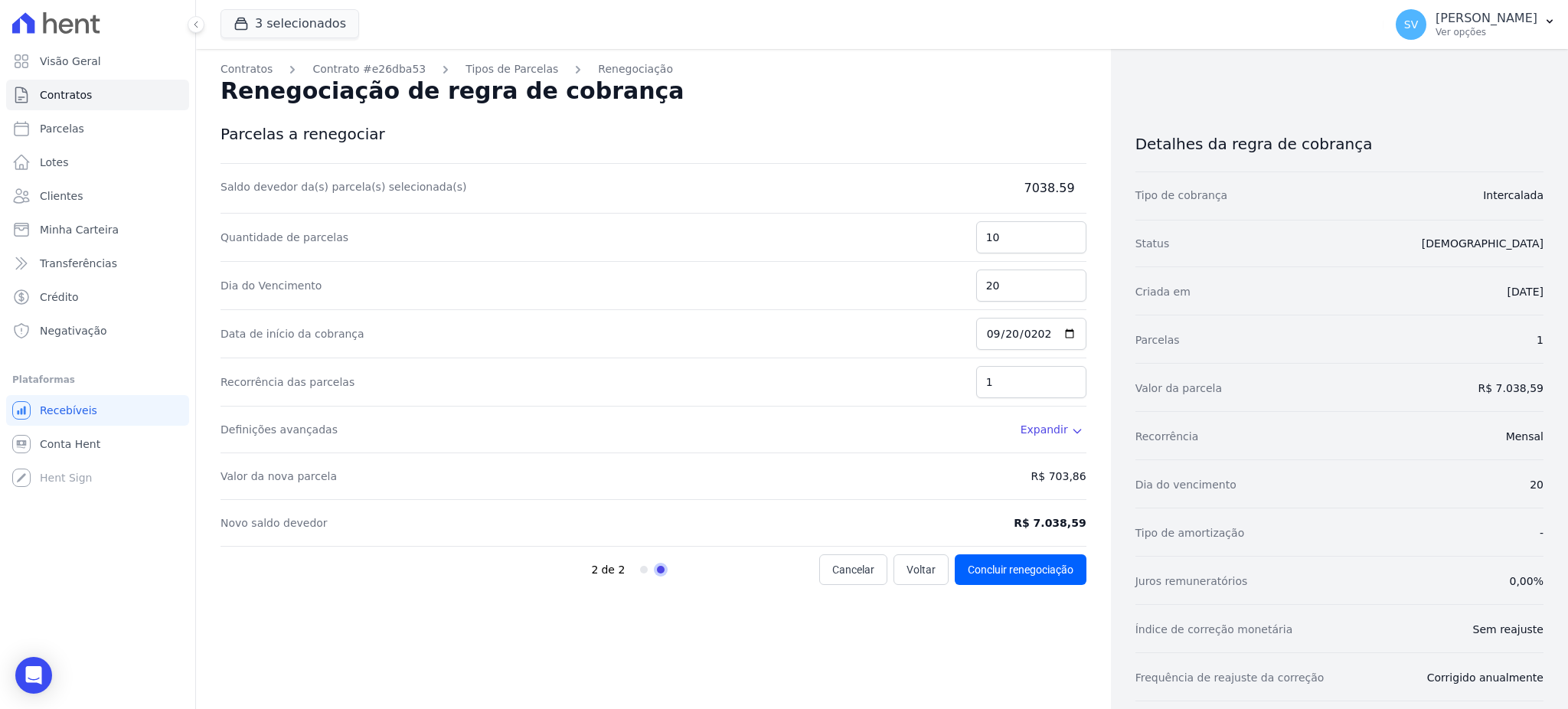
click at [1041, 196] on dd "7038.59" at bounding box center [1010, 188] width 153 height 18
click at [1017, 568] on button "Concluir renegociação" at bounding box center [1020, 569] width 131 height 31
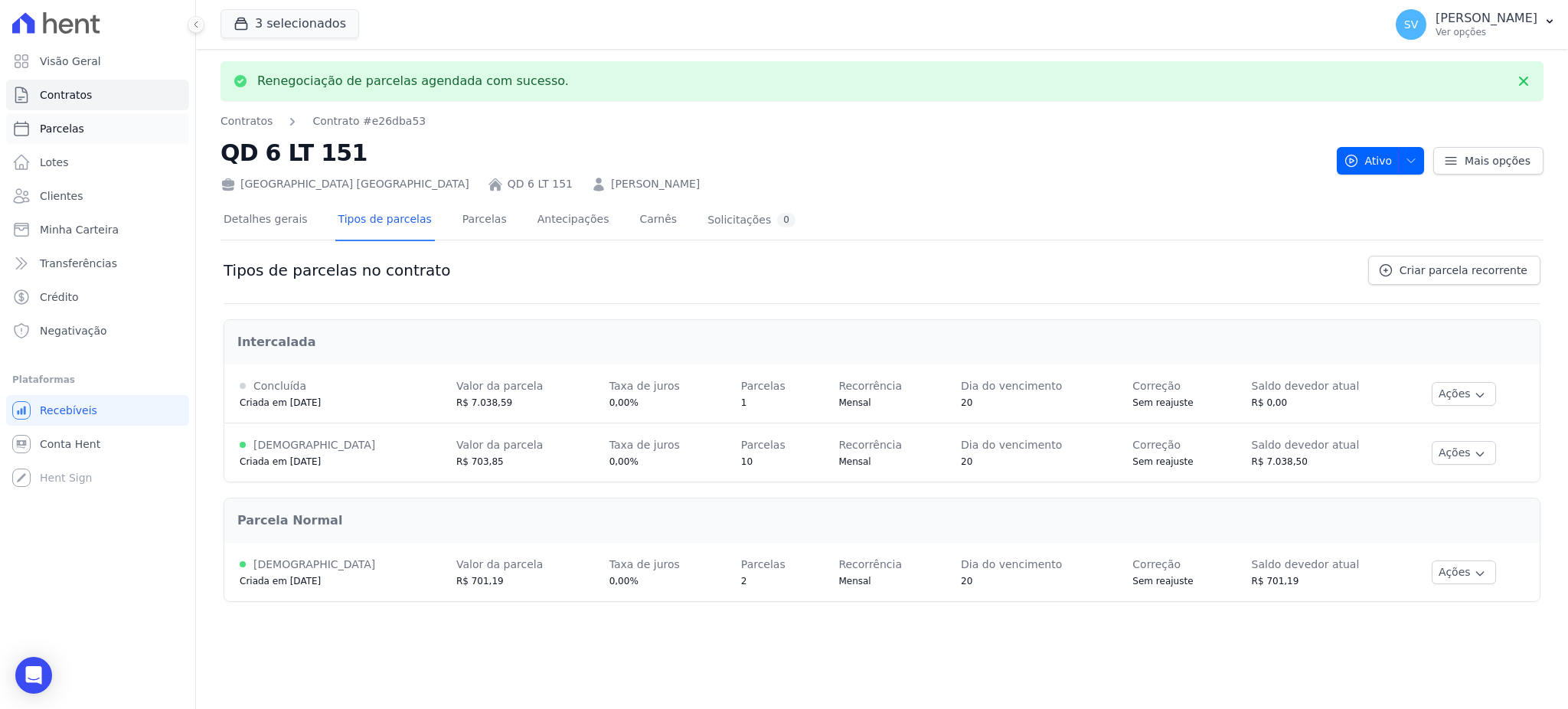
click at [62, 131] on span "Parcelas" at bounding box center [62, 128] width 44 height 15
select select
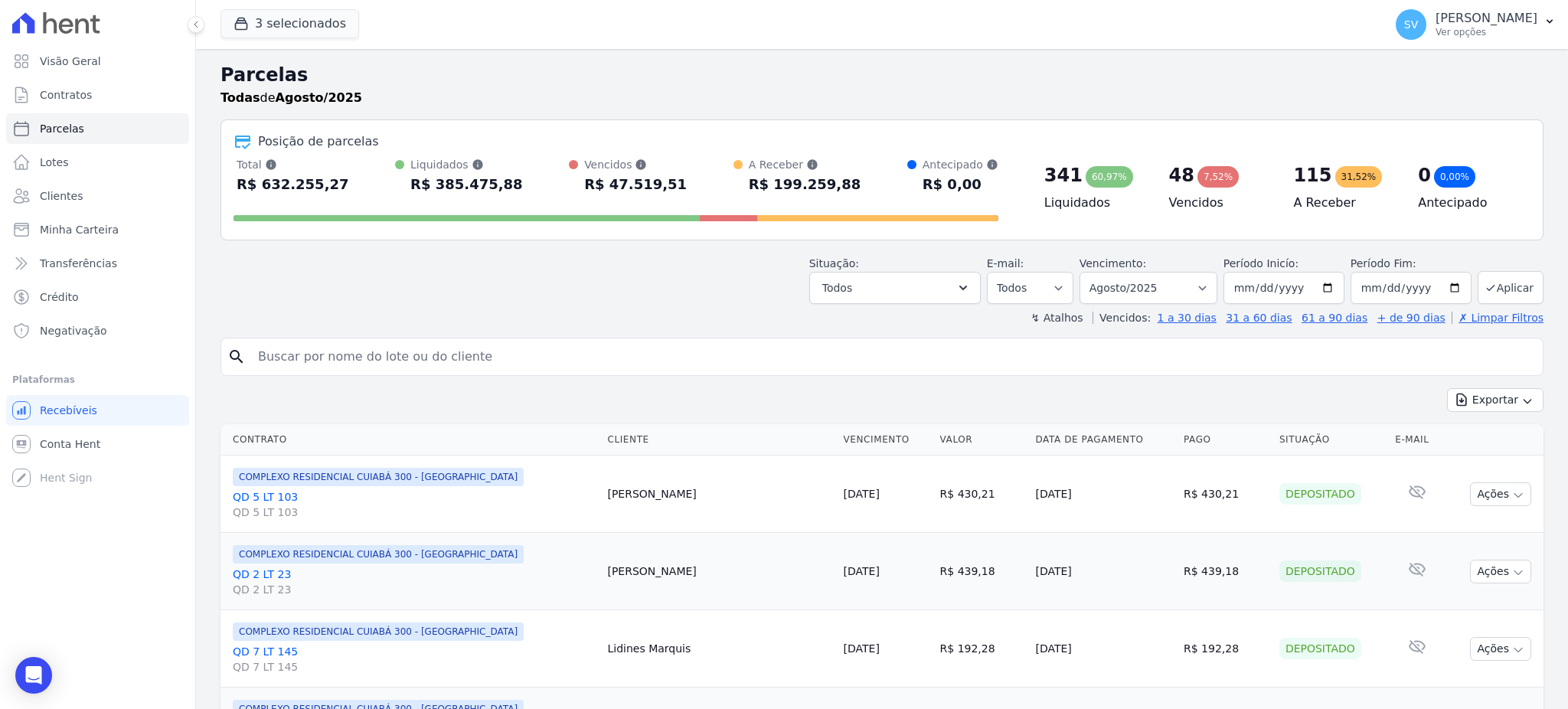
click at [400, 364] on input "search" at bounding box center [893, 356] width 1288 height 31
type input "ROBERTO MACHIAVELLI"
select select
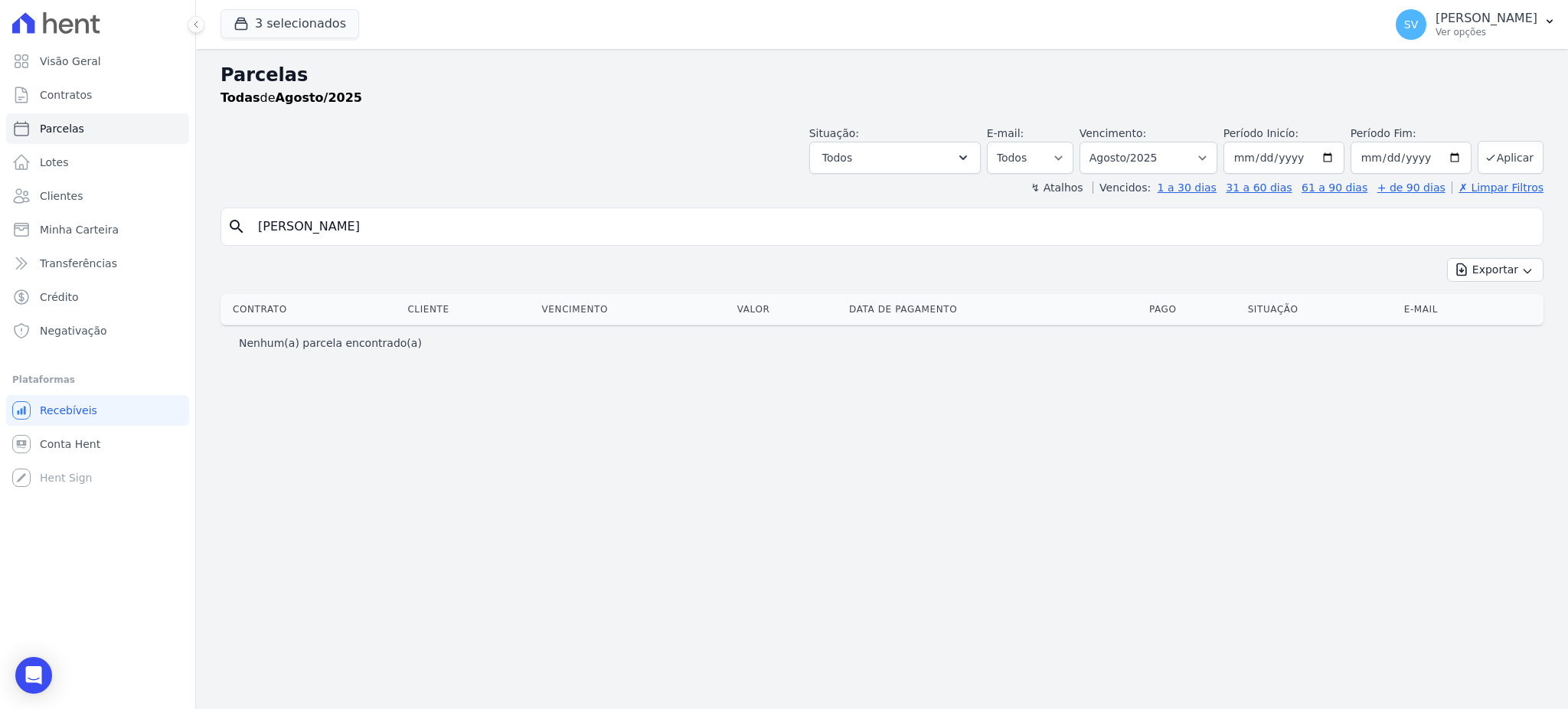
click at [477, 232] on input "ROBERTO MACHIAVELLI" at bounding box center [893, 226] width 1288 height 31
select select
click at [1208, 156] on select "Filtrar por período ──────── Todos os meses Outubro/2022 Novembro/2022 Dezembro…" at bounding box center [1148, 157] width 138 height 32
select select "09/2025"
click at [1101, 141] on select "Filtrar por período ──────── Todos os meses Outubro/2022 Novembro/2022 Dezembro…" at bounding box center [1148, 157] width 138 height 32
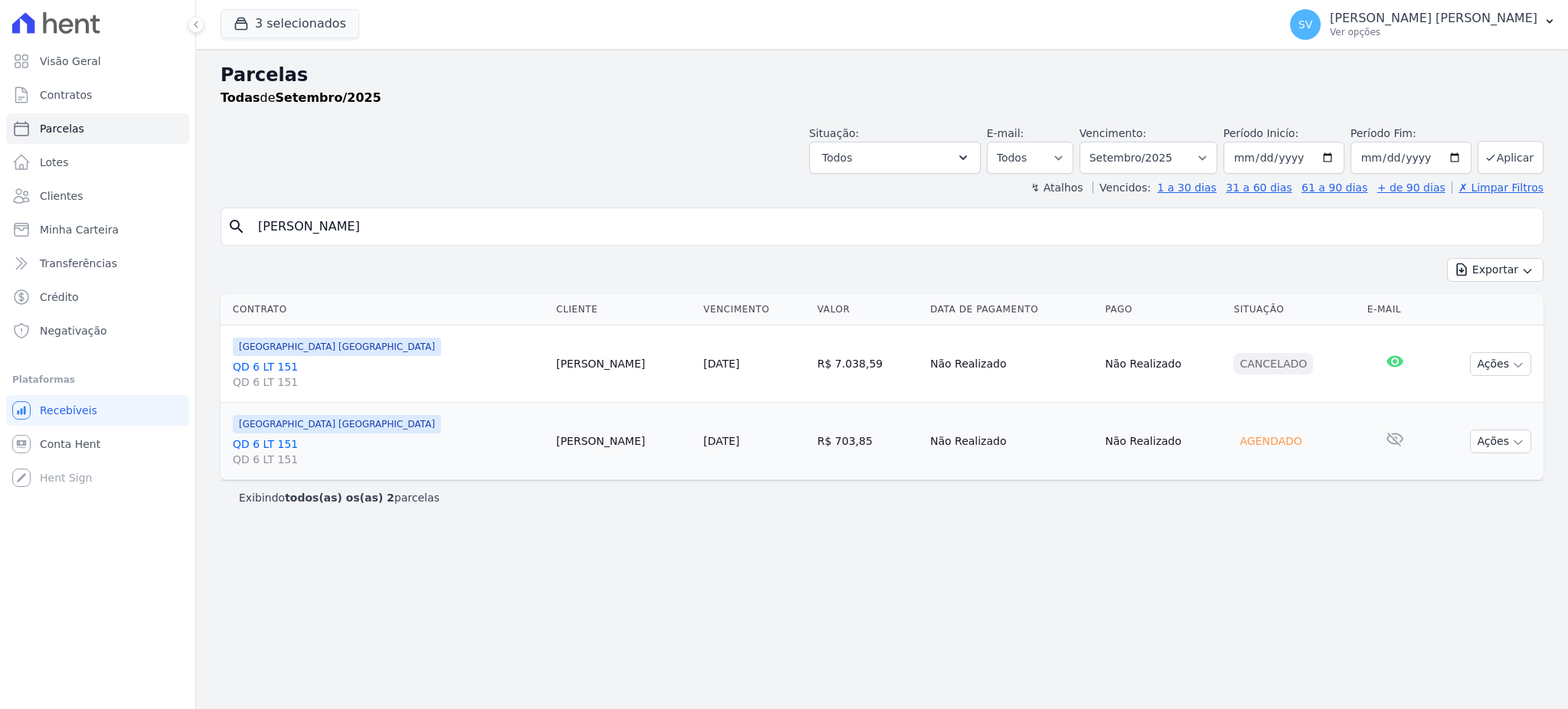
select select
click at [1405, 28] on p "Ver opções" at bounding box center [1432, 32] width 207 height 12
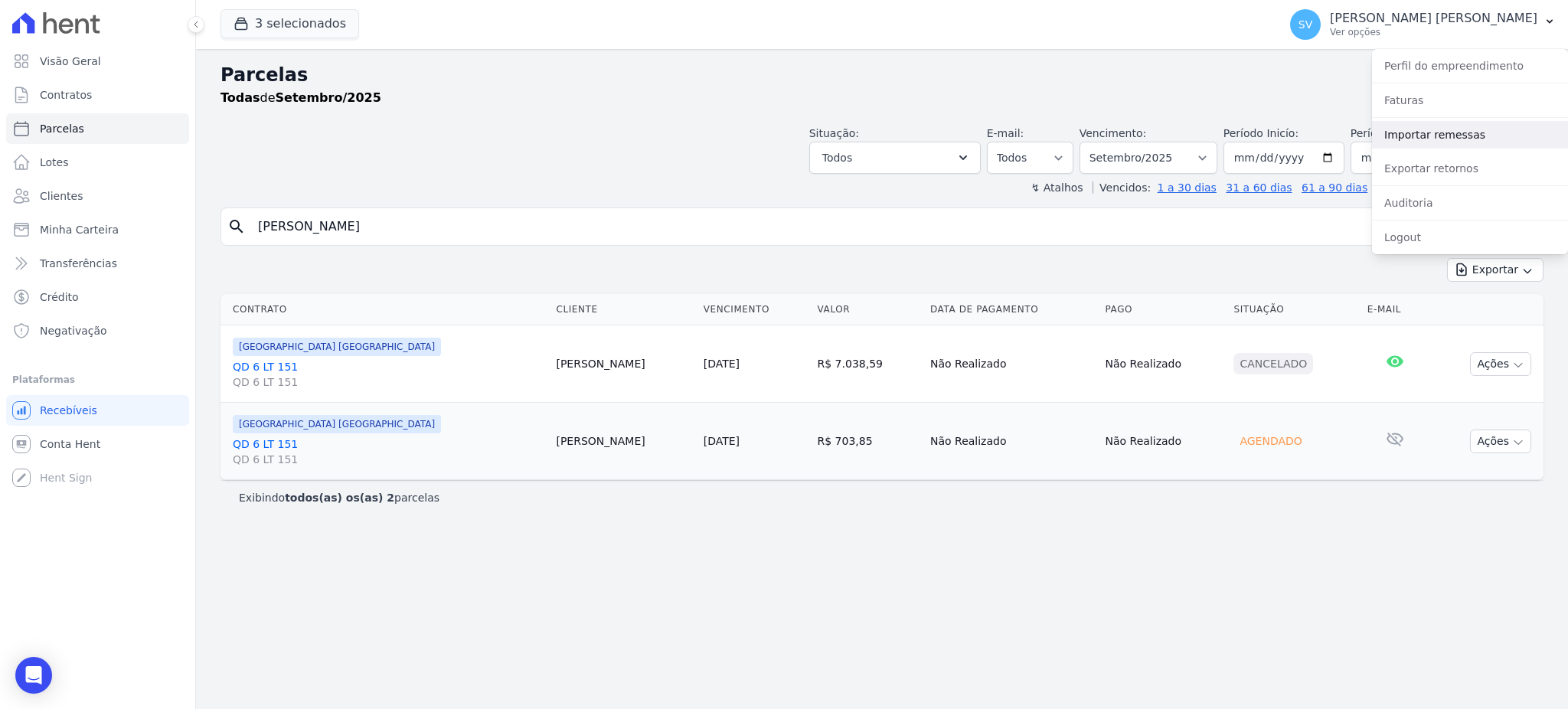
click at [1427, 133] on link "Importar remessas" at bounding box center [1470, 134] width 196 height 27
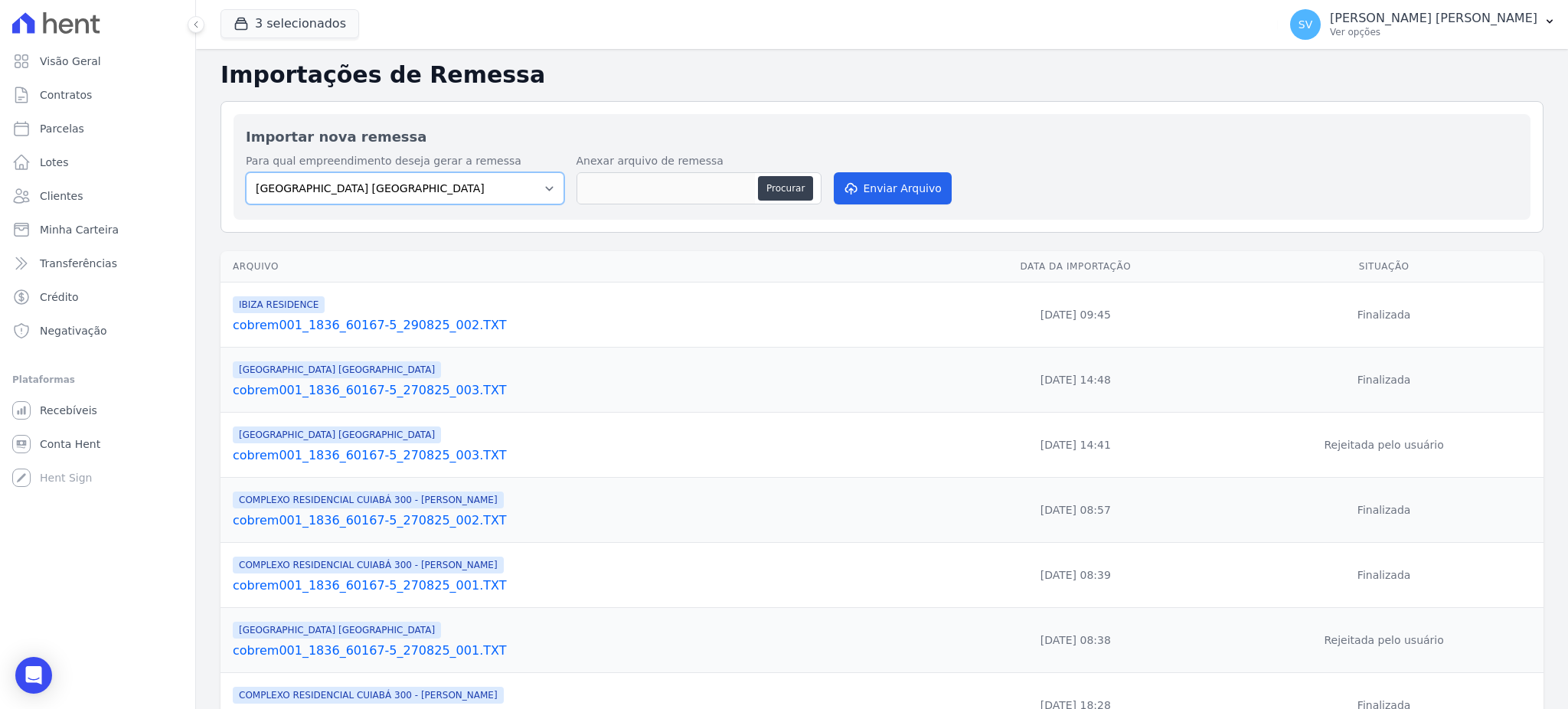
click at [522, 188] on select "BAHAMAS EAST VILLAGE COMPLEXO RESIDENCIAL CUIABÁ 300 - JOÃO DE BARRO IBIZA RESI…" at bounding box center [404, 188] width 319 height 32
click at [245, 172] on select "BAHAMAS EAST VILLAGE COMPLEXO RESIDENCIAL CUIABÁ 300 - JOÃO DE BARRO IBIZA RESI…" at bounding box center [404, 188] width 319 height 32
click at [782, 187] on button "Procurar" at bounding box center [785, 188] width 55 height 24
type input "cobrem001_1836_60167-5_290825_004.TXT"
click at [903, 192] on button "Enviar Arquivo" at bounding box center [893, 188] width 118 height 32
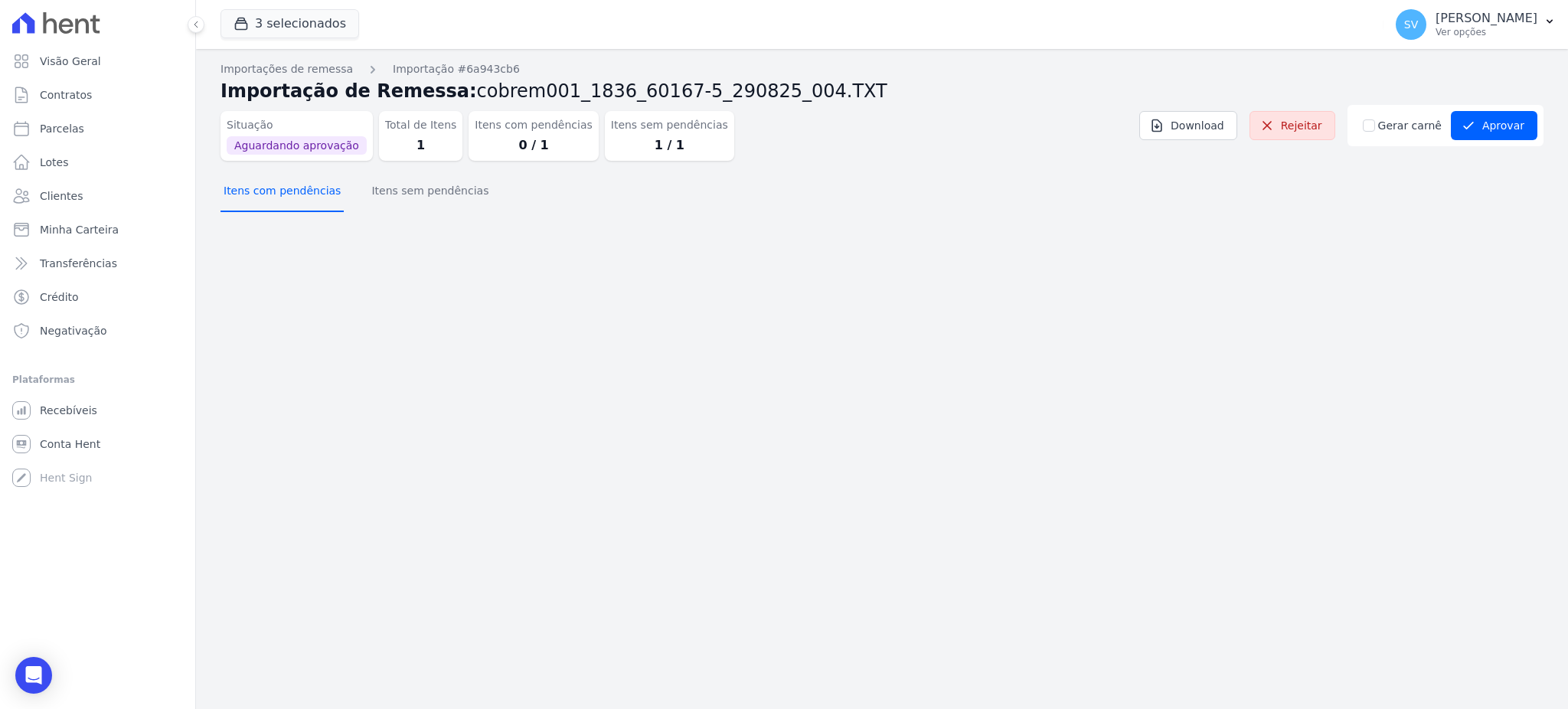
click at [309, 193] on button "Itens com pendências" at bounding box center [282, 192] width 123 height 40
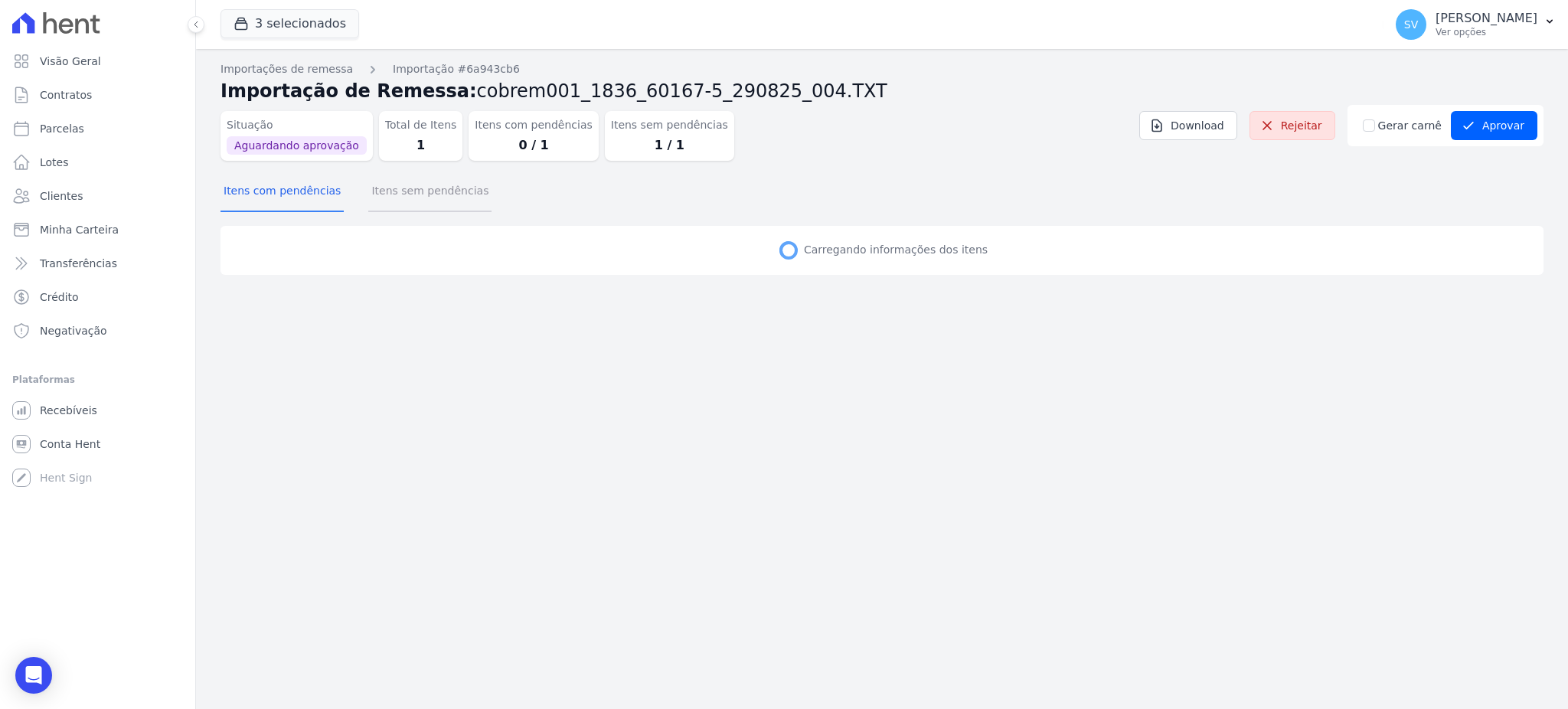
click at [438, 202] on button "Itens sem pendências" at bounding box center [430, 192] width 123 height 40
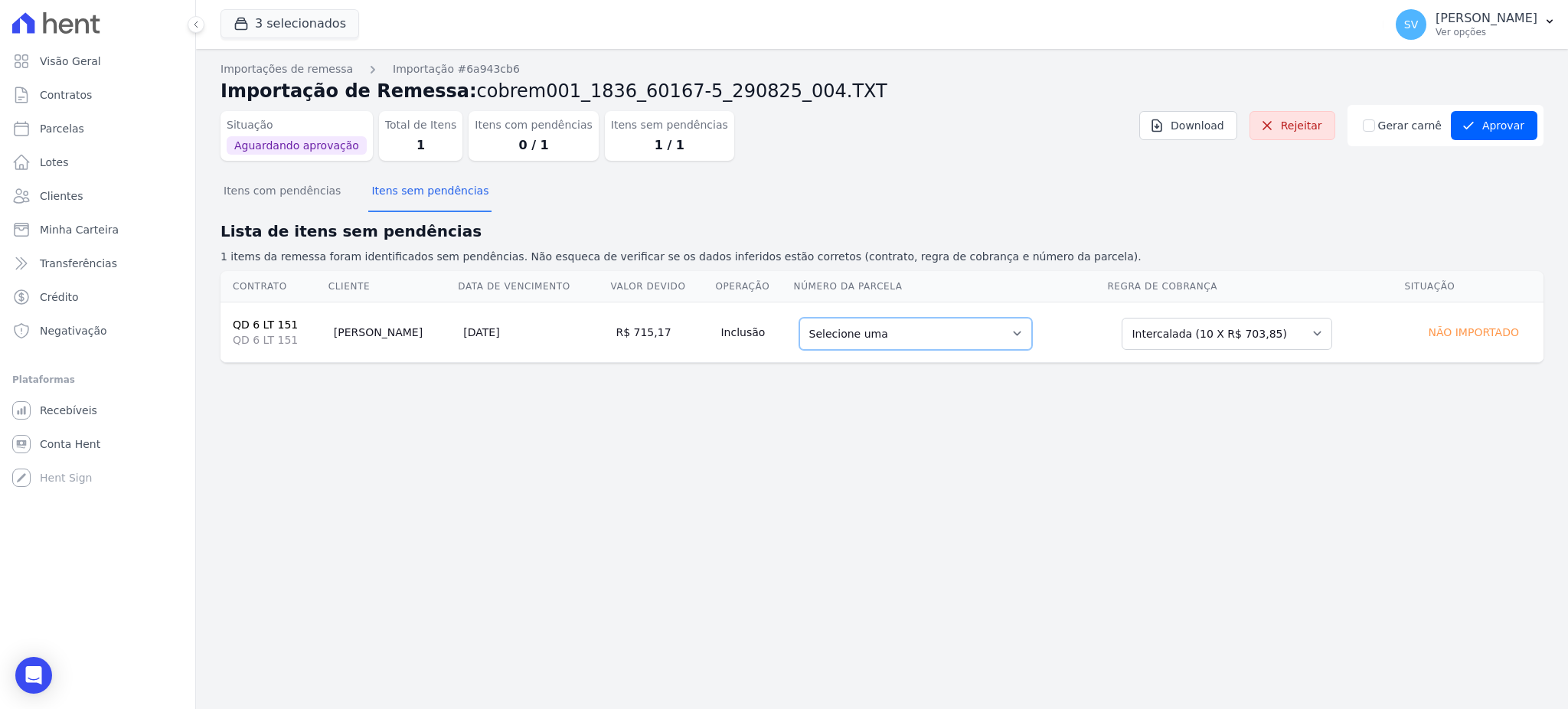
click at [994, 329] on select "Selecione uma 1 - 20/09/2025 - R$ 703,85 - Agendado 2 - 20/10/2025 - R$ 703,85 …" at bounding box center [916, 334] width 233 height 32
click at [251, 201] on button "Itens com pendências" at bounding box center [282, 192] width 123 height 40
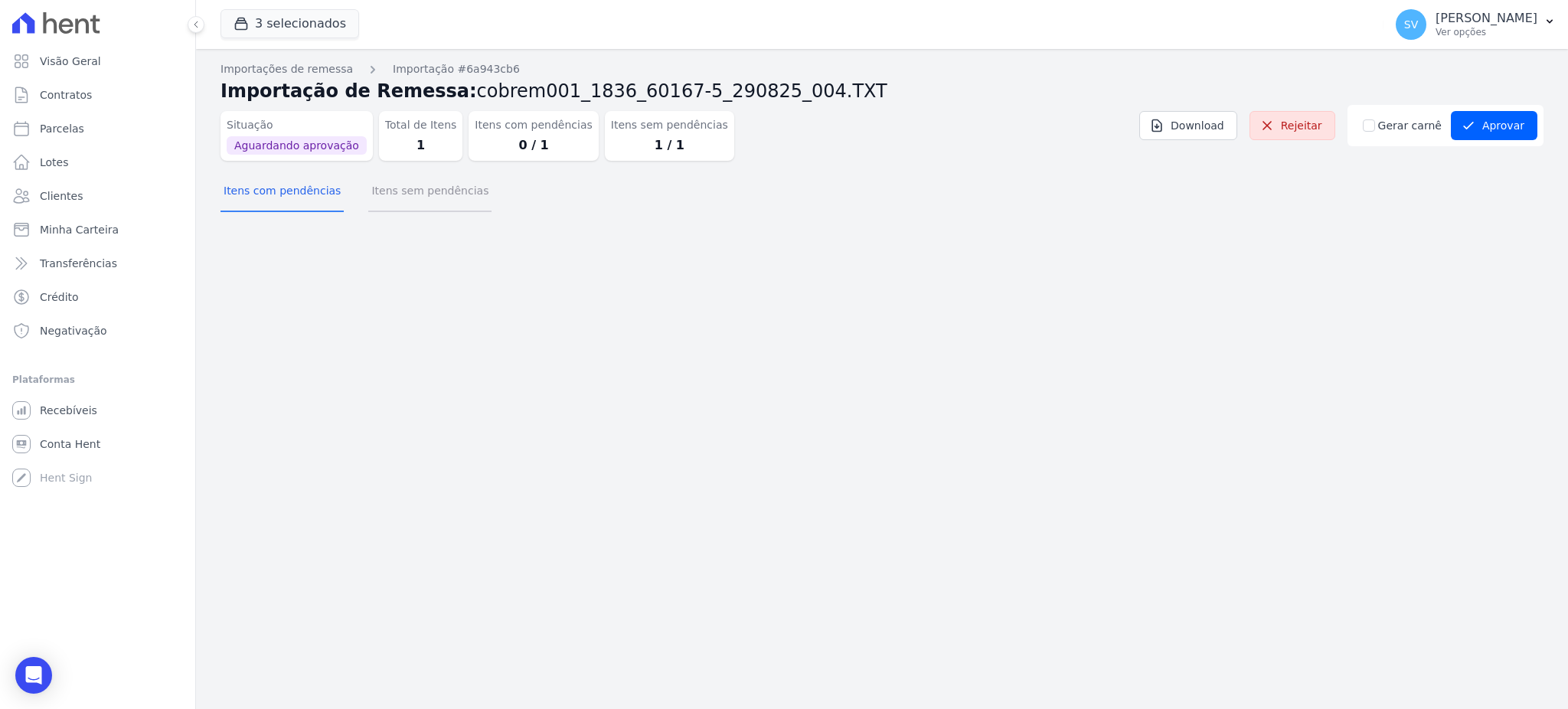
click at [400, 204] on button "Itens sem pendências" at bounding box center [430, 192] width 123 height 40
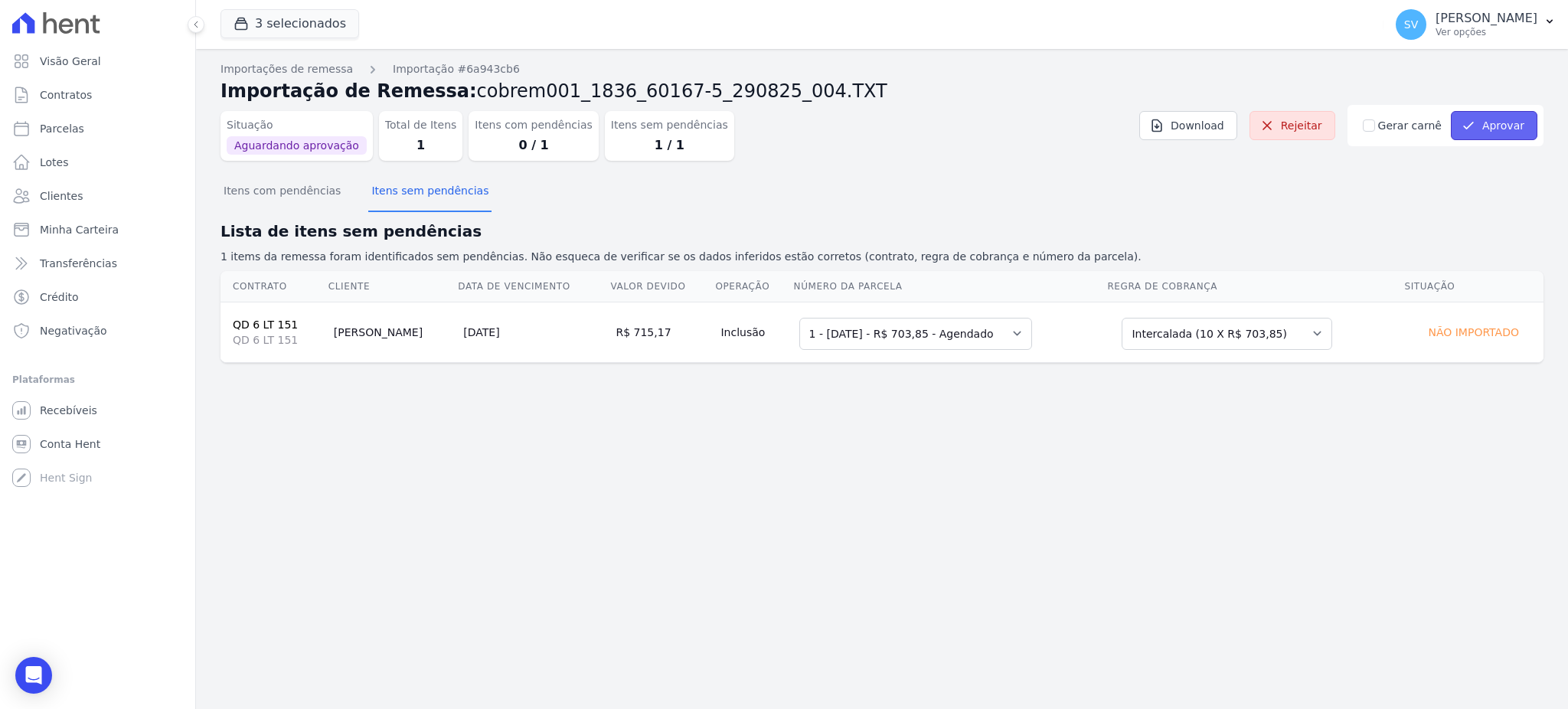
click at [1481, 121] on button "Aprovar" at bounding box center [1494, 125] width 87 height 29
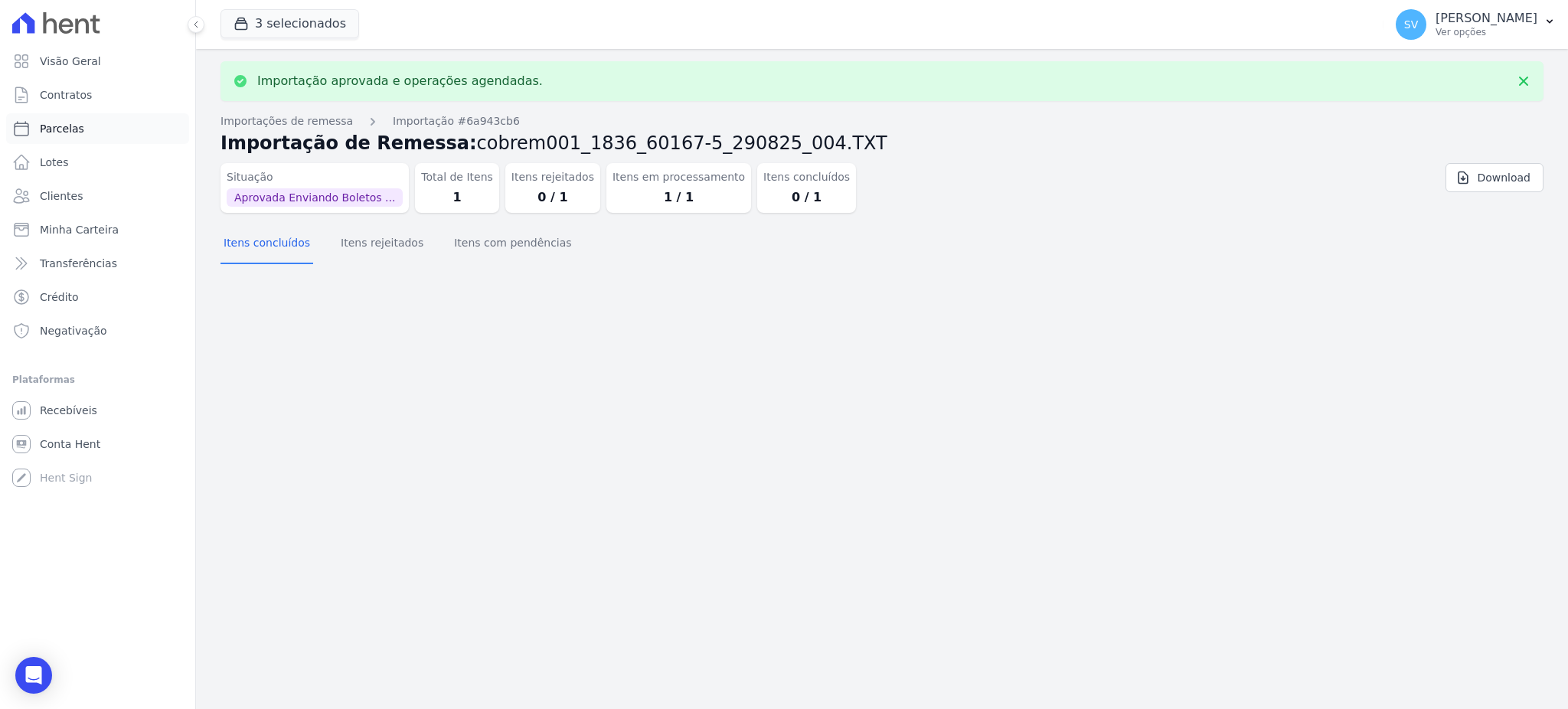
click at [47, 112] on ul "Visão Geral Contratos Parcelas Lotes Clientes Minha Carteira Transferências Cré…" at bounding box center [97, 196] width 183 height 300
click at [46, 128] on span "Parcelas" at bounding box center [62, 128] width 44 height 15
select select
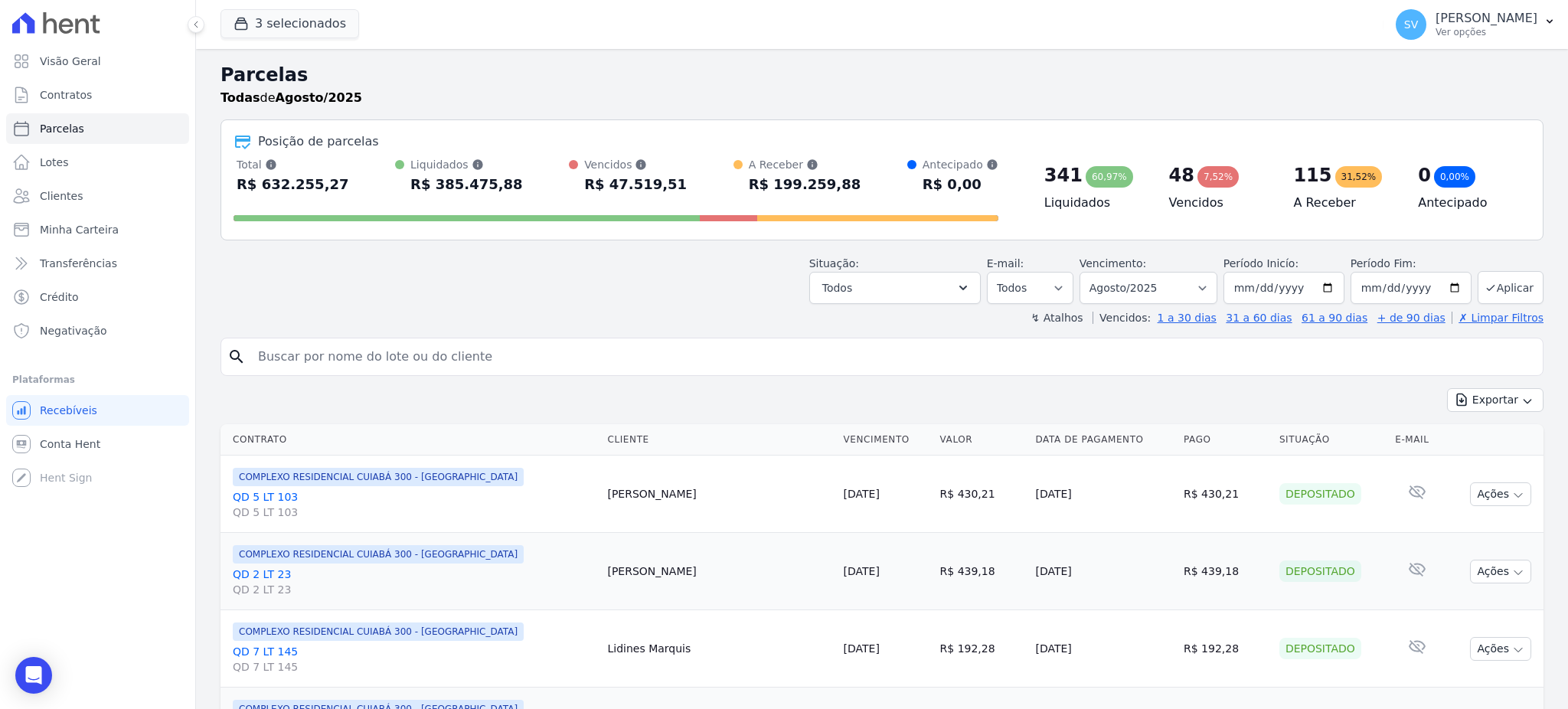
click at [378, 359] on input "search" at bounding box center [893, 356] width 1288 height 31
type input "ROBERTO MACHIAVELLI"
select select
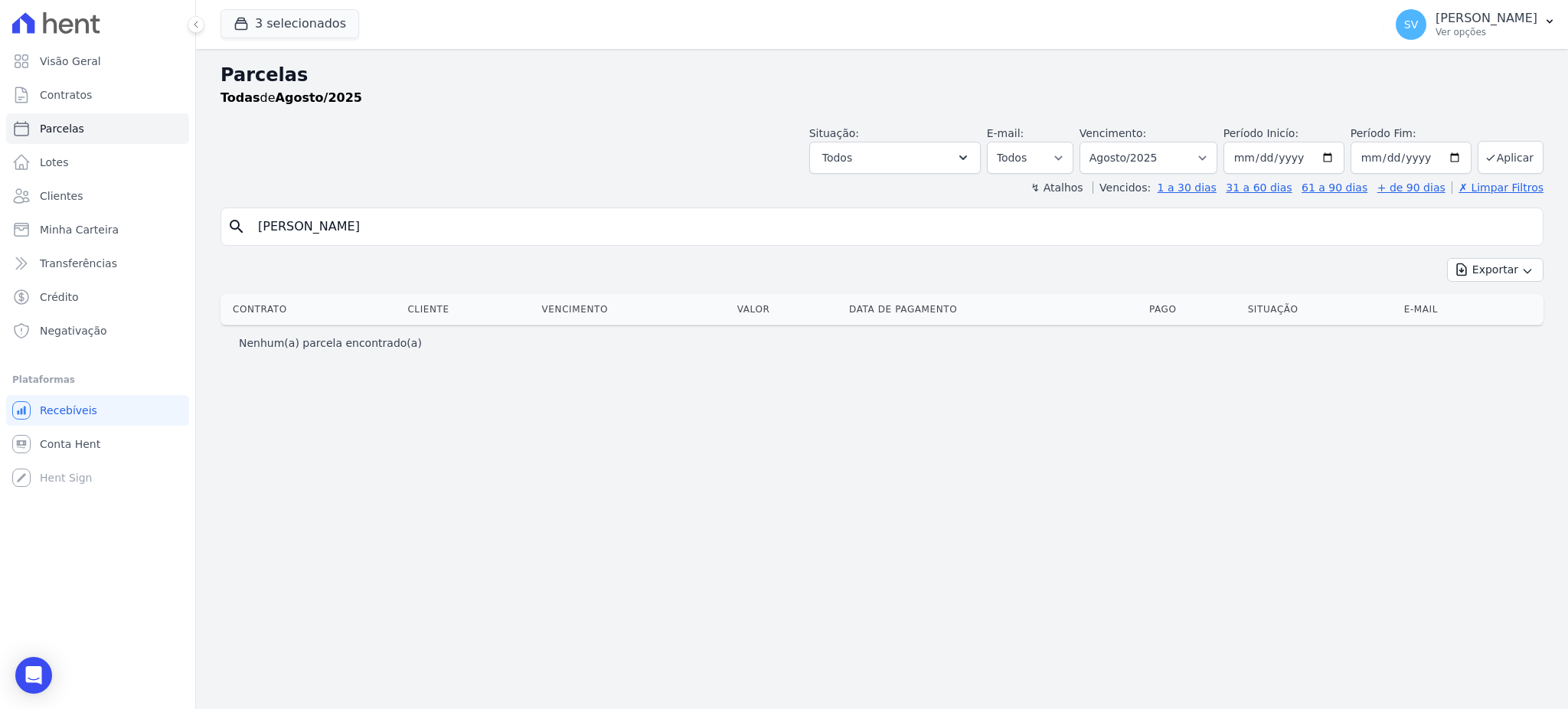
click at [1204, 287] on div "Exportar Exportar PDF Exportar CSV" at bounding box center [882, 275] width 1323 height 36
click at [1209, 154] on select "[GEOGRAPHIC_DATA] por período ──────── Todos os meses Outubro/2022 Novembro/202…" at bounding box center [1148, 157] width 138 height 32
select select "09/2025"
click at [1101, 141] on select "[GEOGRAPHIC_DATA] por período ──────── Todos os meses Outubro/2022 Novembro/202…" at bounding box center [1148, 157] width 138 height 32
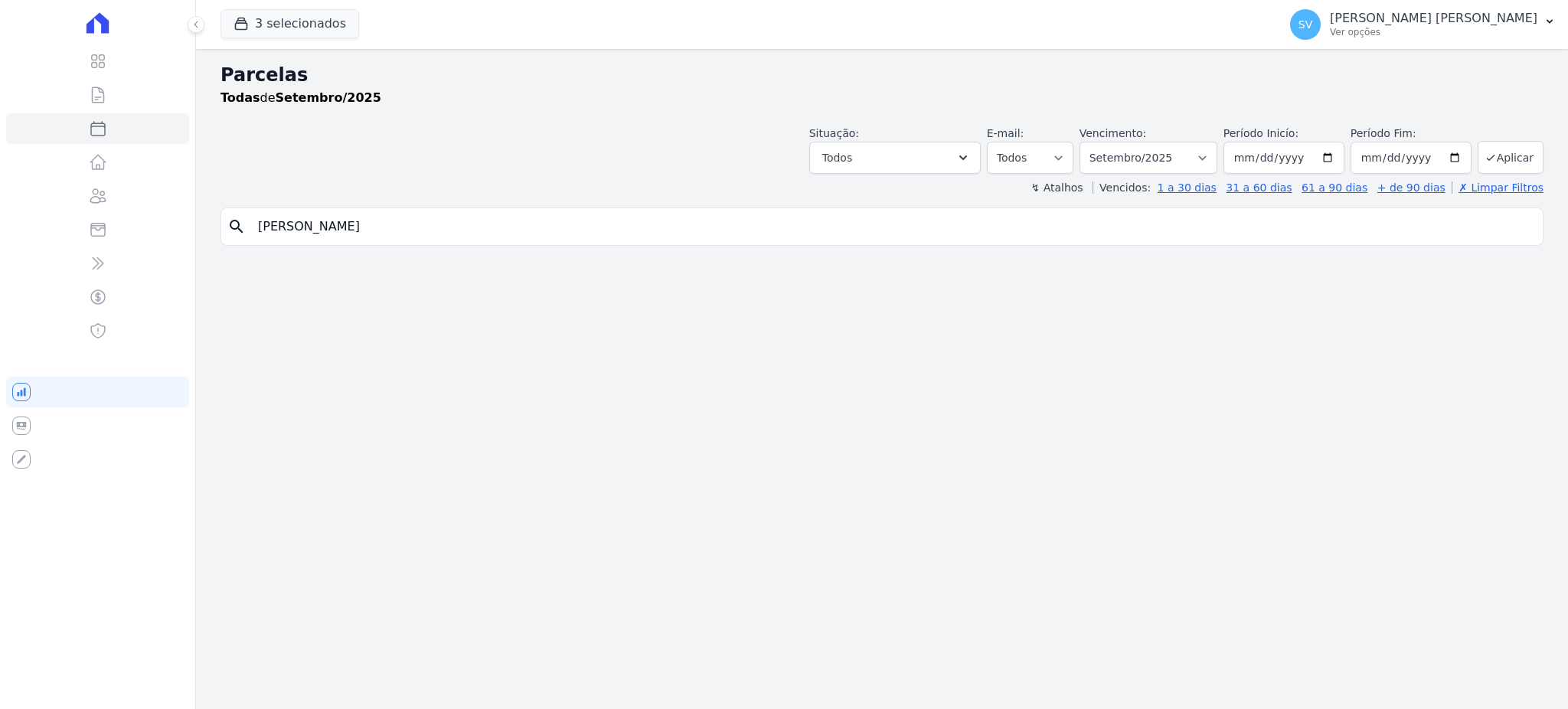
select select
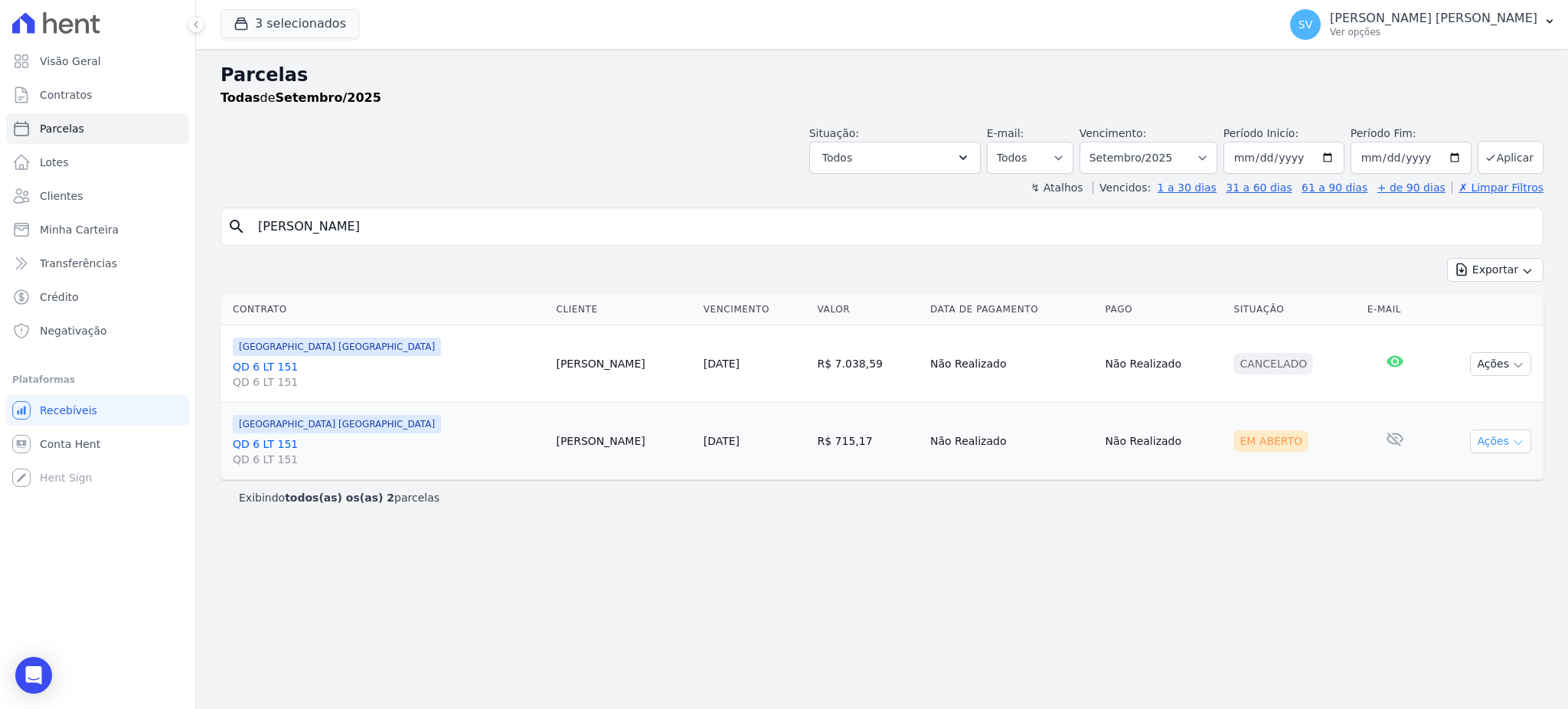
click at [1522, 441] on icon "button" at bounding box center [1517, 443] width 12 height 12
click at [1466, 475] on link "Ver boleto" at bounding box center [1494, 477] width 147 height 28
click at [1410, 22] on p "[PERSON_NAME] [PERSON_NAME]" at bounding box center [1432, 18] width 207 height 15
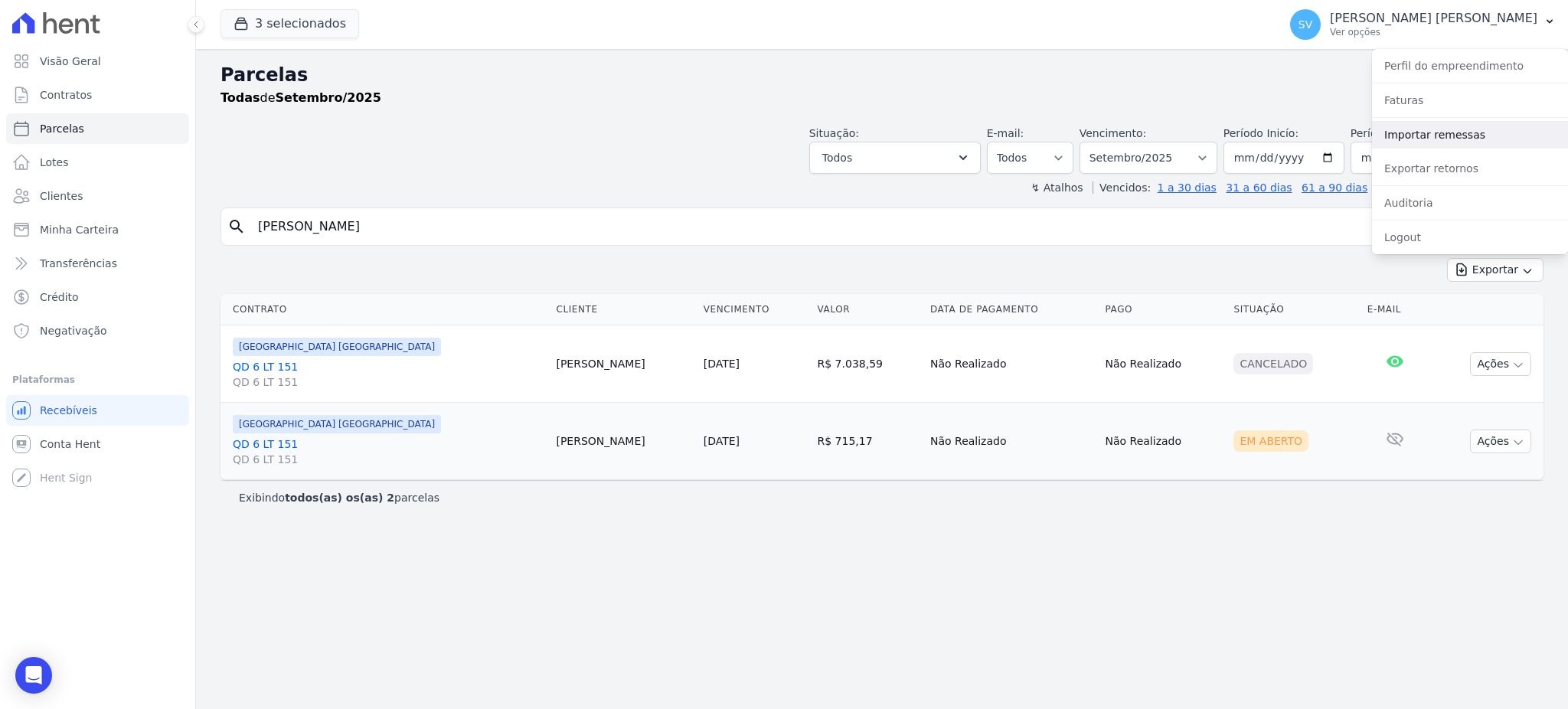
click at [1443, 134] on link "Importar remessas" at bounding box center [1470, 134] width 196 height 27
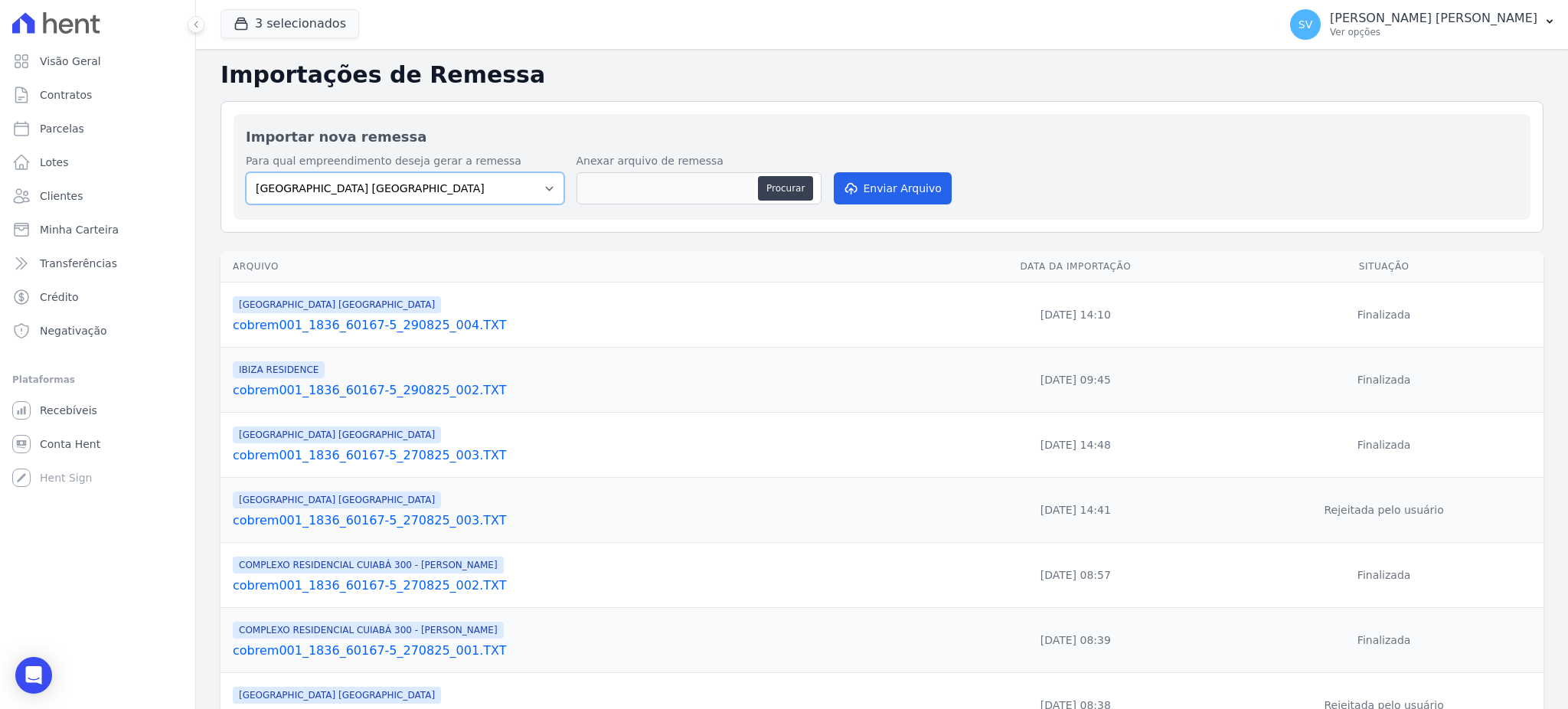
drag, startPoint x: 467, startPoint y: 183, endPoint x: 458, endPoint y: 187, distance: 9.8
click at [467, 183] on select "[GEOGRAPHIC_DATA] COMPLEXO RESIDENCIAL [GEOGRAPHIC_DATA] 300 - [PERSON_NAME][GE…" at bounding box center [404, 188] width 319 height 32
select select "a999329b-d322-46c5-b2df-9163b092fb9b"
click at [245, 172] on select "[GEOGRAPHIC_DATA] COMPLEXO RESIDENCIAL [GEOGRAPHIC_DATA] 300 - [PERSON_NAME][GE…" at bounding box center [404, 188] width 319 height 32
click at [800, 191] on button "Procurar" at bounding box center [785, 188] width 55 height 24
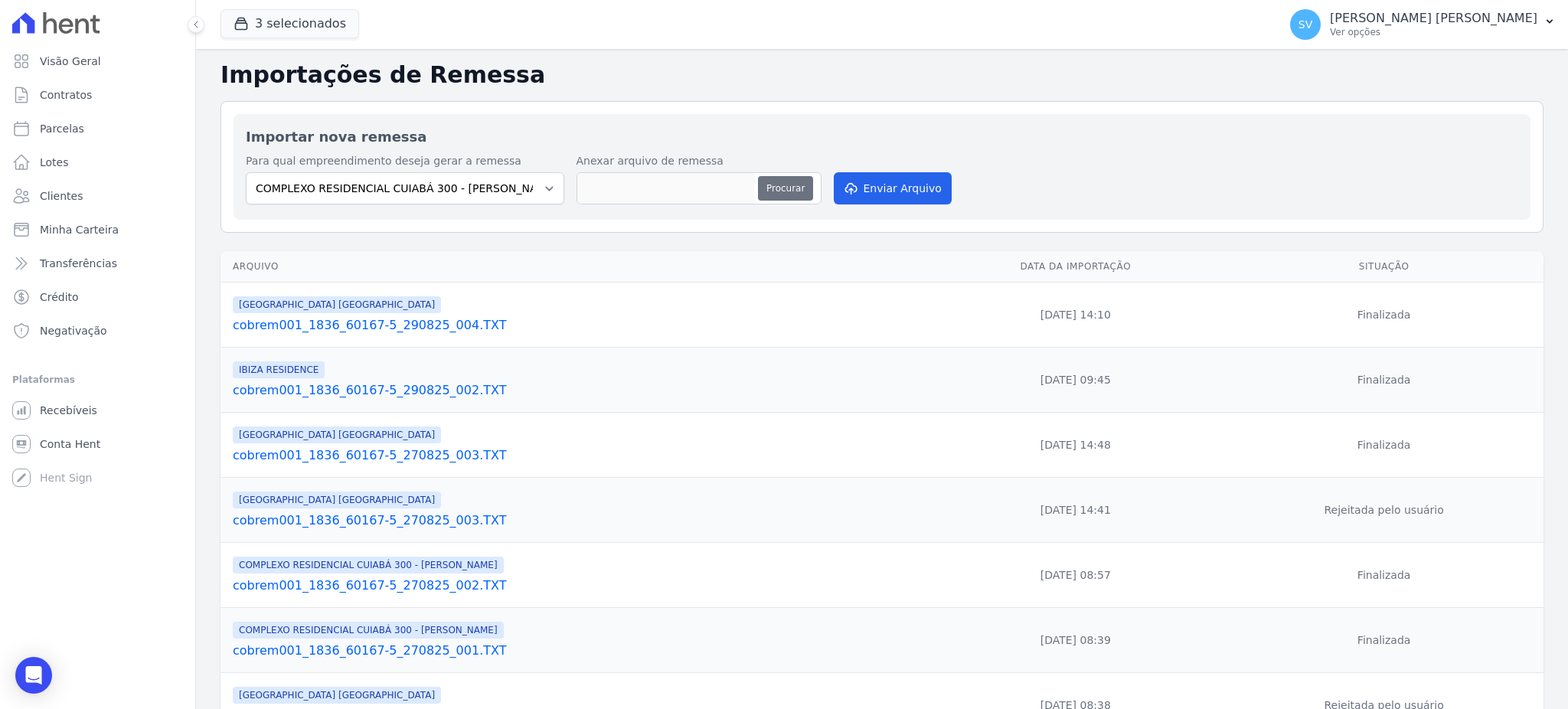
type input "cobrem001_1836_60167-5_290825_003.TXT"
click at [897, 196] on button "Enviar Arquivo" at bounding box center [893, 188] width 118 height 32
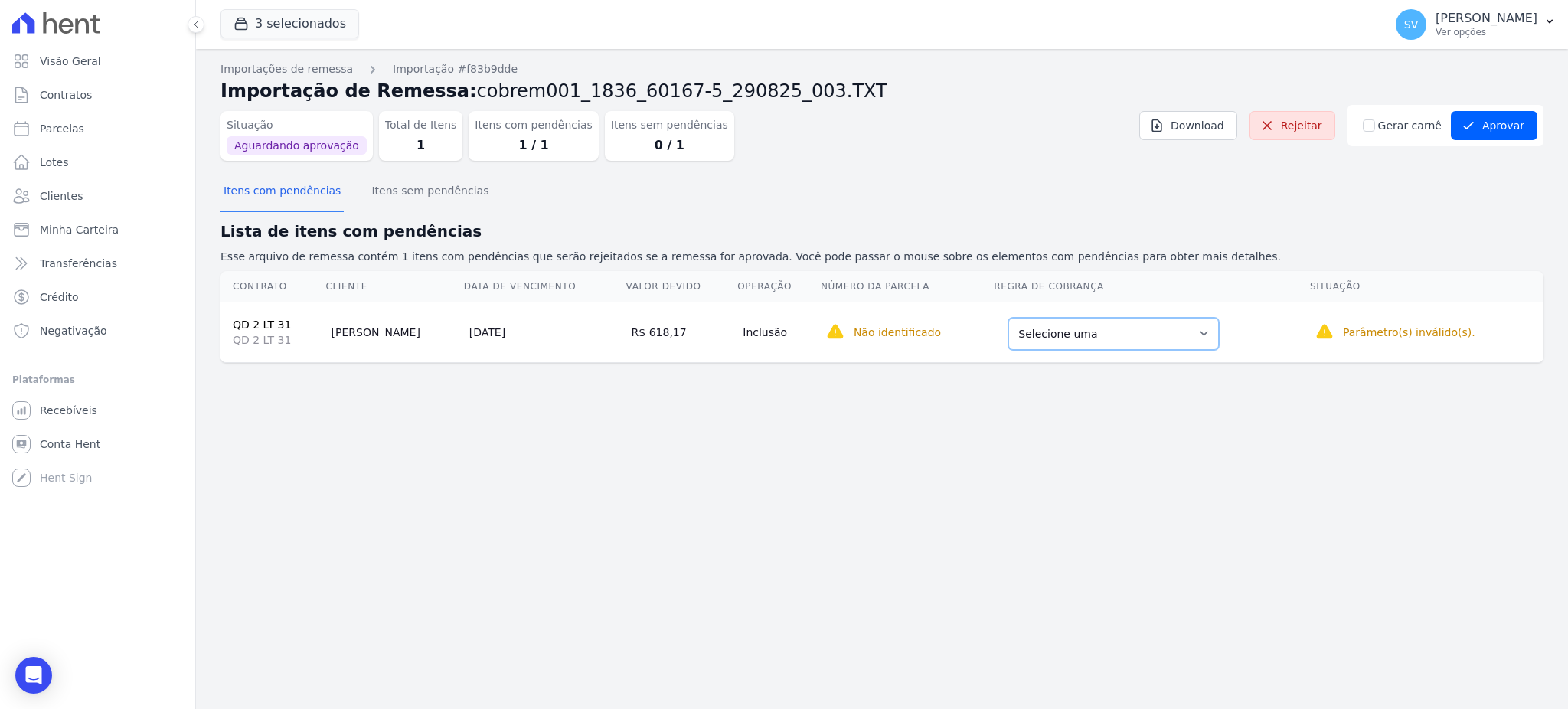
click at [1124, 321] on select "Selecione uma Nova Parcela Avulsa Parcela Avulsa Existente Parcela Normal (1 X …" at bounding box center [1113, 334] width 210 height 32
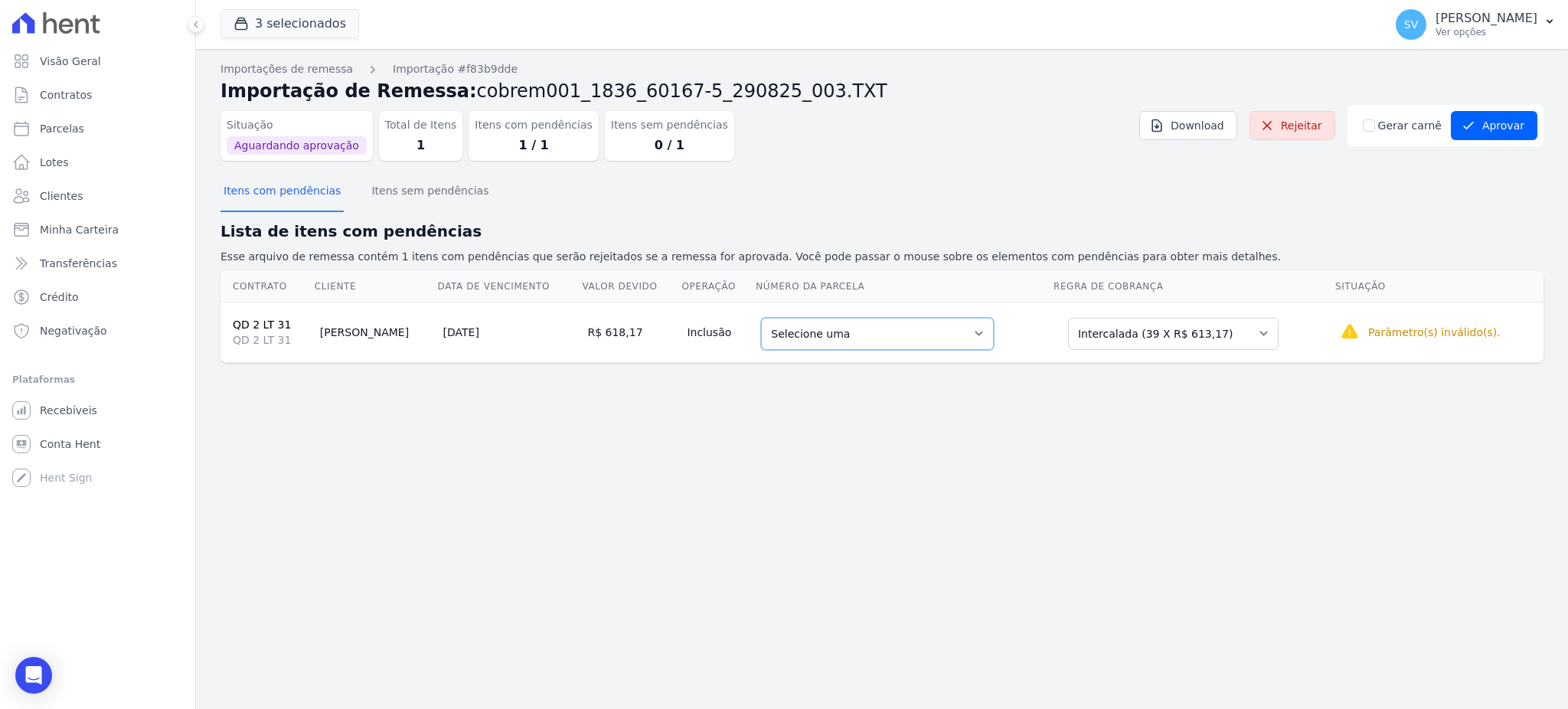
click at [902, 344] on select "Selecione uma 4 - [DATE] - R$ 609,58 - Vencido 6 - [DATE] - R$ 613,17 - Agendad…" at bounding box center [878, 334] width 233 height 32
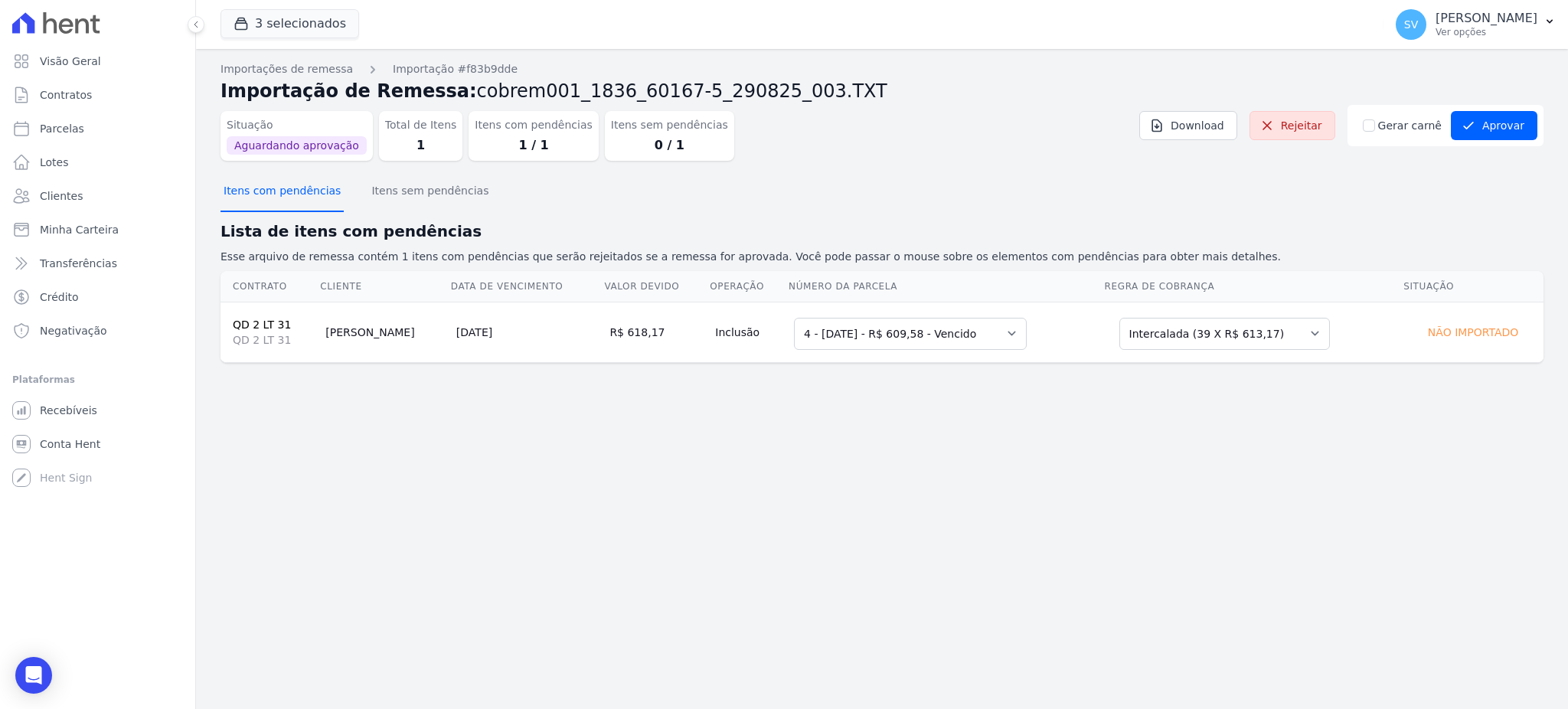
click at [286, 194] on button "Itens com pendências" at bounding box center [282, 192] width 123 height 40
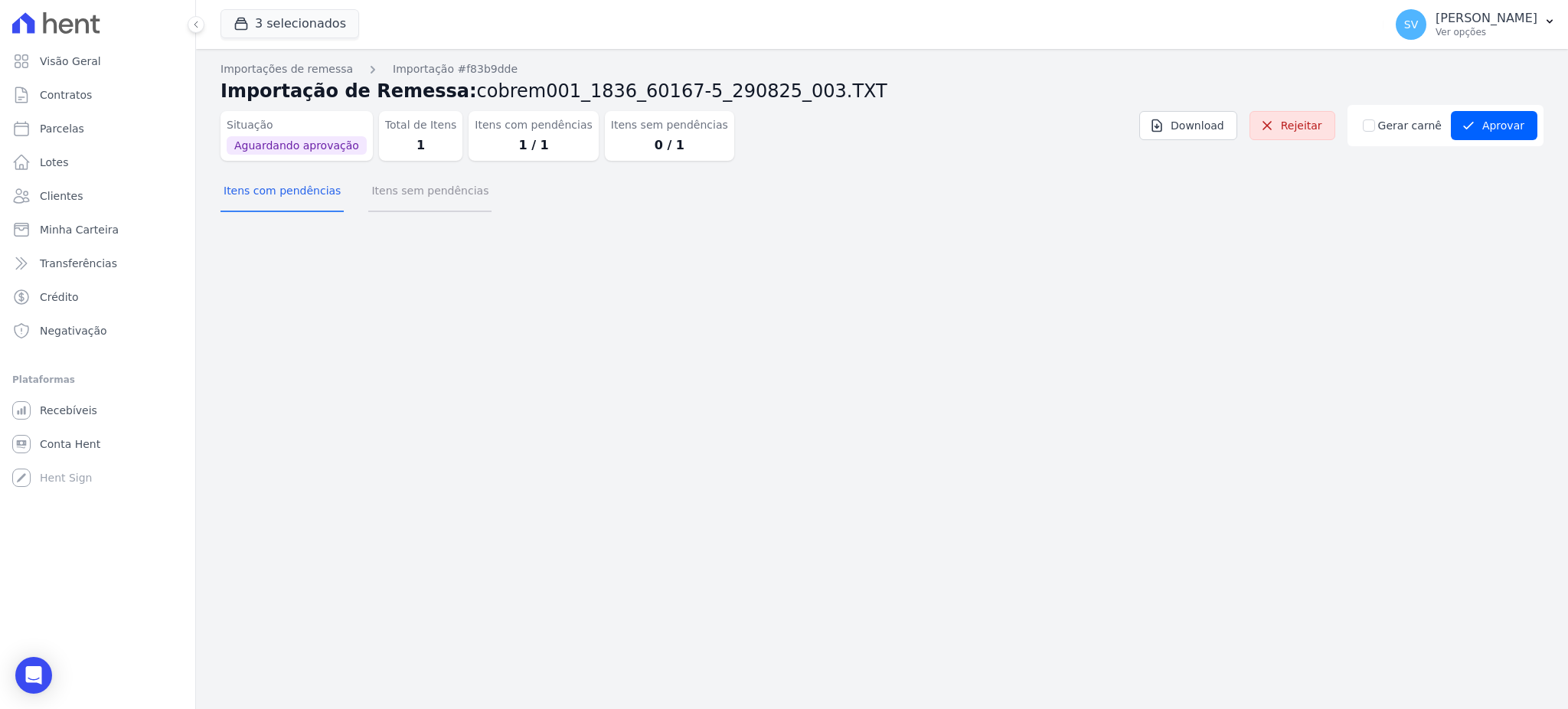
click at [432, 191] on button "Itens sem pendências" at bounding box center [430, 192] width 123 height 40
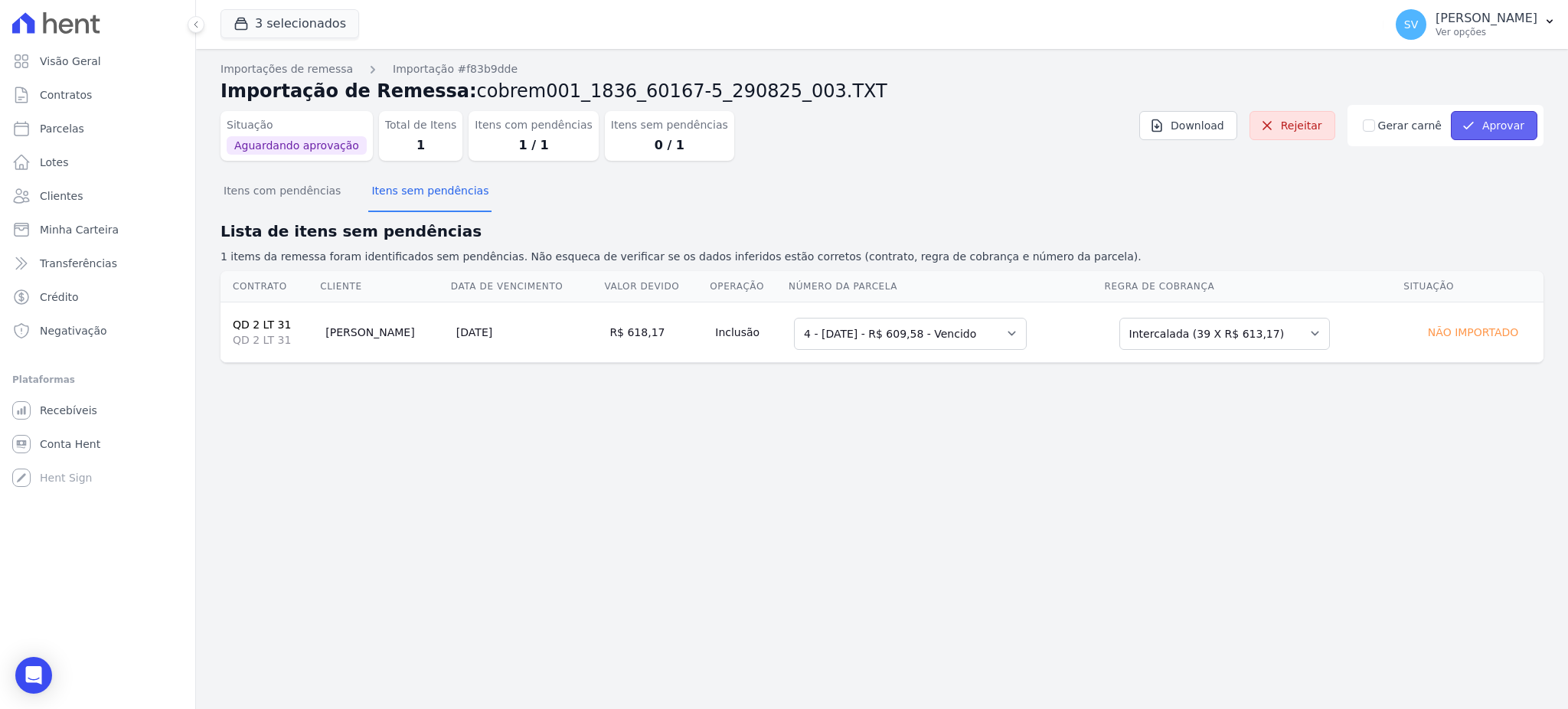
click at [1492, 118] on button "Aprovar" at bounding box center [1494, 125] width 87 height 29
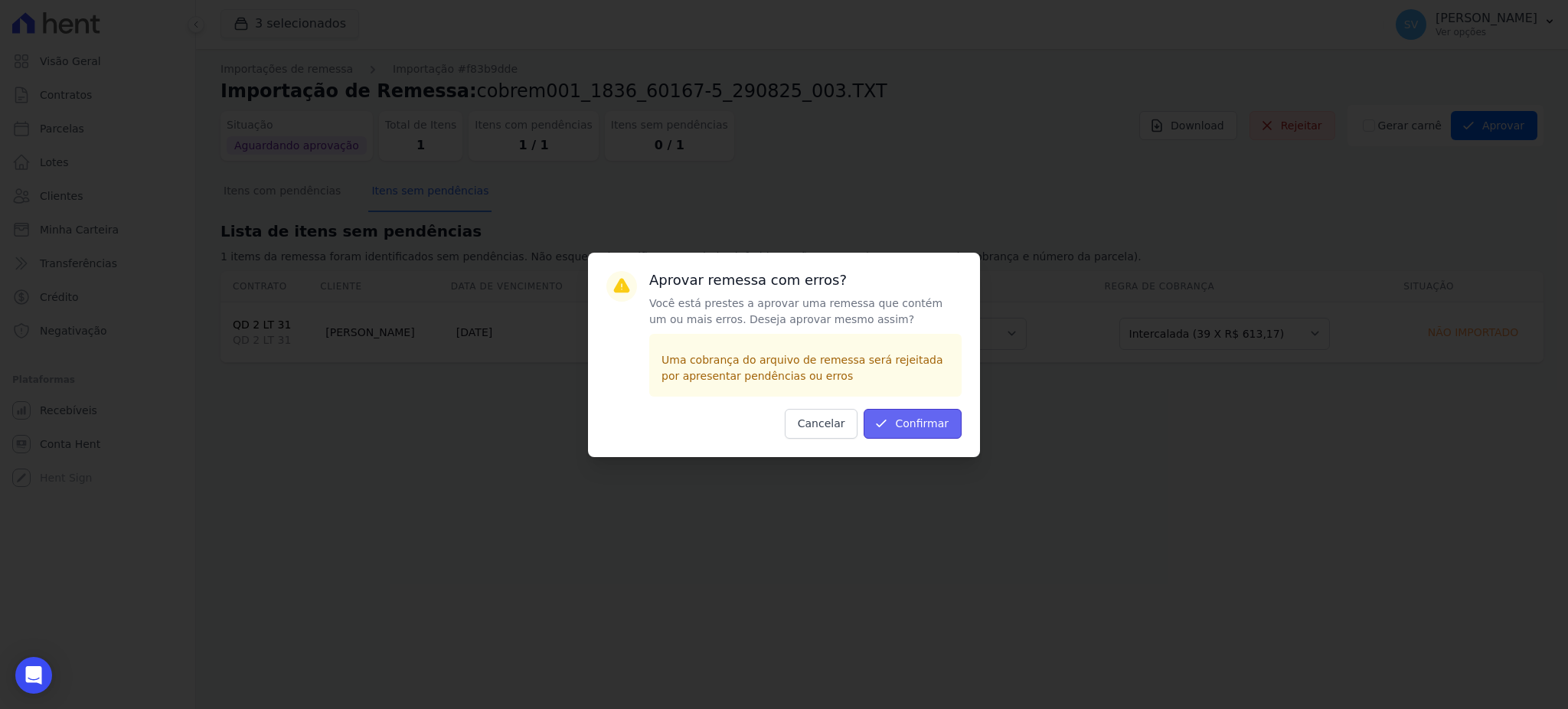
click at [953, 409] on button "Confirmar" at bounding box center [913, 424] width 98 height 30
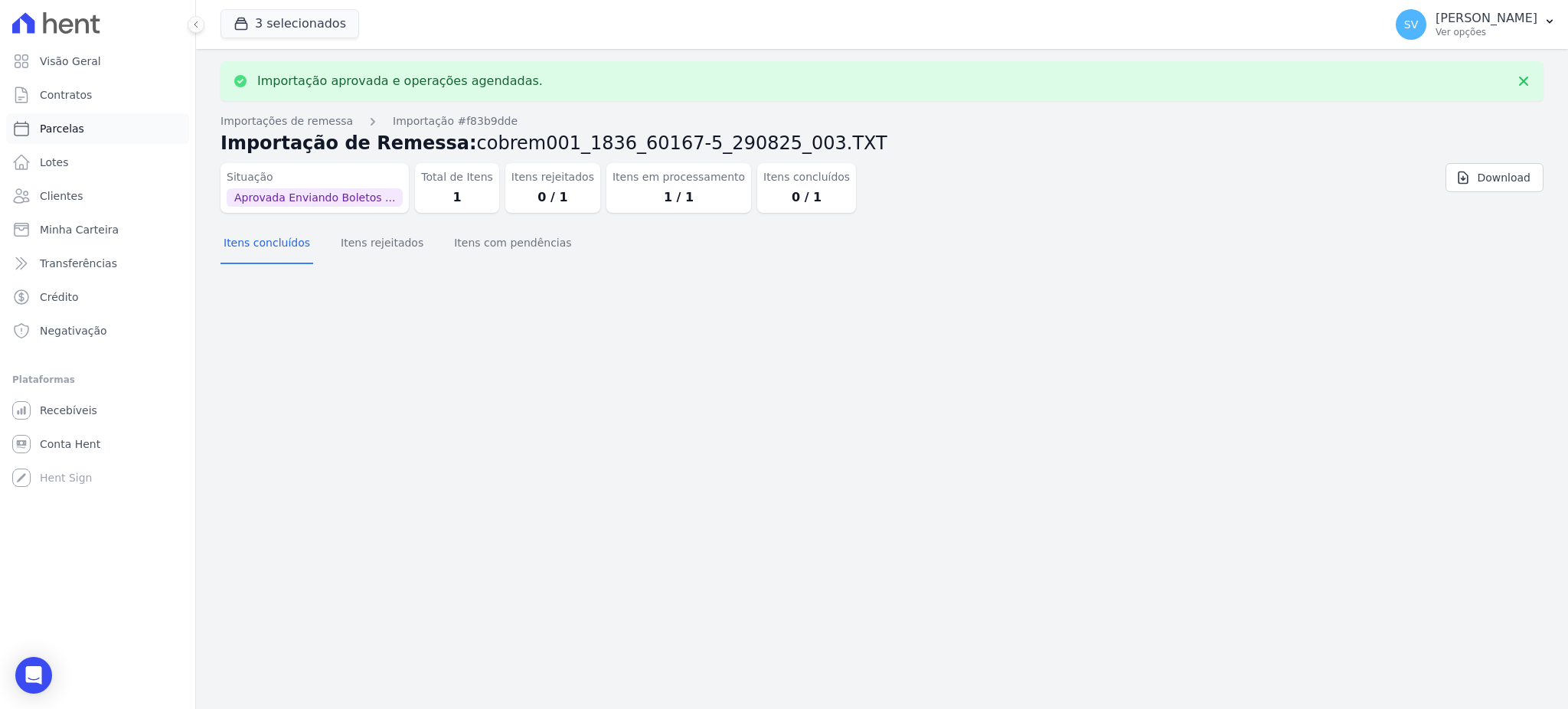
click at [77, 123] on span "Parcelas" at bounding box center [62, 128] width 44 height 15
select select
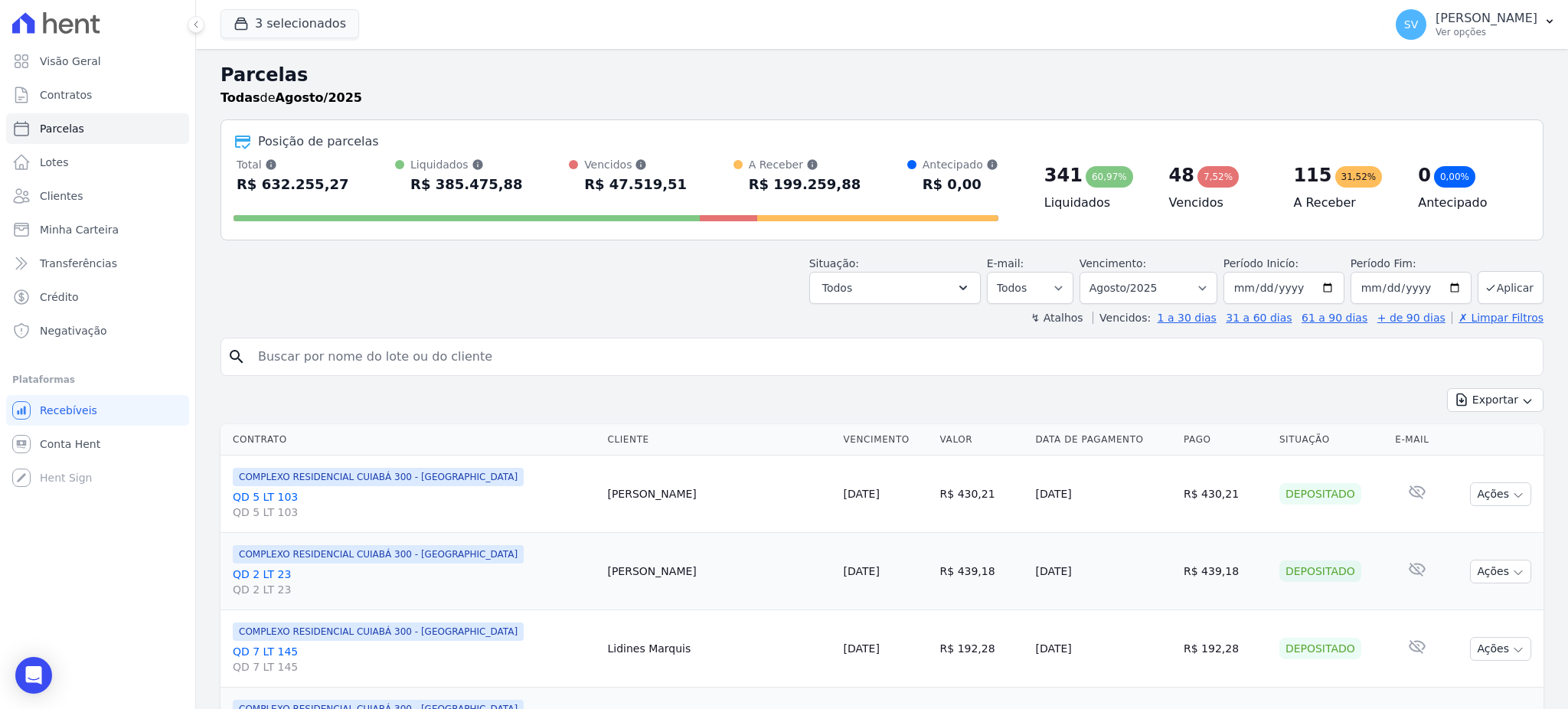
click at [422, 368] on input "search" at bounding box center [893, 356] width 1288 height 31
drag, startPoint x: 431, startPoint y: 374, endPoint x: 423, endPoint y: 356, distance: 19.7
click at [430, 374] on div "search alex sou" at bounding box center [882, 357] width 1323 height 38
click at [422, 355] on input "alex sou" at bounding box center [893, 356] width 1288 height 31
type input "alex sousa murta"
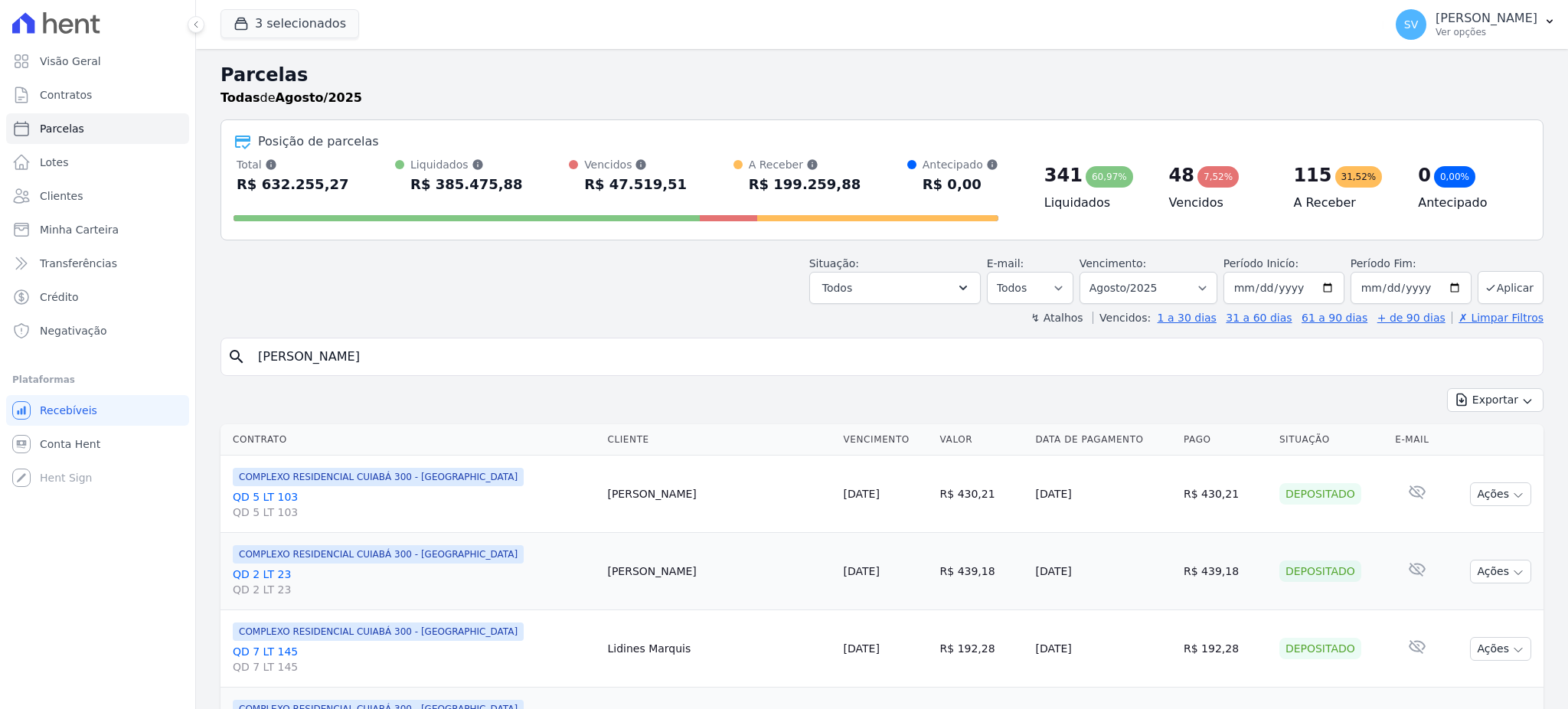
select select
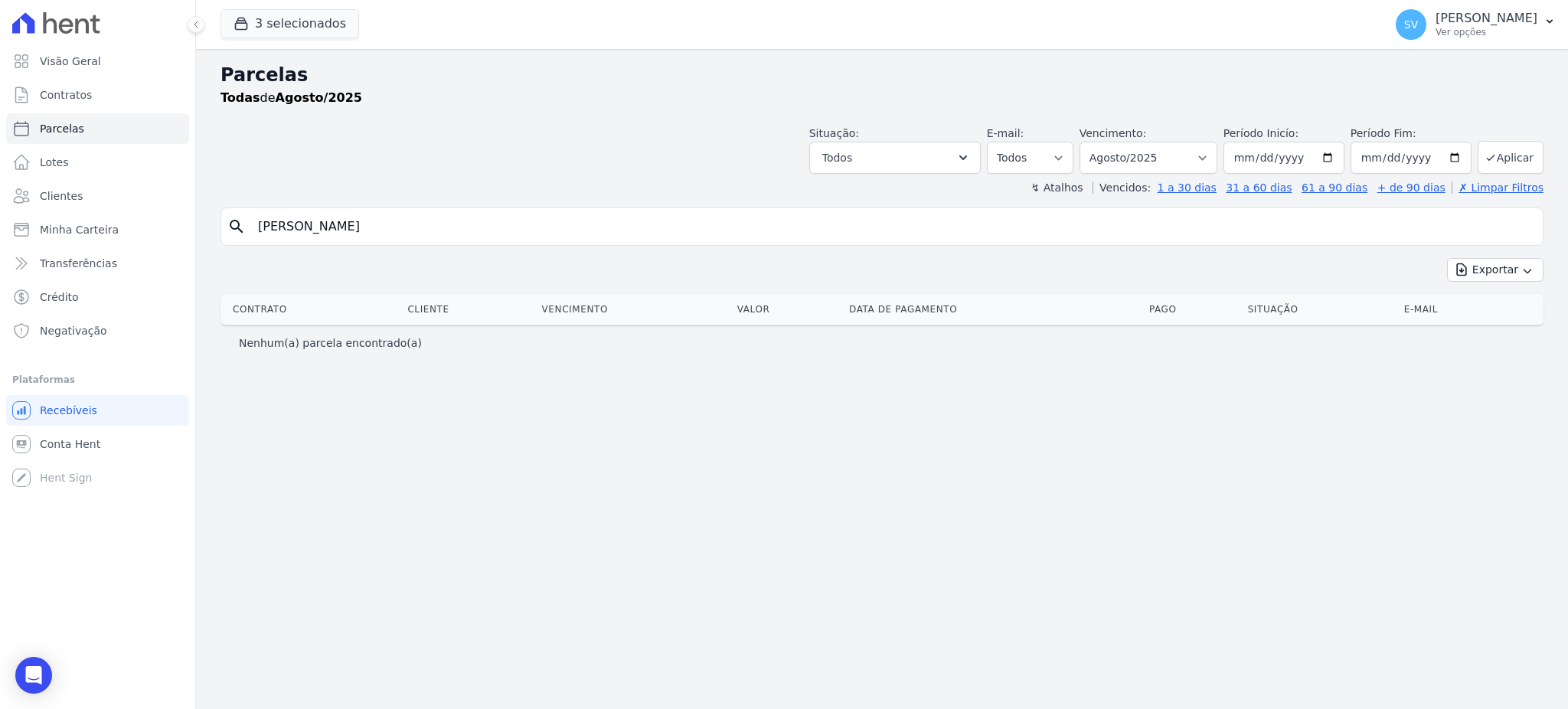
click at [306, 226] on input "alex sousa murta" at bounding box center [893, 226] width 1288 height 31
type input "alex souza murta"
select select
drag, startPoint x: 433, startPoint y: 236, endPoint x: 139, endPoint y: 227, distance: 294.1
click at [149, 227] on div "Visão Geral Contratos Parcelas Lotes Clientes Minha Carteira Transferências Cré…" at bounding box center [784, 354] width 1568 height 709
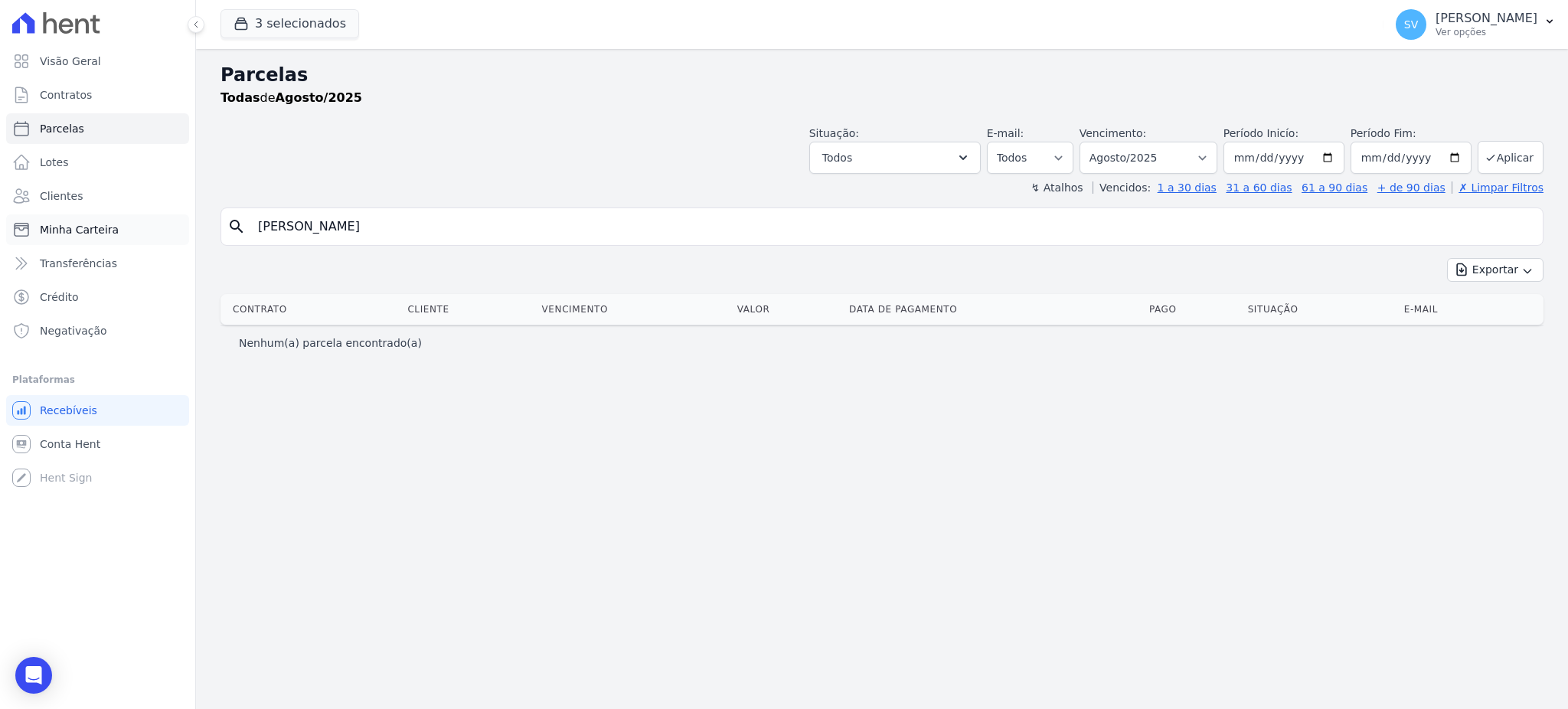
paste input "ALEX DE SOUZA MURTA"
type input "ALEX DE SOUZA MURTA"
select select
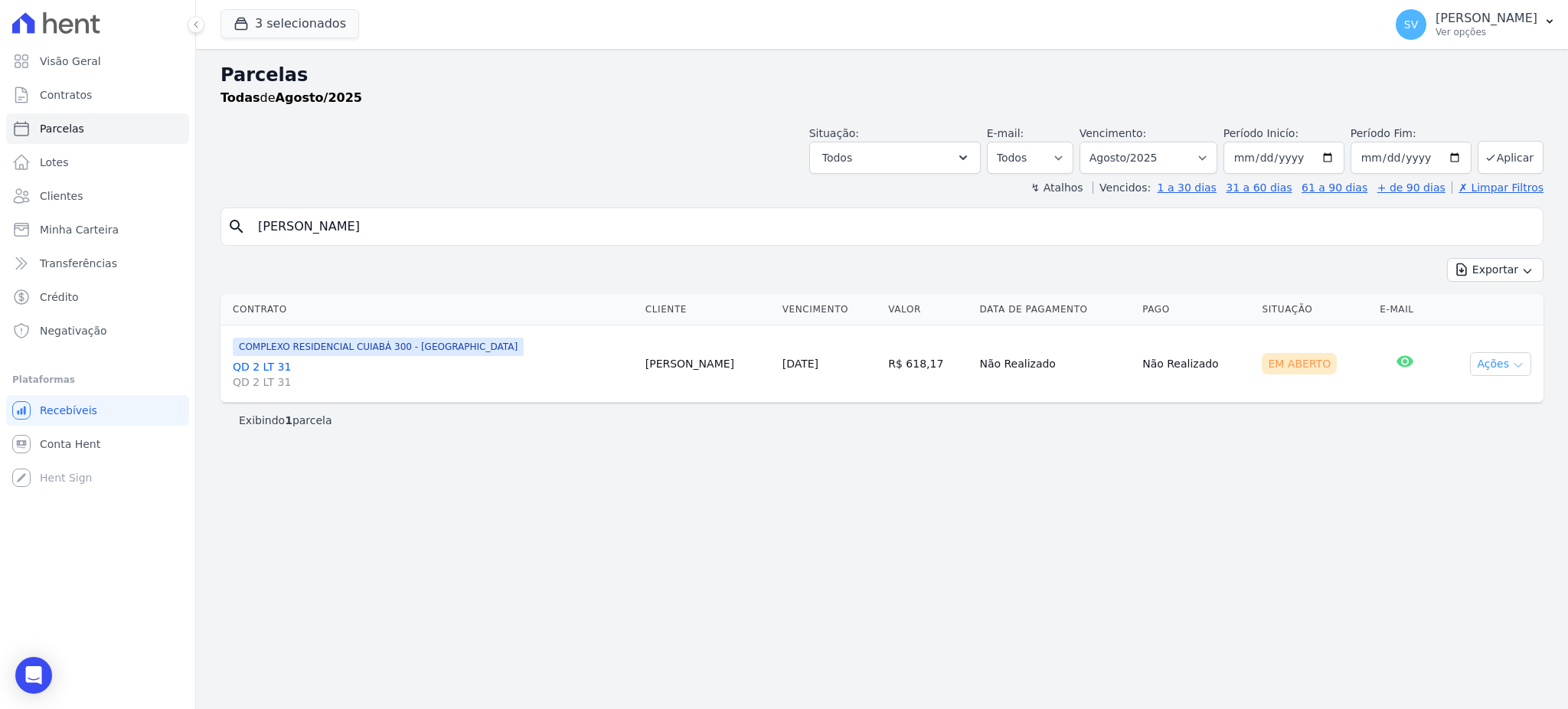
click at [1496, 368] on button "Ações" at bounding box center [1501, 364] width 62 height 24
click at [1205, 156] on select "Filtrar por período ──────── Todos os meses Outubro/2022 Novembro/2022 Dezembro…" at bounding box center [1148, 157] width 138 height 32
select select "07/2025"
click at [1101, 141] on select "Filtrar por período ──────── Todos os meses Outubro/2022 Novembro/2022 Dezembro…" at bounding box center [1148, 157] width 138 height 32
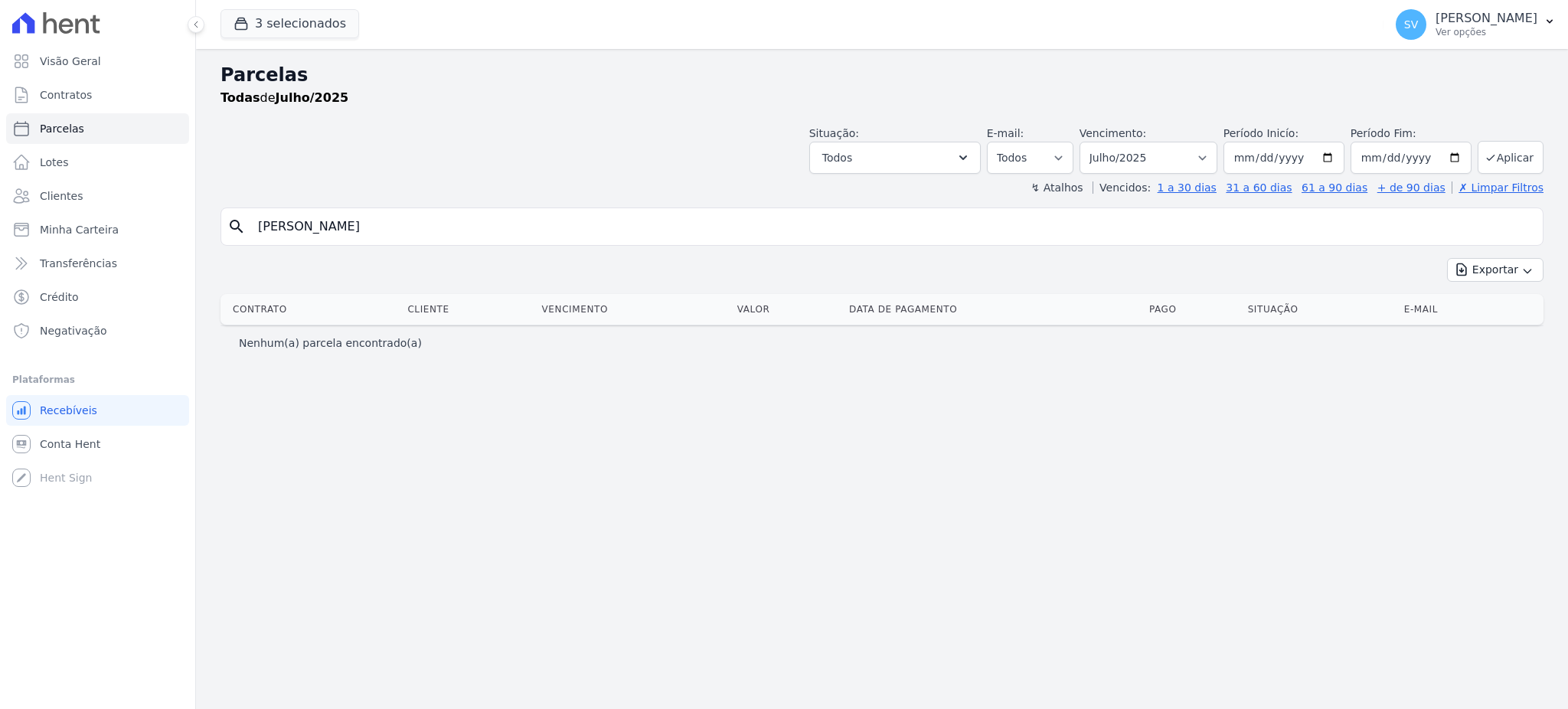
select select
click at [1216, 158] on select "[GEOGRAPHIC_DATA] por período ──────── Todos os meses Outubro/2022 Novembro/202…" at bounding box center [1148, 157] width 138 height 32
select select "08/2025"
click at [1101, 141] on select "[GEOGRAPHIC_DATA] por período ──────── Todos os meses Outubro/2022 Novembro/202…" at bounding box center [1148, 157] width 138 height 32
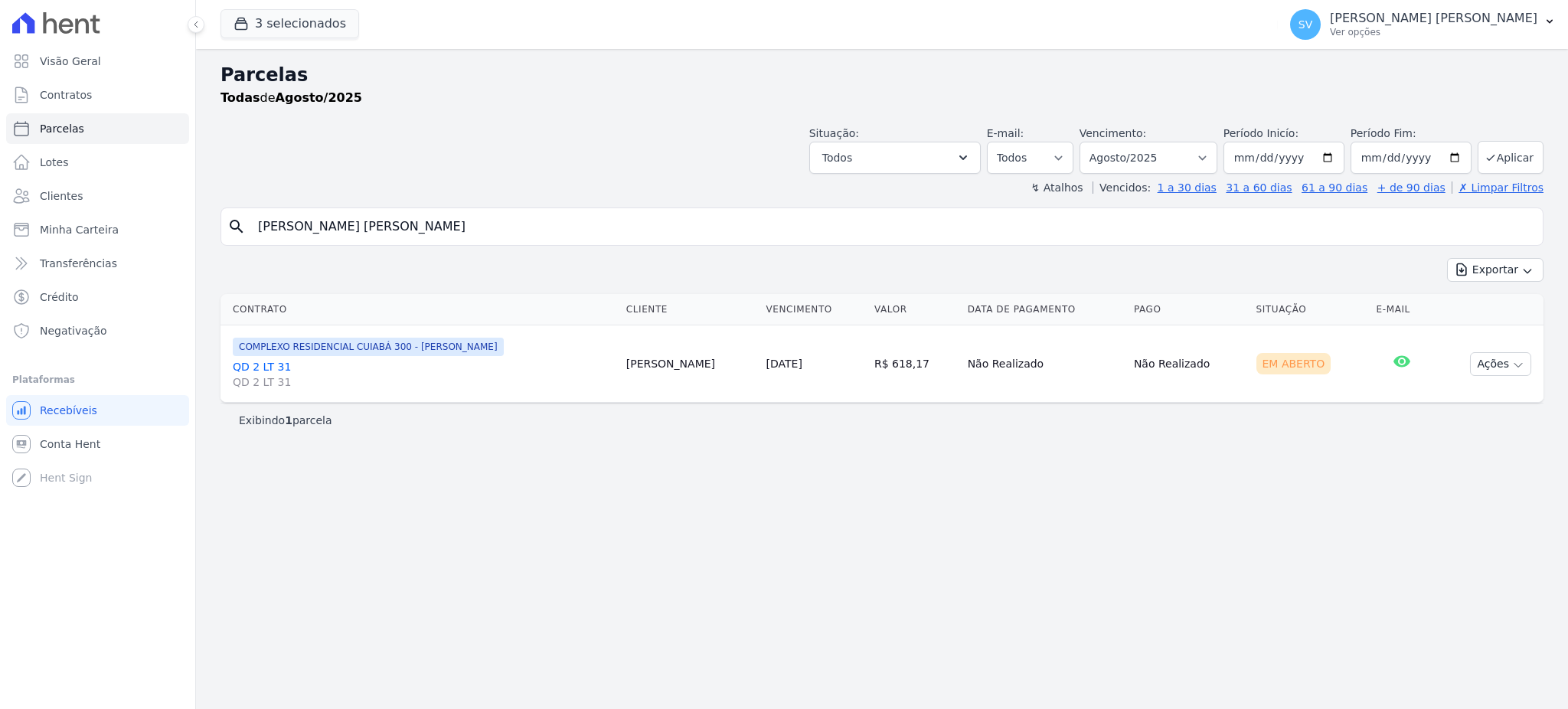
select select
click at [1516, 359] on button "Ações" at bounding box center [1501, 364] width 62 height 24
click at [1470, 400] on link "Ver boleto" at bounding box center [1494, 399] width 147 height 28
click at [126, 70] on link "Visão Geral" at bounding box center [97, 61] width 183 height 31
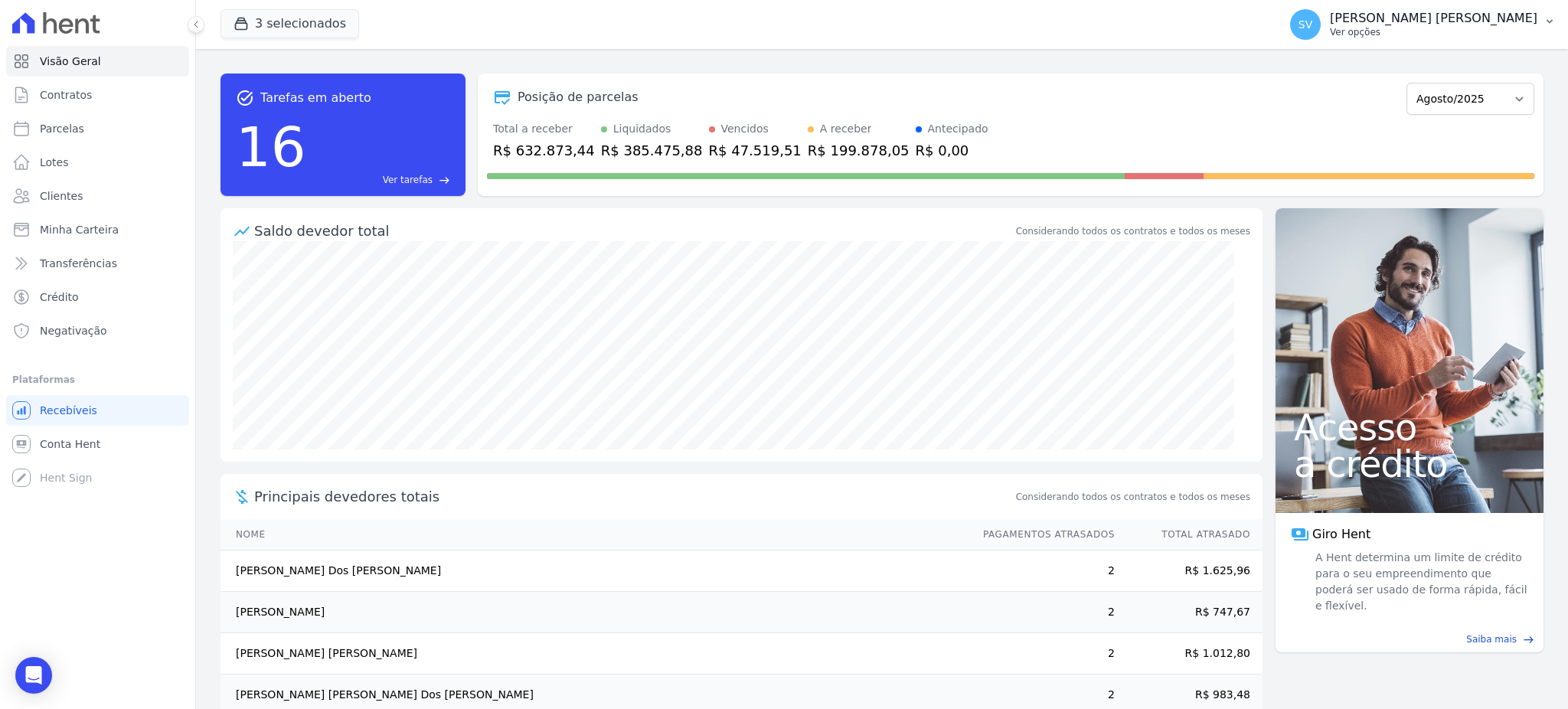
click at [1383, 14] on p "[PERSON_NAME] [PERSON_NAME]" at bounding box center [1432, 18] width 207 height 15
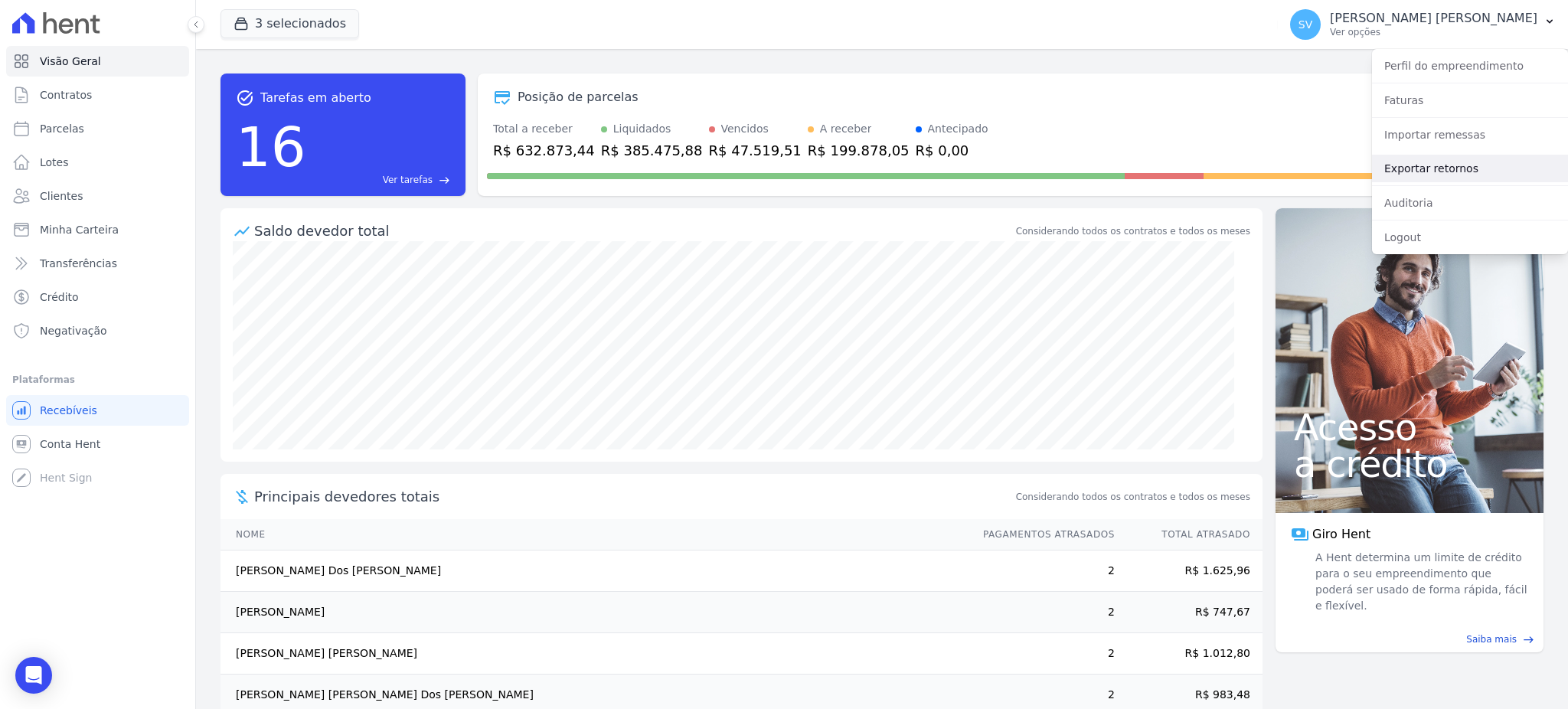
click at [1424, 168] on link "Exportar retornos" at bounding box center [1470, 168] width 196 height 27
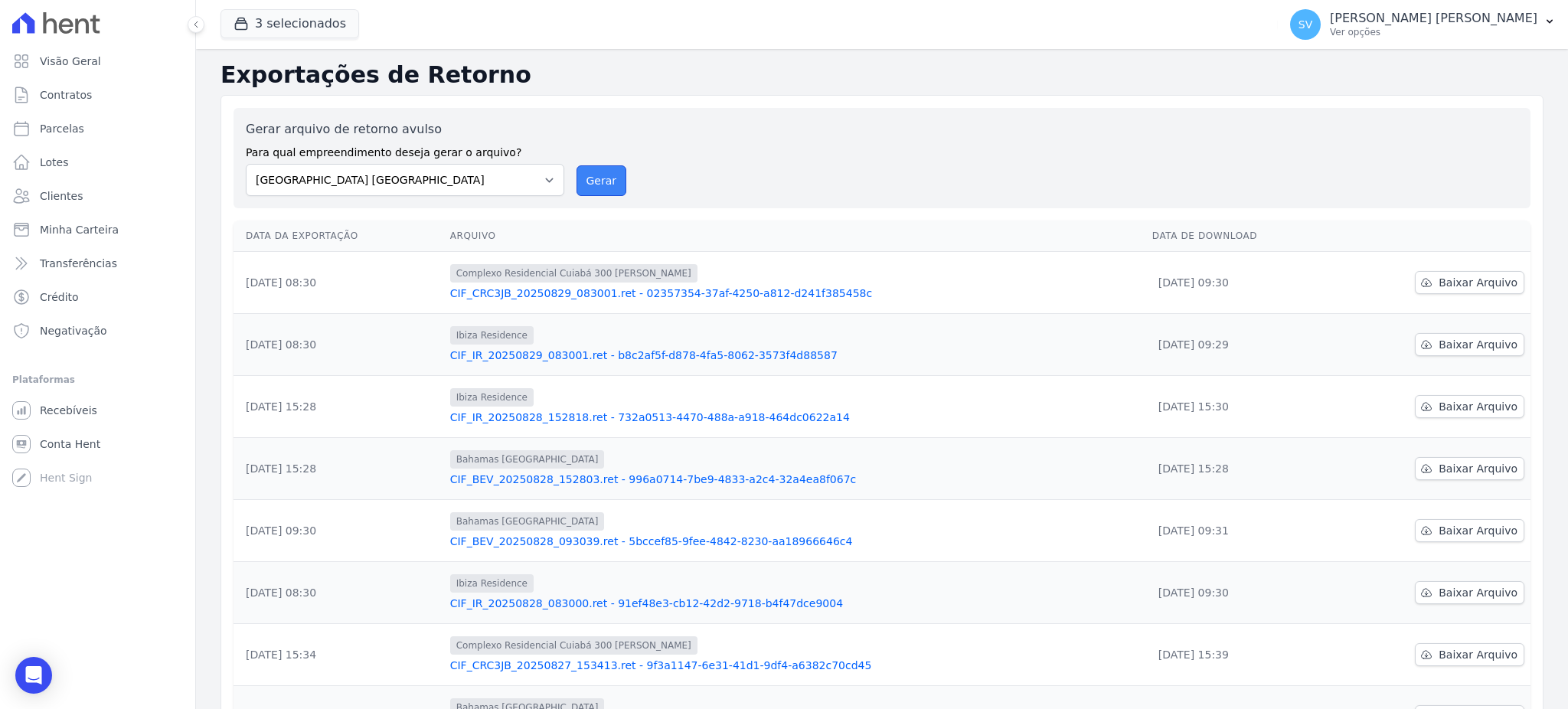
click at [598, 177] on button "Gerar" at bounding box center [601, 181] width 51 height 31
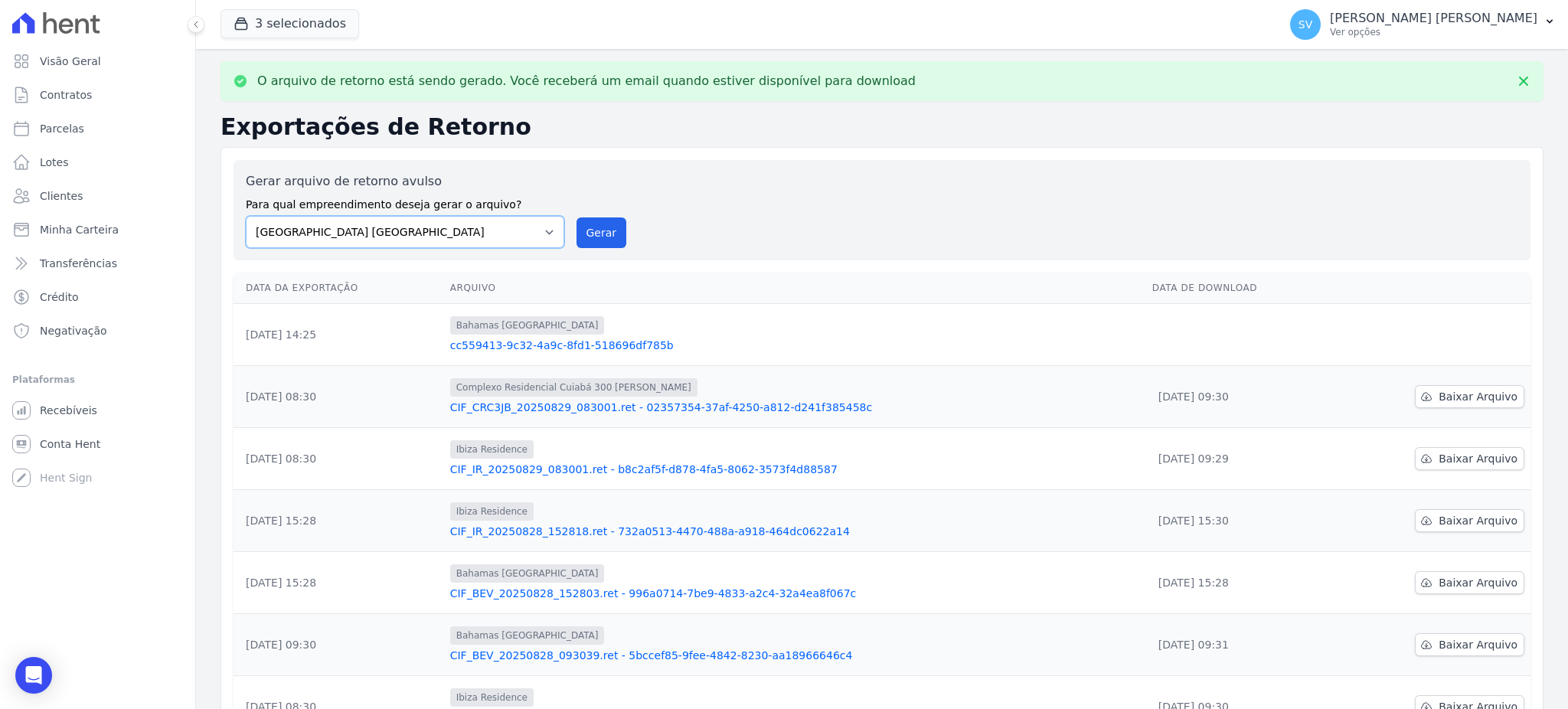
click at [532, 231] on select "[GEOGRAPHIC_DATA] COMPLEXO RESIDENCIAL [GEOGRAPHIC_DATA] 300 - [PERSON_NAME][GE…" at bounding box center [404, 231] width 319 height 32
select select "a999329b-d322-46c5-b2df-9163b092fb9b"
click at [245, 216] on select "[GEOGRAPHIC_DATA] COMPLEXO RESIDENCIAL [GEOGRAPHIC_DATA] 300 - [PERSON_NAME][GE…" at bounding box center [404, 231] width 319 height 32
drag, startPoint x: 581, startPoint y: 234, endPoint x: 858, endPoint y: 152, distance: 288.9
click at [582, 234] on button "Gerar" at bounding box center [601, 232] width 51 height 31
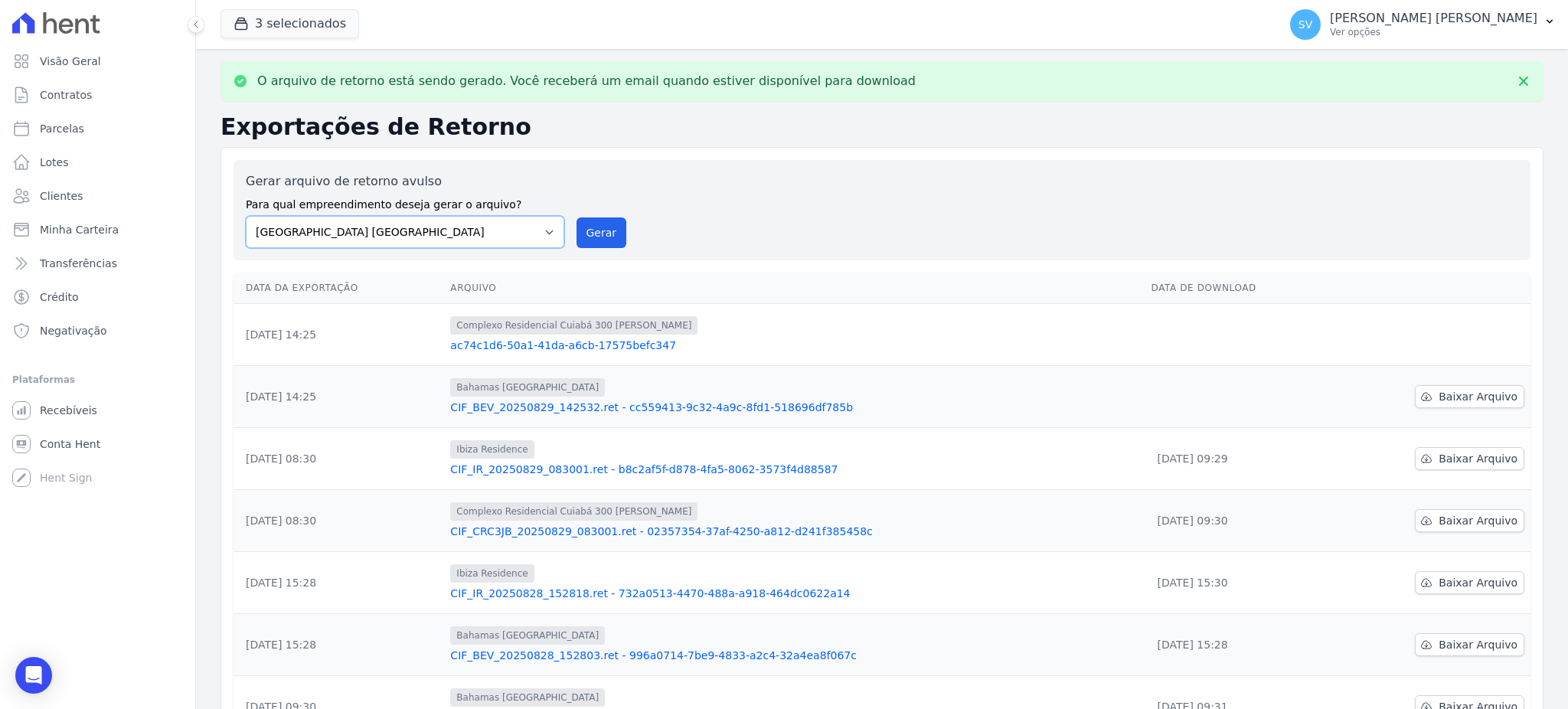
click at [540, 237] on select "[GEOGRAPHIC_DATA] COMPLEXO RESIDENCIAL [GEOGRAPHIC_DATA] 300 - [PERSON_NAME][GE…" at bounding box center [404, 231] width 319 height 32
click at [438, 327] on td "[DATE] 14:25" at bounding box center [339, 335] width 210 height 62
click at [530, 236] on select "BAHAMAS EAST VILLAGE COMPLEXO RESIDENCIAL CUIABÁ 300 - JOÃO DE BARRO IBIZA RESI…" at bounding box center [404, 231] width 319 height 32
select select "73a372cd-5640-41c8-aaea-11bd74619c10"
click at [245, 216] on select "BAHAMAS EAST VILLAGE COMPLEXO RESIDENCIAL CUIABÁ 300 - JOÃO DE BARRO IBIZA RESI…" at bounding box center [404, 231] width 319 height 32
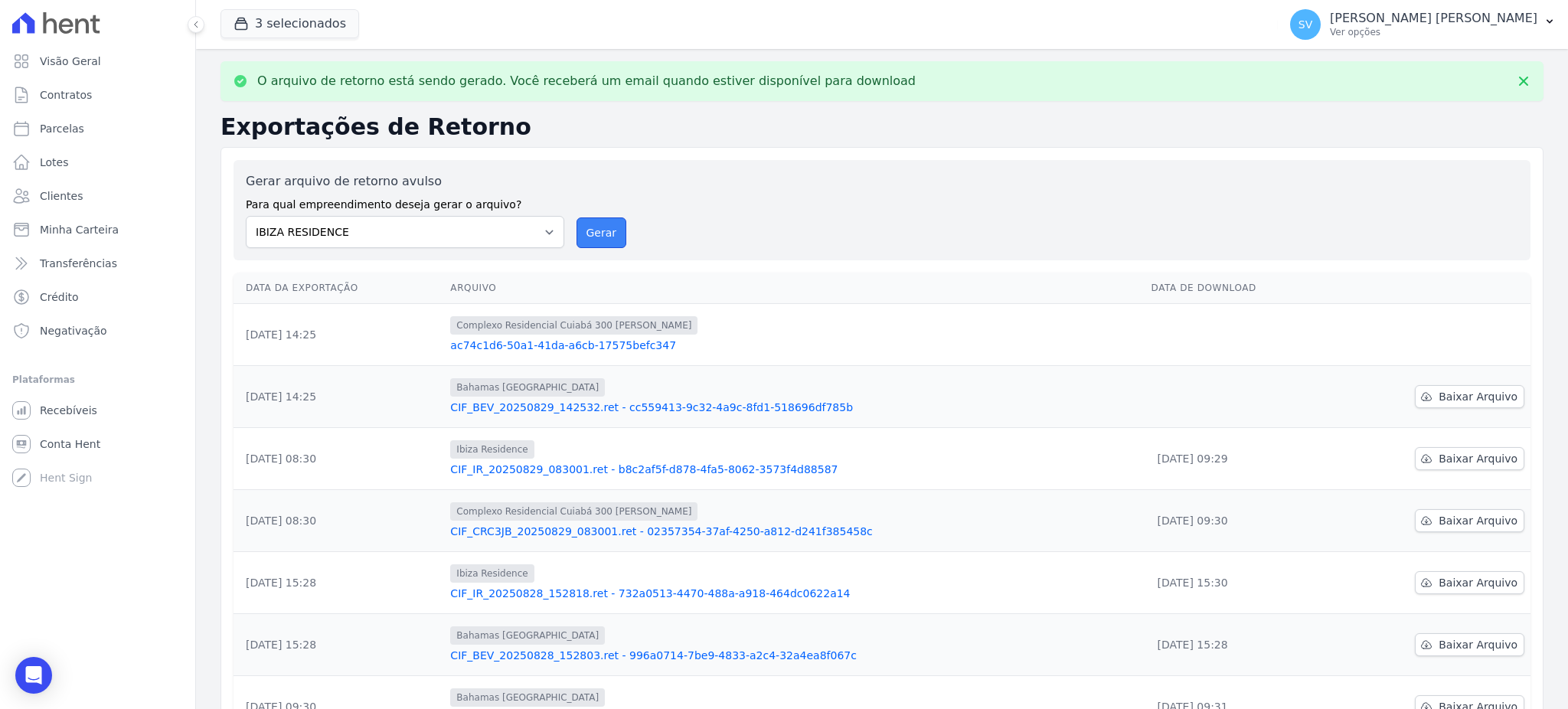
drag, startPoint x: 611, startPoint y: 220, endPoint x: 827, endPoint y: 156, distance: 225.3
click at [611, 221] on button "Gerar" at bounding box center [601, 232] width 51 height 31
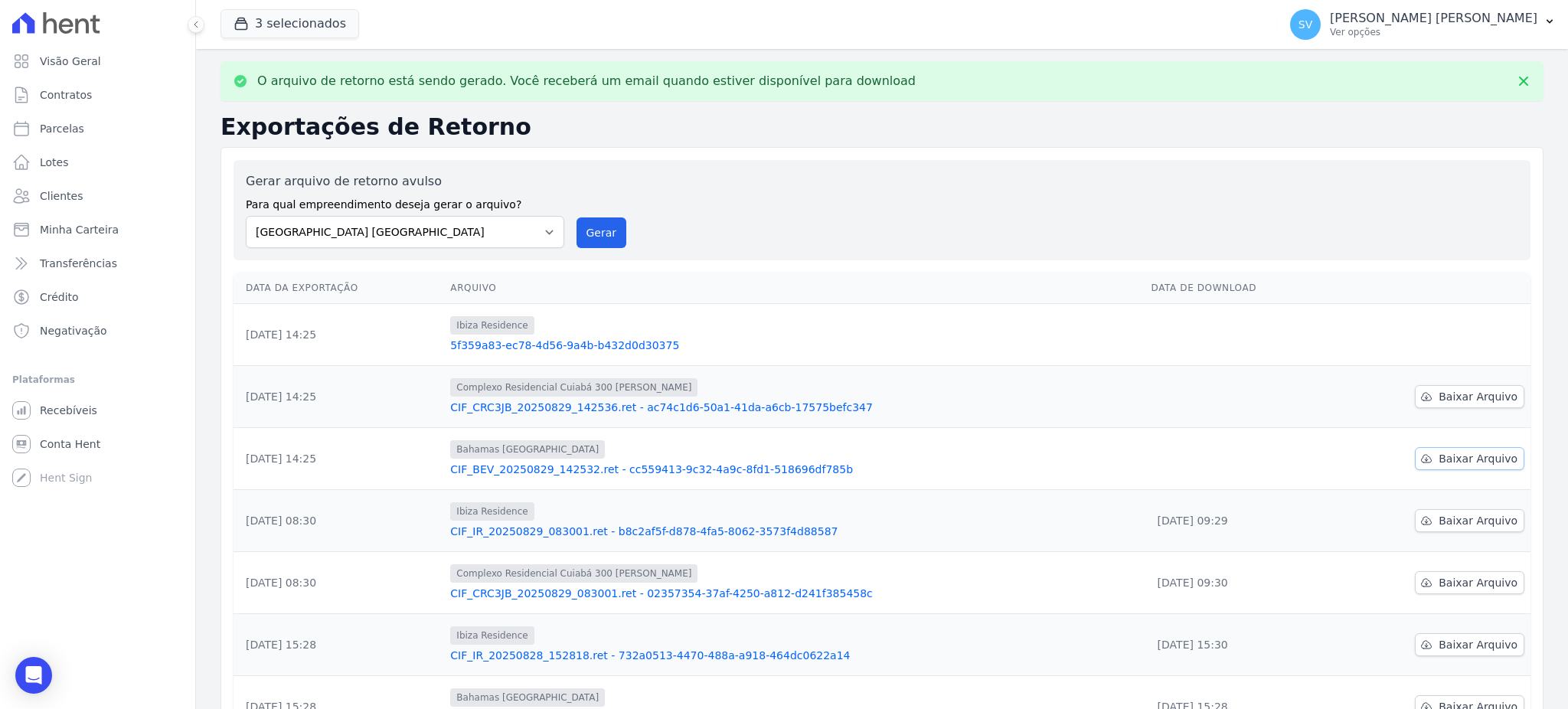
click at [1443, 457] on span "Baixar Arquivo" at bounding box center [1477, 459] width 79 height 15
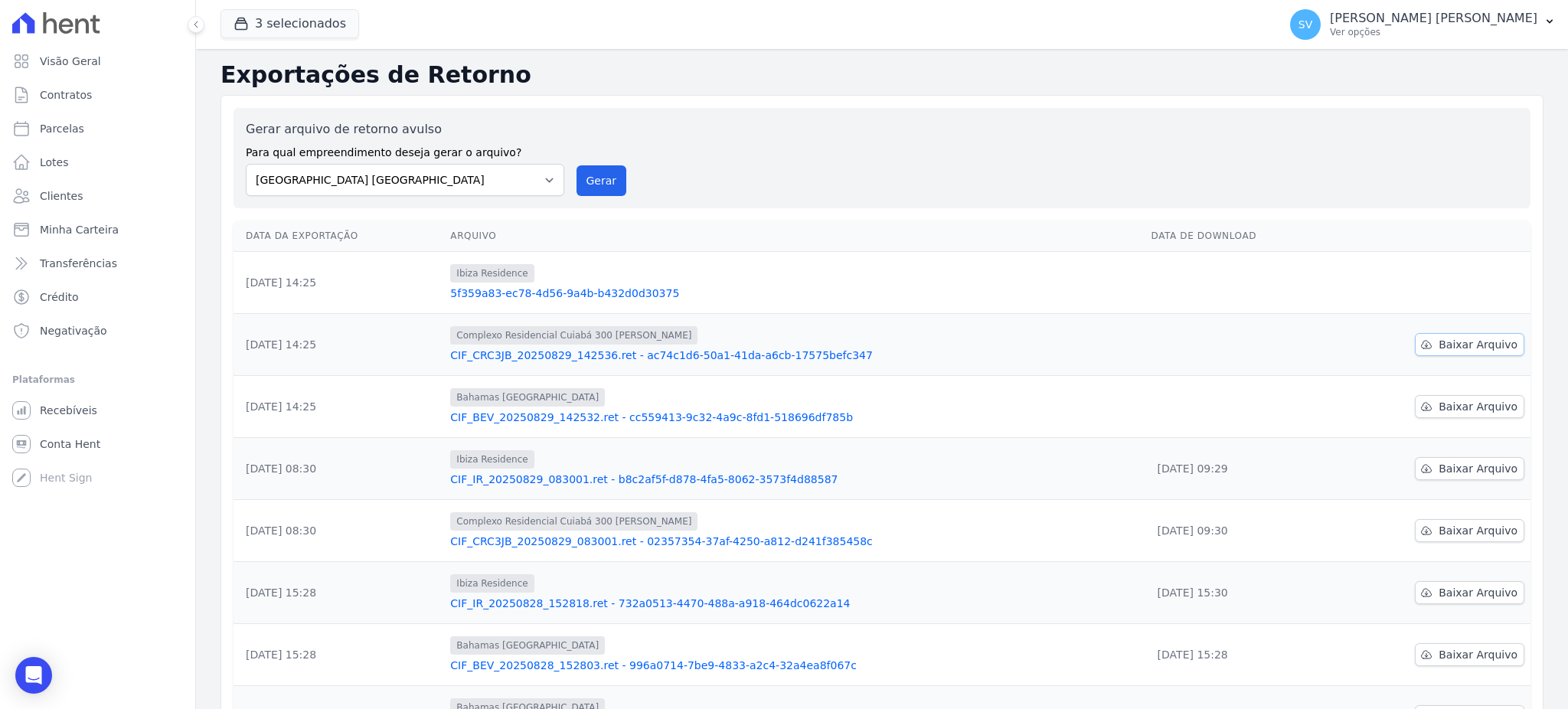
click at [1438, 348] on span "Baixar Arquivo" at bounding box center [1477, 345] width 79 height 15
click at [592, 183] on button "Gerar" at bounding box center [601, 181] width 51 height 31
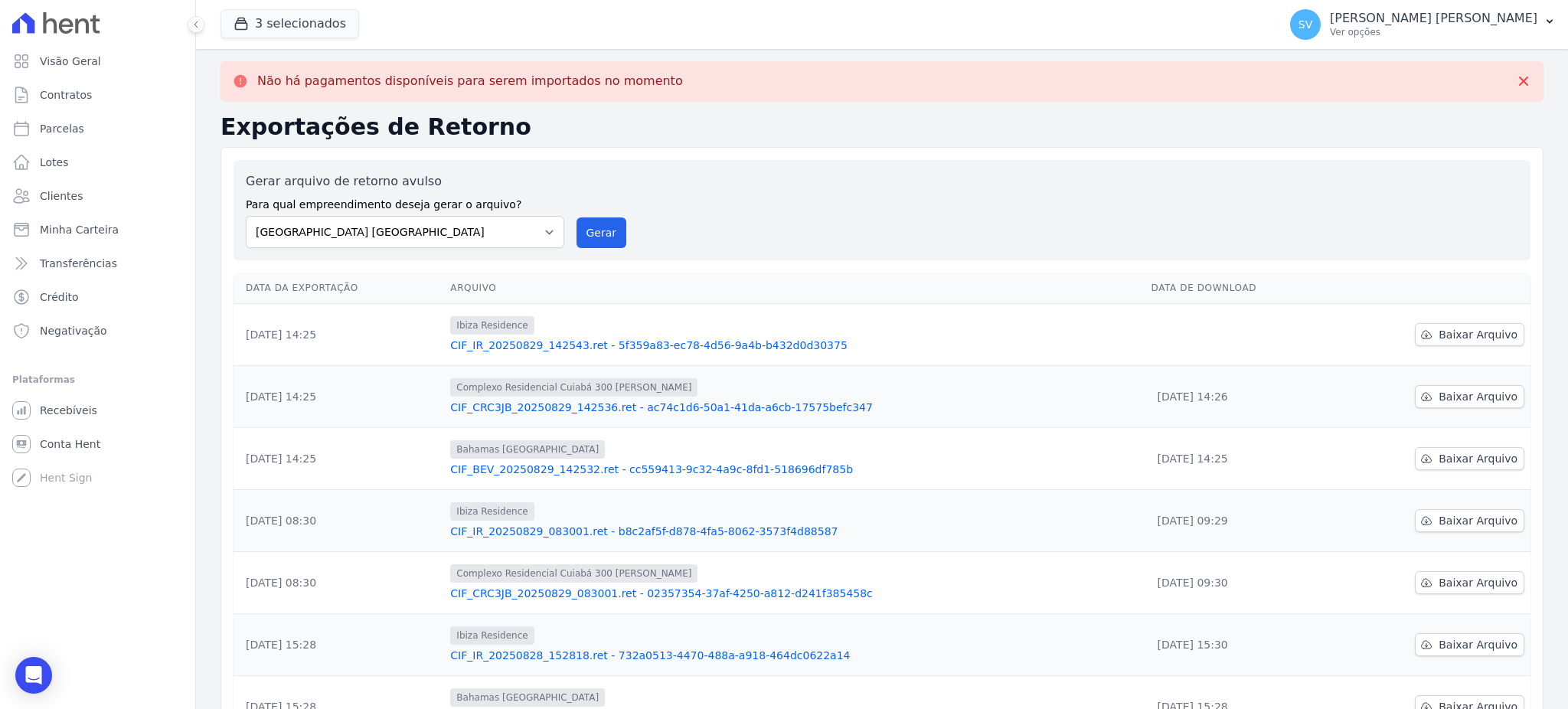
click at [748, 341] on link "CIF_IR_20250829_142543.ret - 5f359a83-ec78-4d56-9a4b-b432d0d30375" at bounding box center [794, 345] width 688 height 15
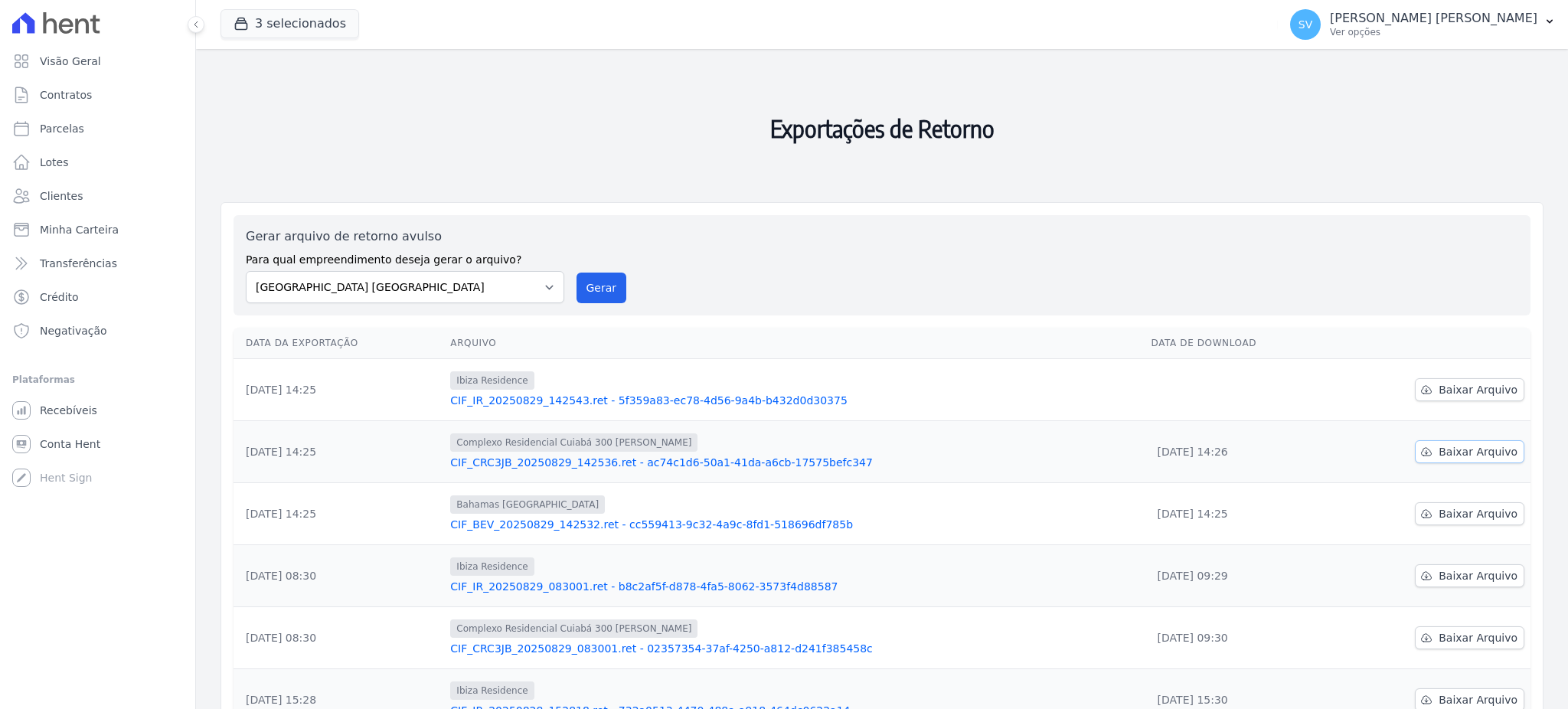
click at [1451, 455] on span "Baixar Arquivo" at bounding box center [1477, 452] width 79 height 15
click at [753, 398] on link "CIF_IR_20250829_142543.ret - 5f359a83-ec78-4d56-9a4b-b432d0d30375" at bounding box center [794, 400] width 688 height 15
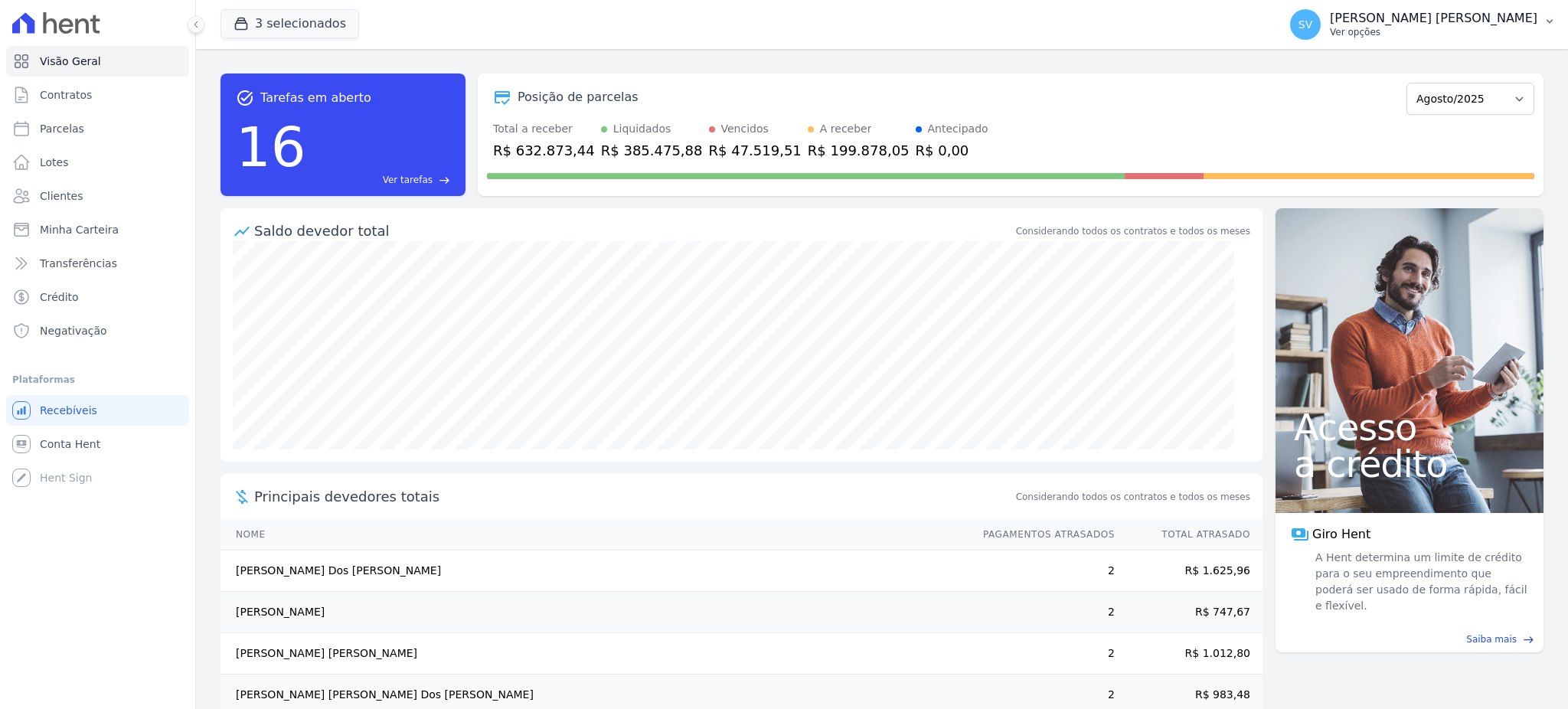
click at [1405, 9] on div "SV [PERSON_NAME] Ver opções" at bounding box center [1413, 24] width 247 height 31
click at [1368, 24] on p "[PERSON_NAME]" at bounding box center [1432, 18] width 207 height 15
click at [1387, 12] on p "[PERSON_NAME]" at bounding box center [1432, 18] width 207 height 15
click at [1373, 13] on p "[PERSON_NAME]" at bounding box center [1432, 18] width 207 height 15
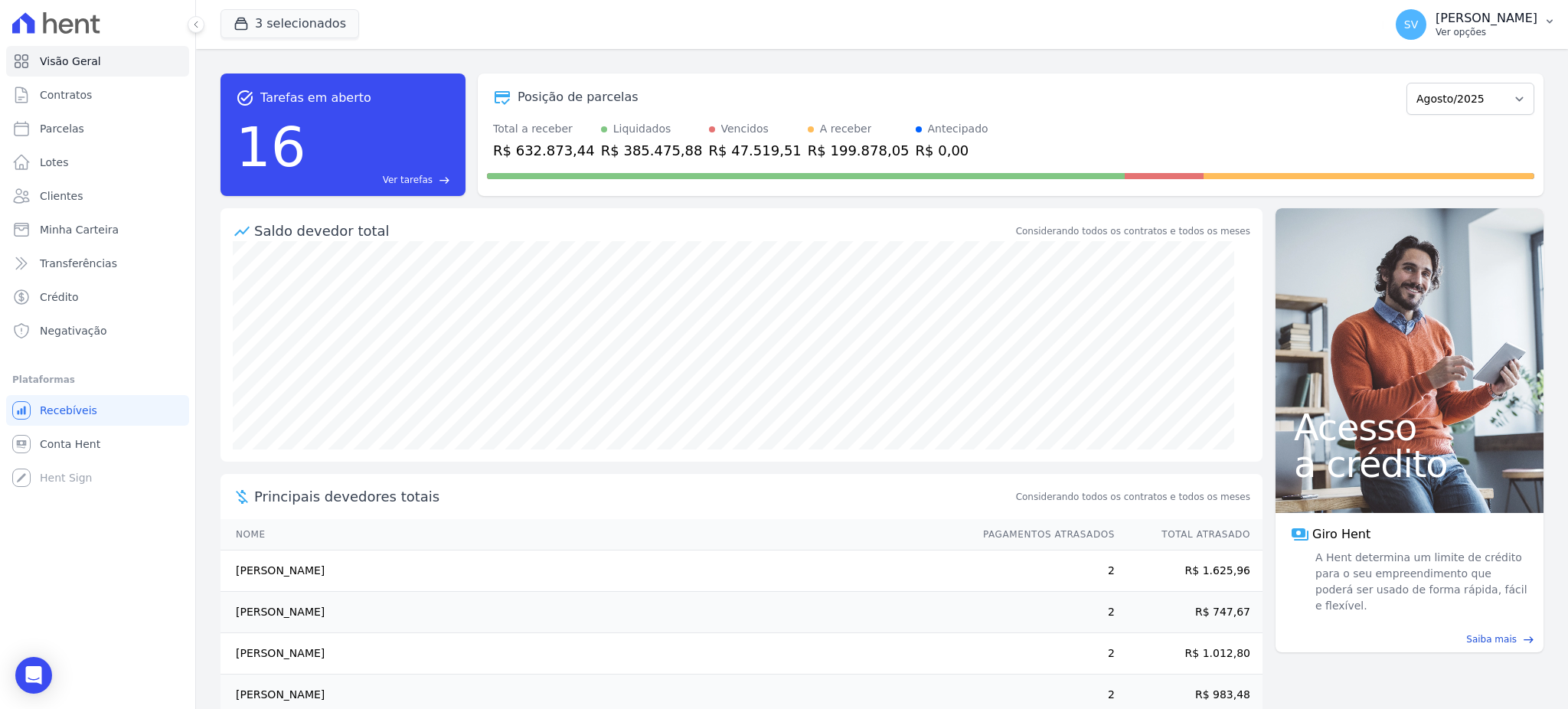
click at [1435, 20] on p "[PERSON_NAME]" at bounding box center [1486, 18] width 101 height 15
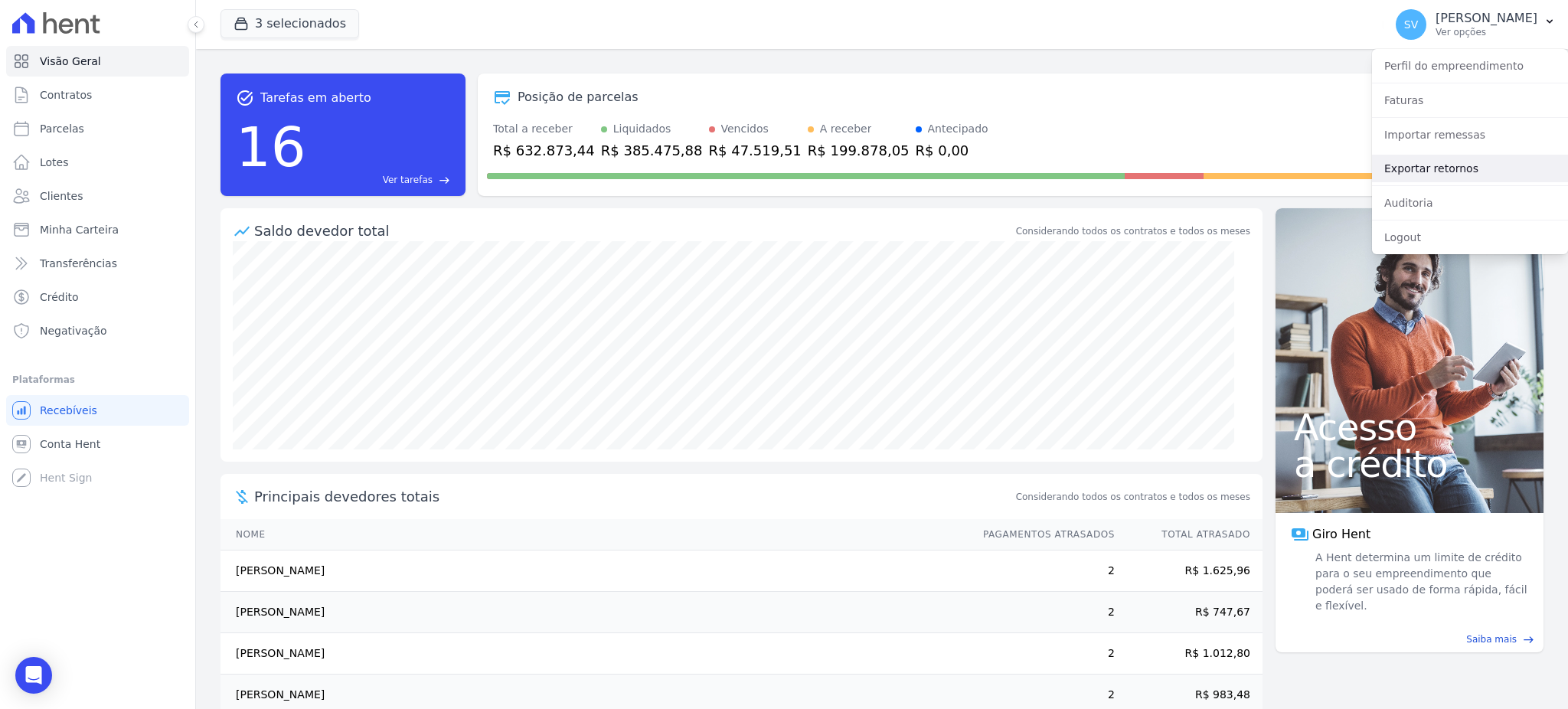
click at [1452, 155] on link "Exportar retornos" at bounding box center [1470, 168] width 196 height 27
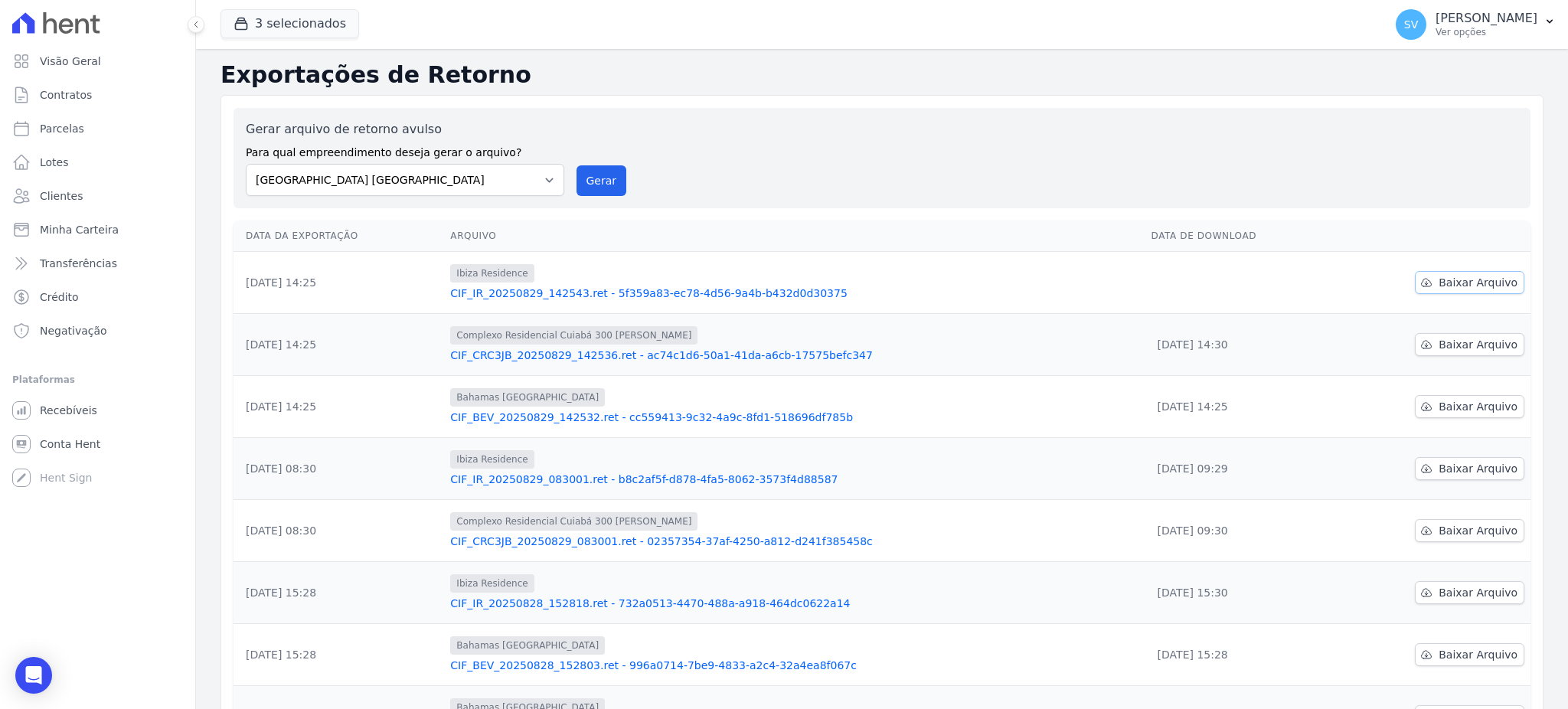
click at [1452, 281] on span "Baixar Arquivo" at bounding box center [1477, 282] width 79 height 15
drag, startPoint x: 931, startPoint y: 159, endPoint x: 644, endPoint y: 156, distance: 287.0
click at [908, 158] on div "Gerar arquivo de retorno avulso Para qual empreendimento deseja gerar o arquivo…" at bounding box center [881, 157] width 1272 height 76
click at [601, 177] on button "Gerar" at bounding box center [601, 181] width 51 height 31
click at [79, 97] on span "Contratos" at bounding box center [66, 95] width 52 height 15
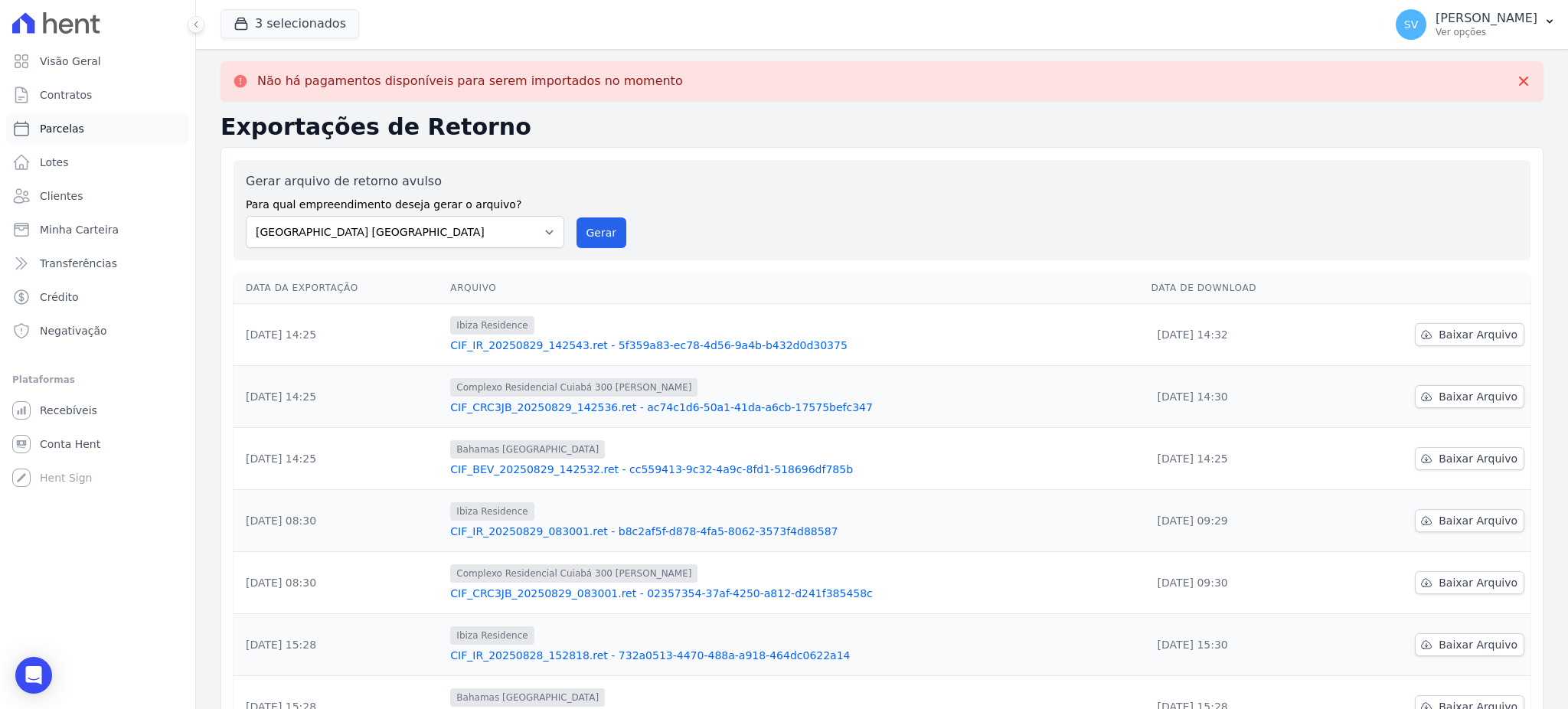
click at [62, 134] on span "Parcelas" at bounding box center [62, 128] width 44 height 15
click at [72, 57] on span "Visão Geral" at bounding box center [71, 61] width 62 height 15
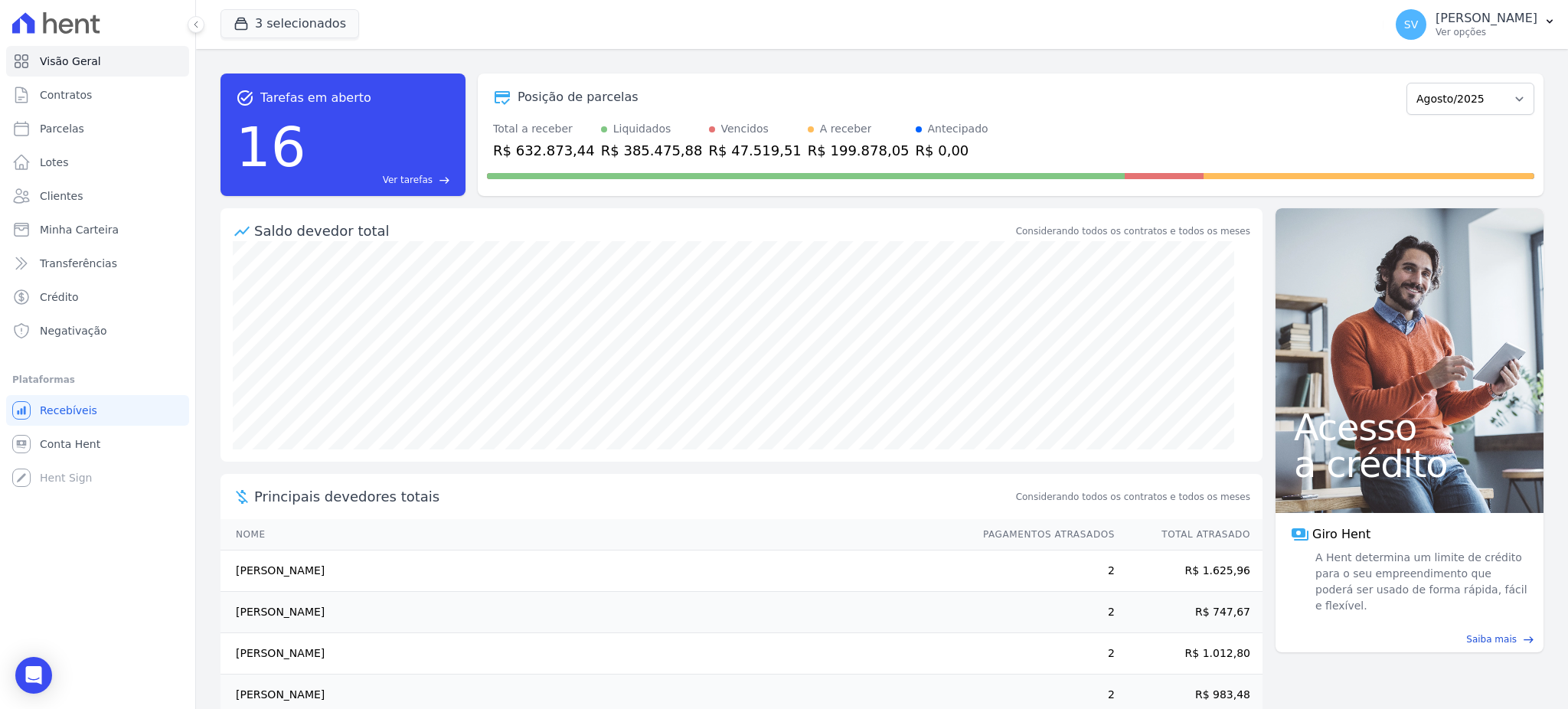
select select
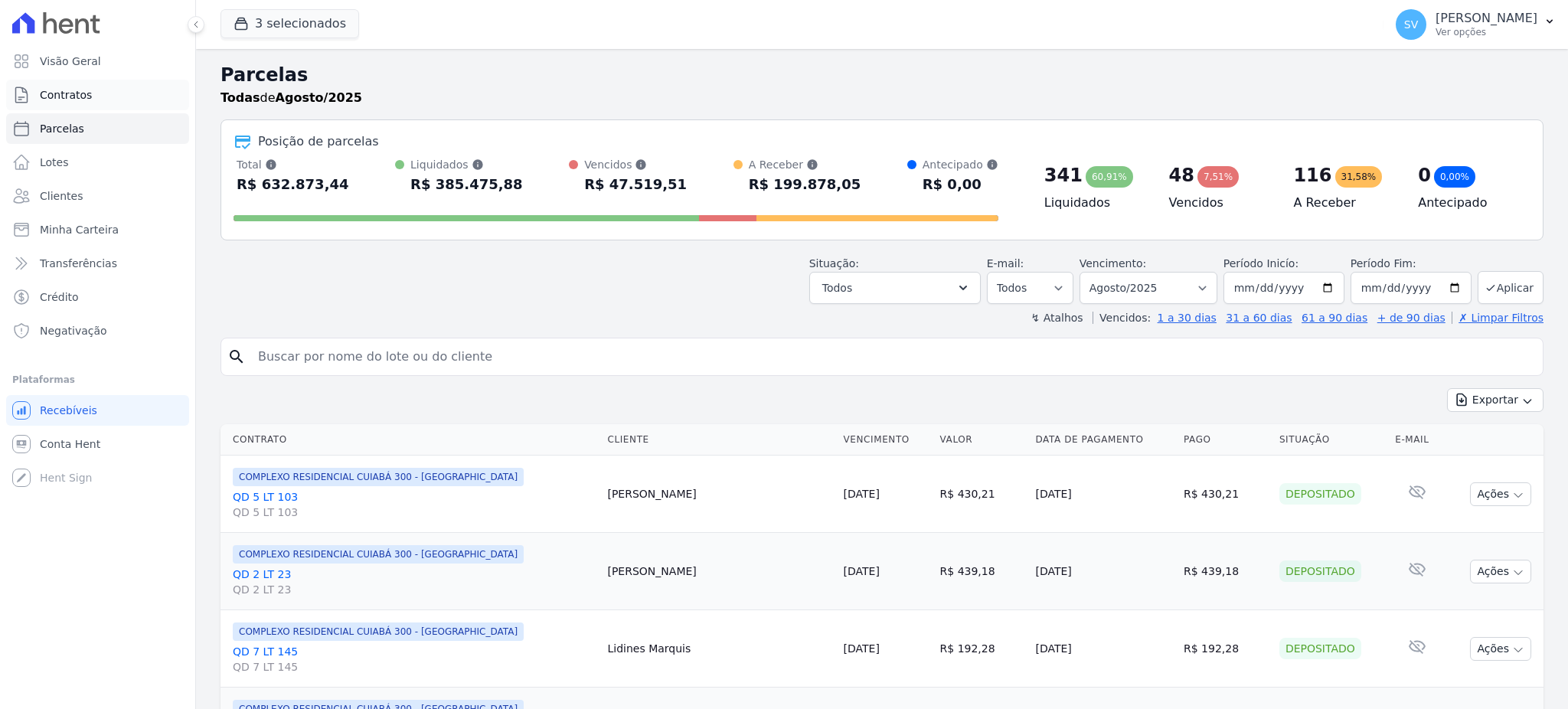
click at [75, 82] on link "Contratos" at bounding box center [97, 95] width 183 height 31
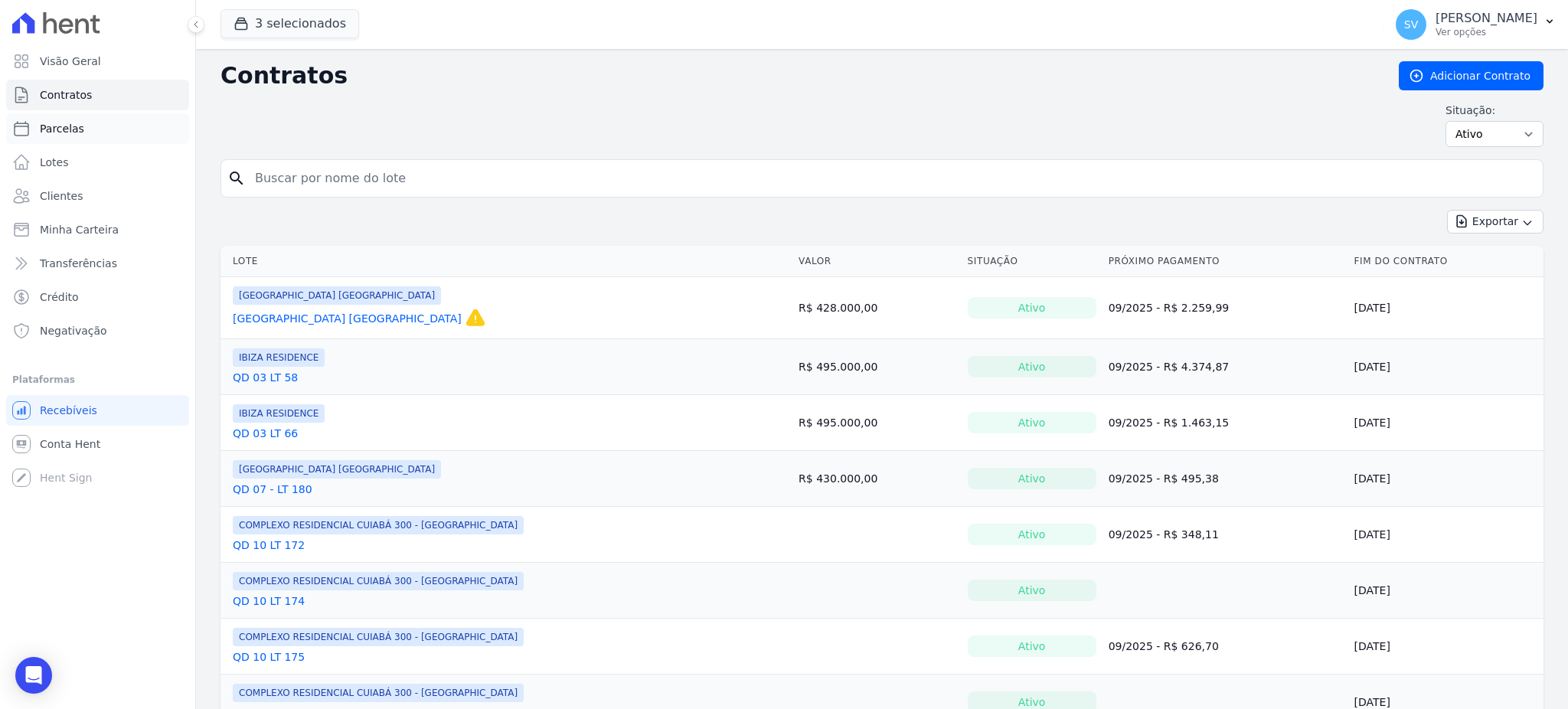
click at [66, 128] on span "Parcelas" at bounding box center [62, 128] width 44 height 15
select select
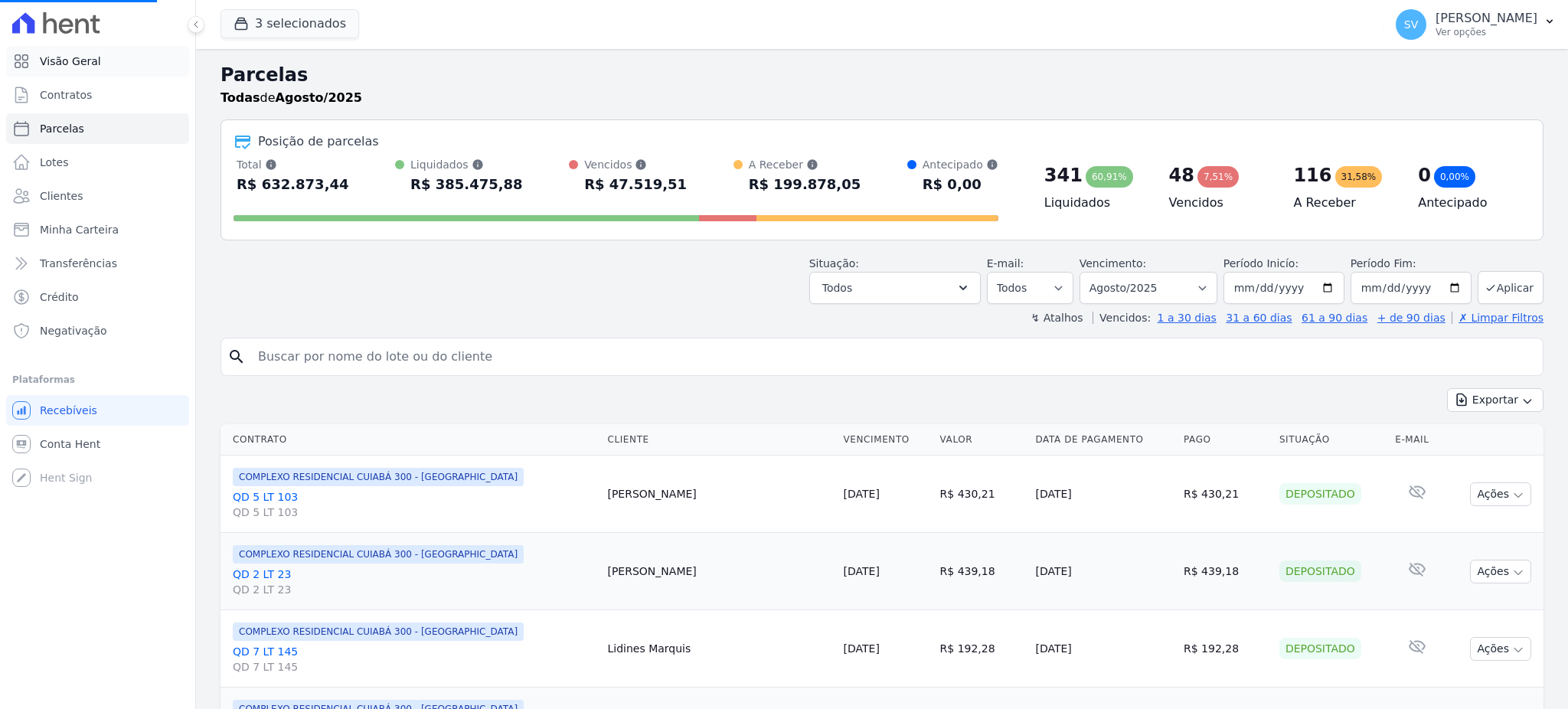
click at [70, 62] on span "Visão Geral" at bounding box center [71, 61] width 62 height 15
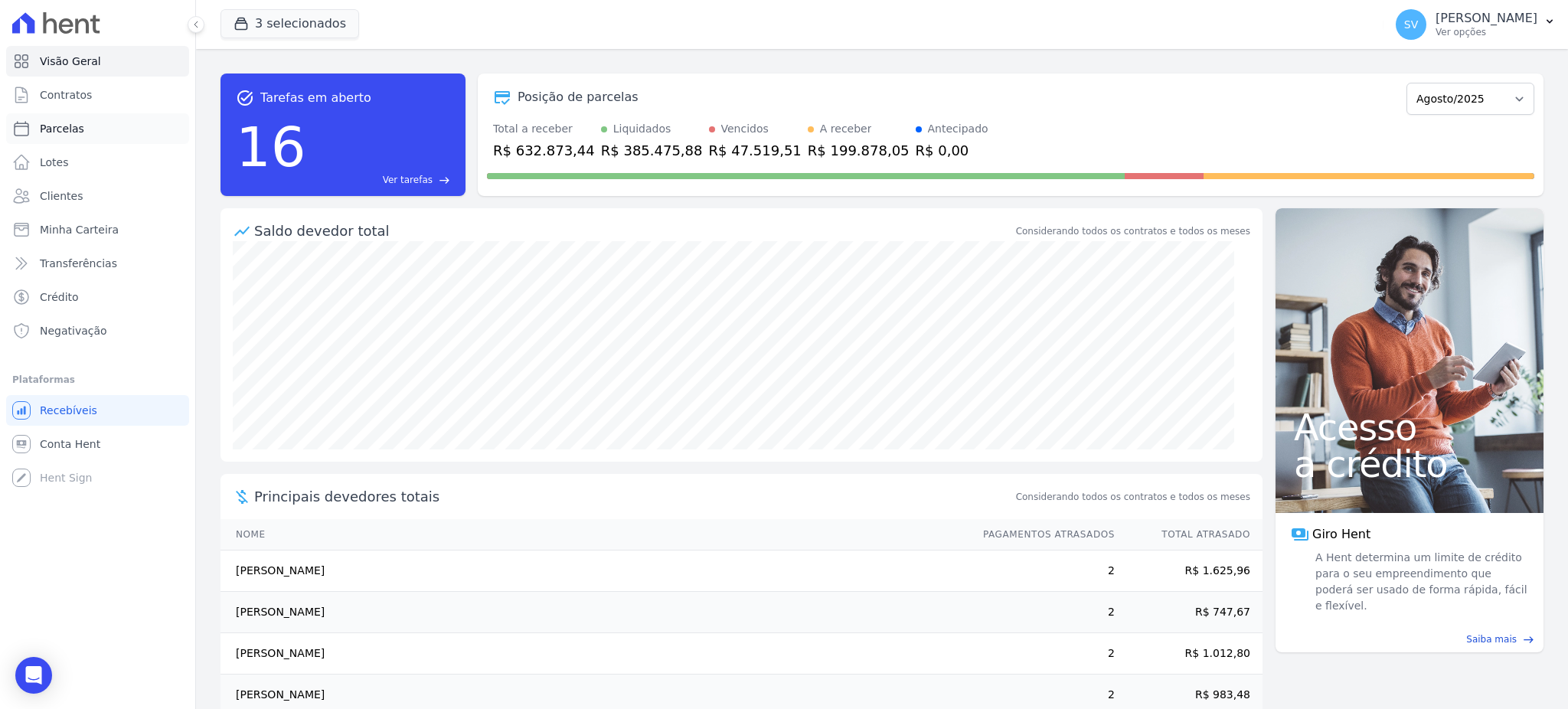
click at [78, 121] on span "Parcelas" at bounding box center [62, 128] width 44 height 15
select select
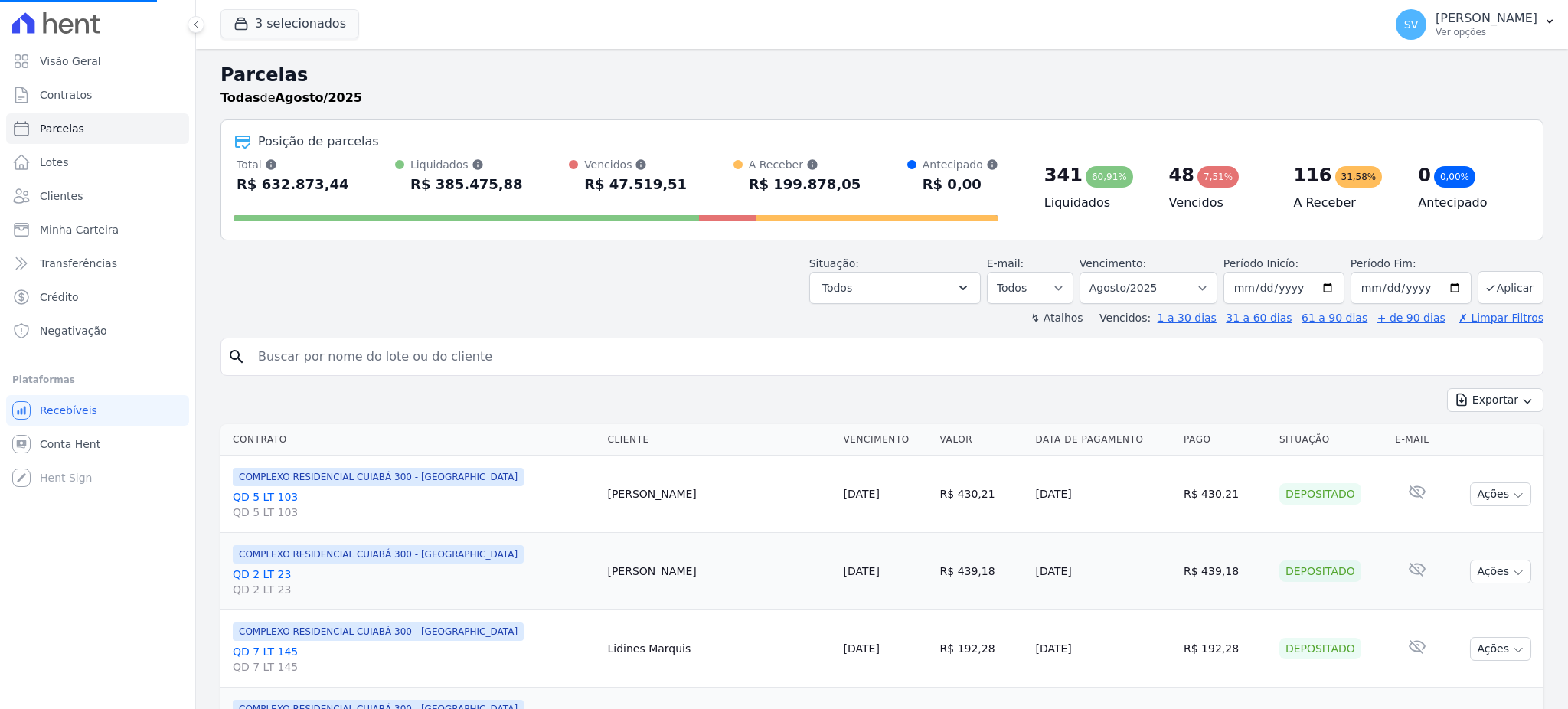
select select
click at [532, 354] on input "search" at bounding box center [893, 356] width 1288 height 31
click at [522, 354] on input "[PERSON_NAME]" at bounding box center [893, 356] width 1288 height 31
type input "[PERSON_NAME]"
select select
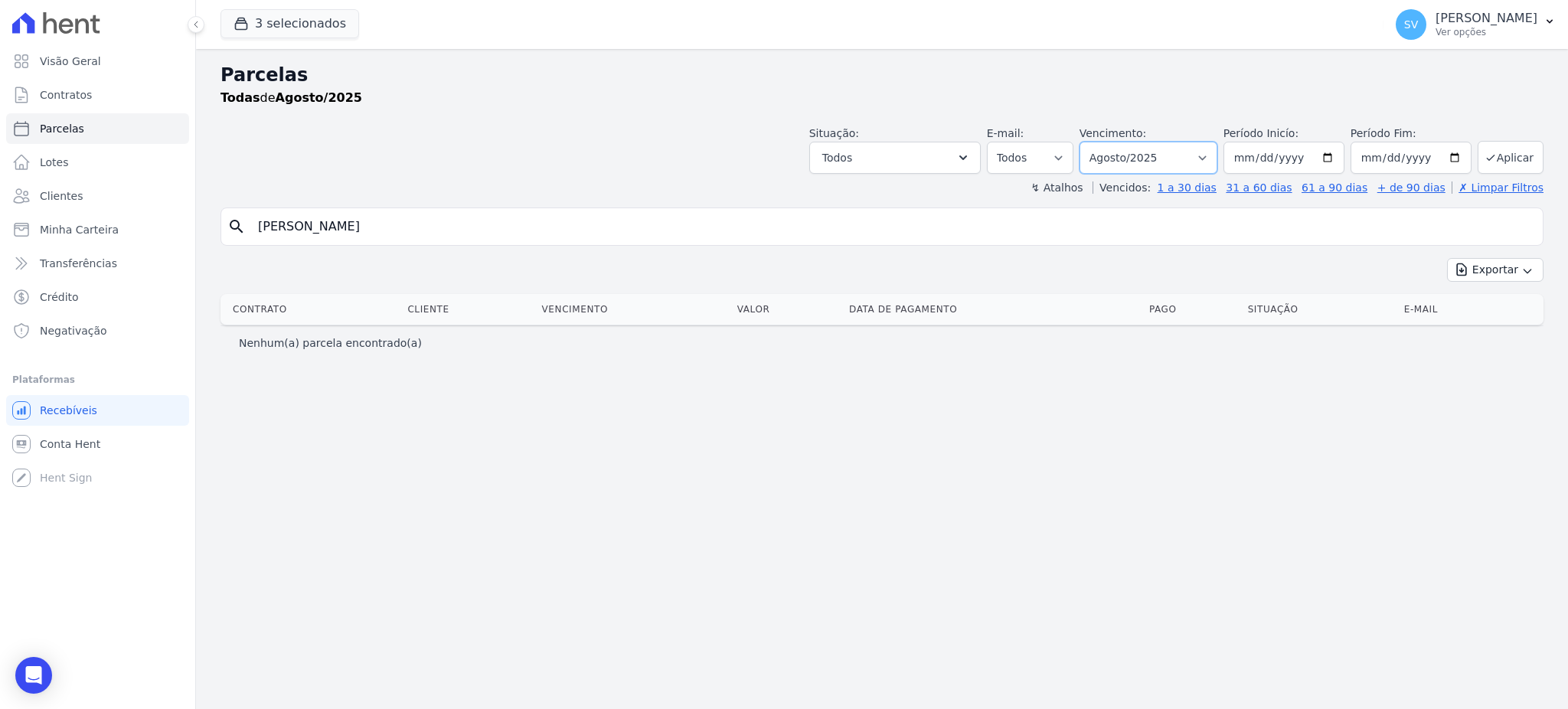
click at [1204, 156] on select "Filtrar por período ──────── Todos os meses Outubro/2022 Novembro/2022 Dezembro…" at bounding box center [1148, 157] width 138 height 32
select select "09/2025"
click at [1101, 141] on select "Filtrar por período ──────── Todos os meses Outubro/2022 Novembro/2022 Dezembro…" at bounding box center [1148, 157] width 138 height 32
select select
click at [474, 221] on input "[PERSON_NAME]" at bounding box center [893, 226] width 1288 height 31
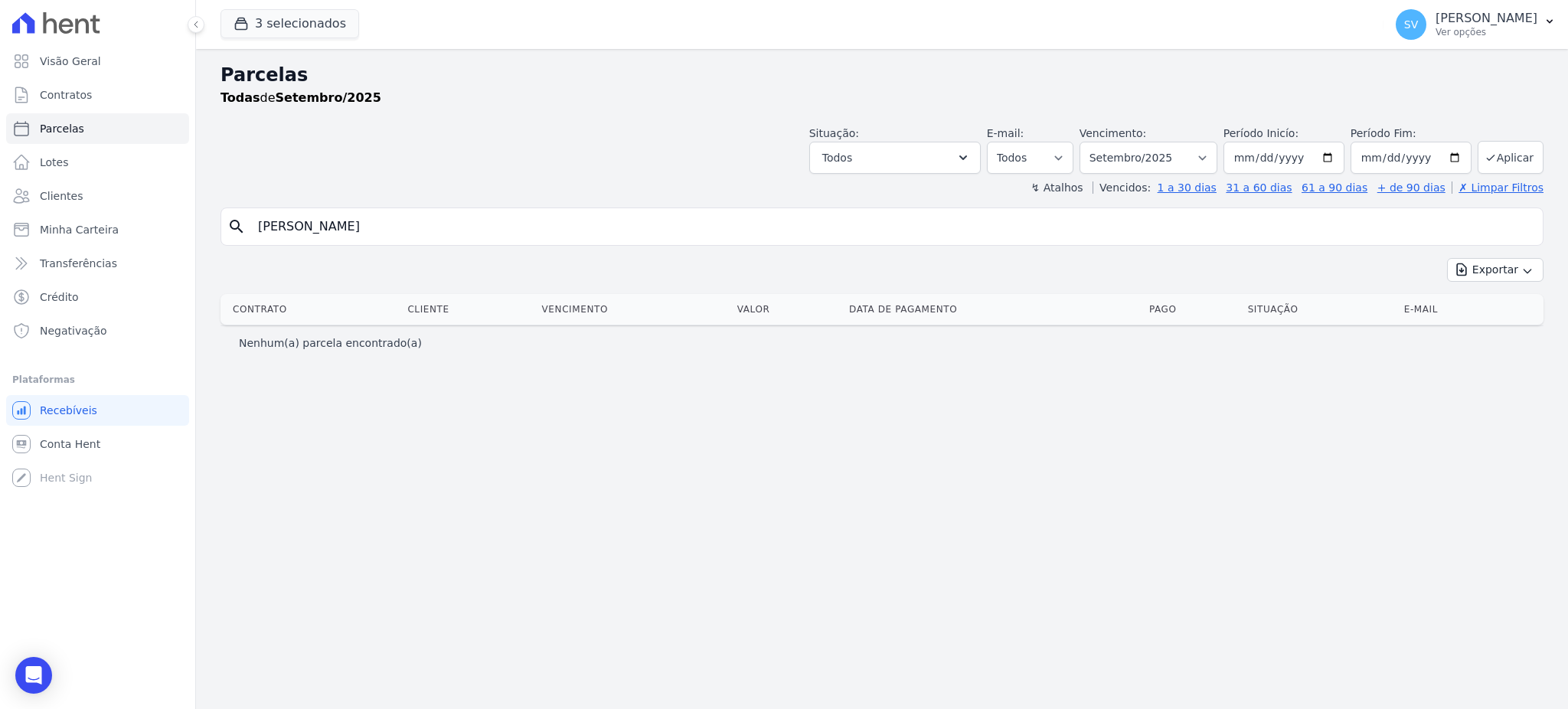
select select
